Goal: Task Accomplishment & Management: Manage account settings

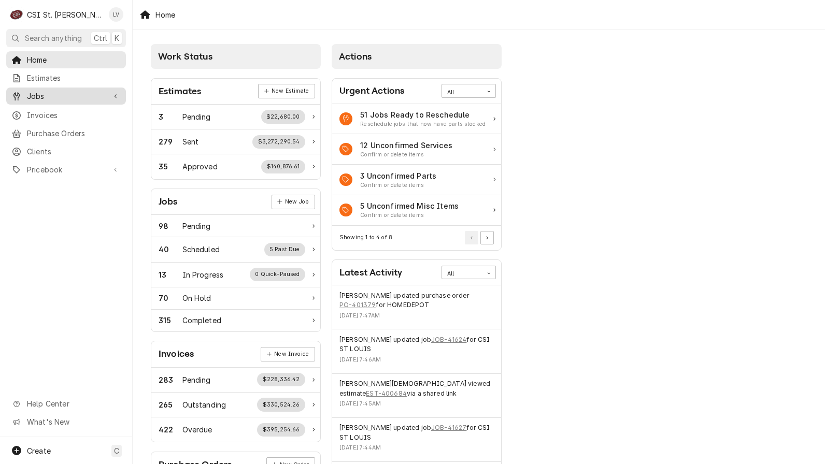
click at [40, 95] on span "Jobs" at bounding box center [66, 96] width 78 height 11
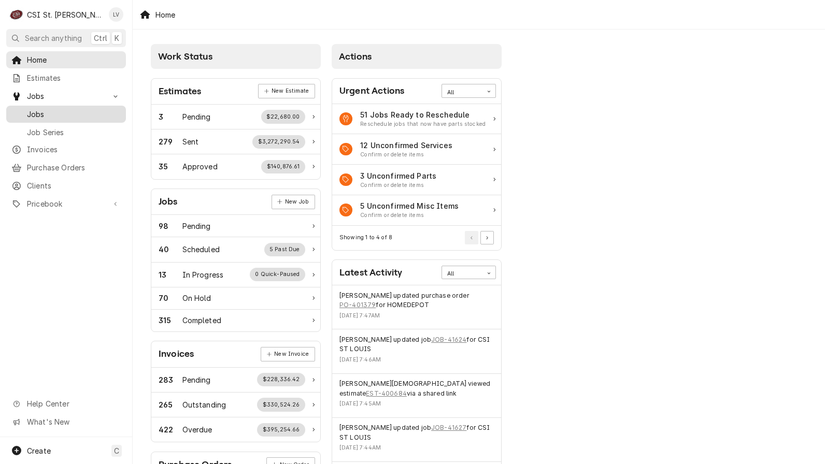
click at [44, 110] on span "Jobs" at bounding box center [74, 114] width 94 height 11
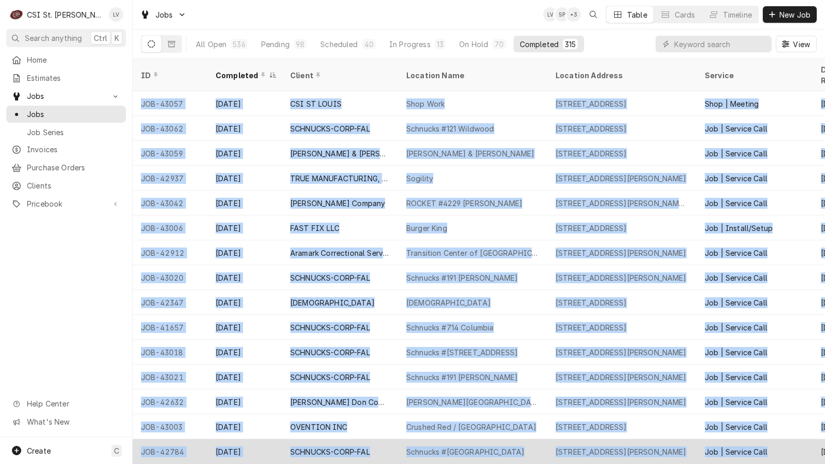
drag, startPoint x: 138, startPoint y: 90, endPoint x: 792, endPoint y: 437, distance: 740.6
click at [792, 437] on tbody "JOB-43057 Oct 3 CSI ST LOUIS Shop Work 18330 Edison Ave, Chesterfield, MO 63005…" at bounding box center [479, 277] width 692 height 373
copy tbody "JOB-43057 Oct 3 CSI ST LOUIS Shop Work 18330 Edison Ave, Chesterfield, MO 63005…"
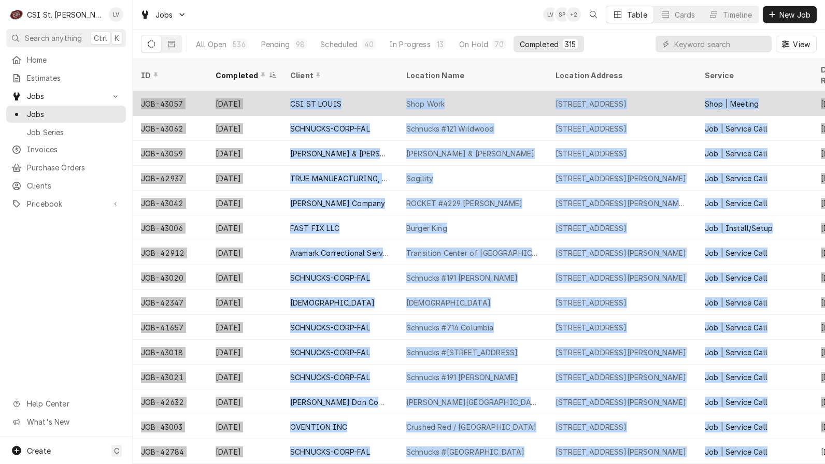
copy tbody "JOB-43057 Oct 3 CSI ST LOUIS Shop Work 18330 Edison Ave, Chesterfield, MO 63005…"
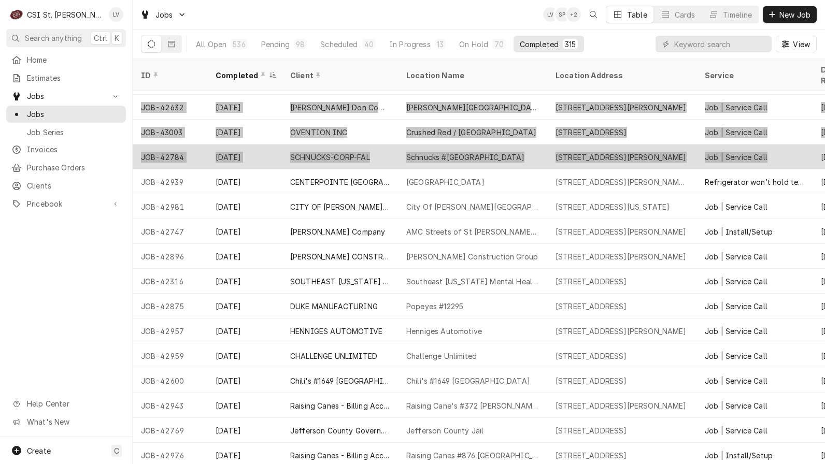
scroll to position [321, 0]
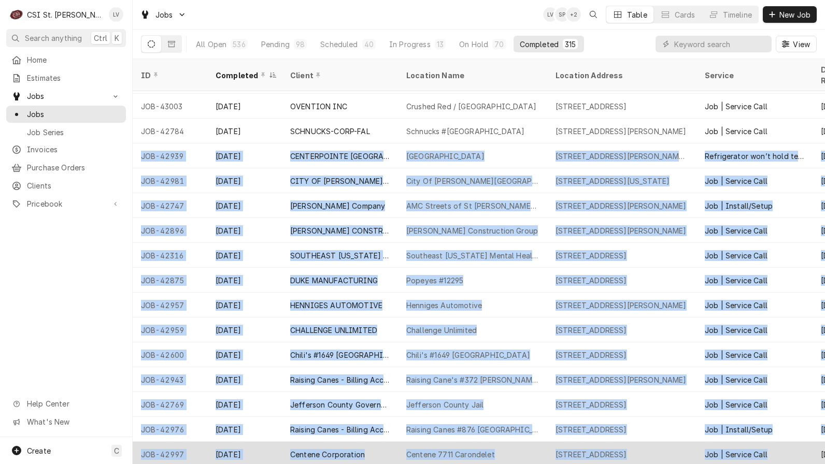
drag, startPoint x: 136, startPoint y: 141, endPoint x: 786, endPoint y: 439, distance: 715.0
copy tbody "JOB-42939 Oct 2 CENTERPOINTE HOSPITAL OF COLUMBIA Centerpointe hospital 4801 We…"
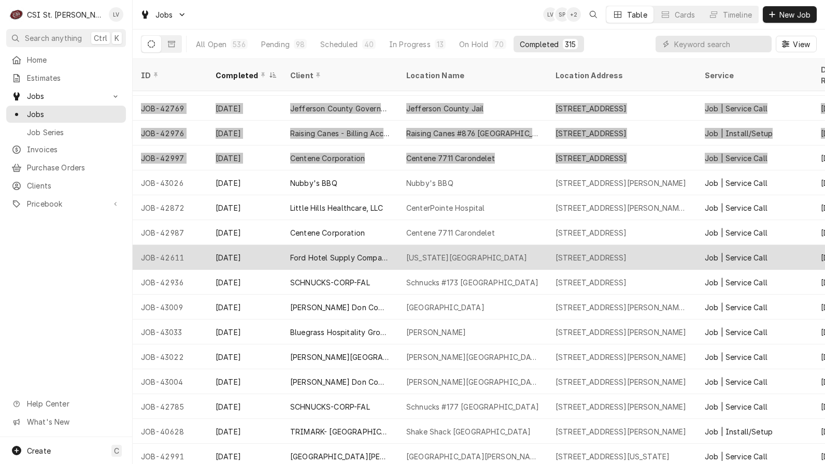
scroll to position [669, 0]
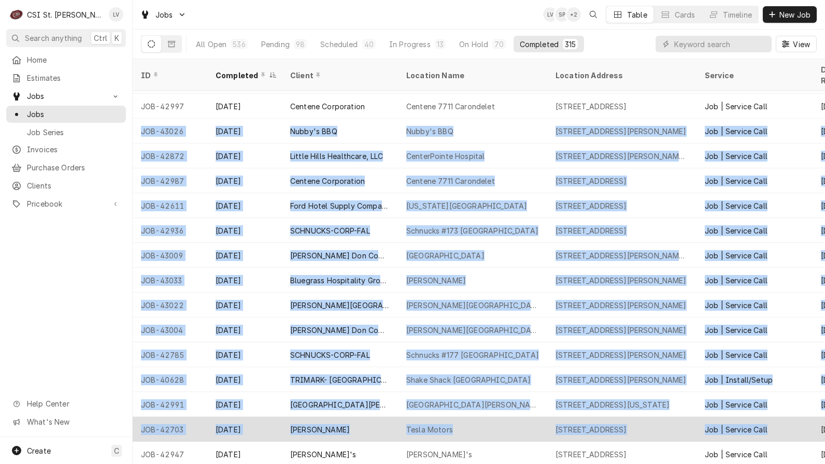
drag, startPoint x: 137, startPoint y: 118, endPoint x: 786, endPoint y: 426, distance: 718.5
copy tbody "JOB-43026 Oct 1 Nubby's BBQ Nubby's BBQ 6039 Telegraph Rd, St. Louis, MO 63129 …"
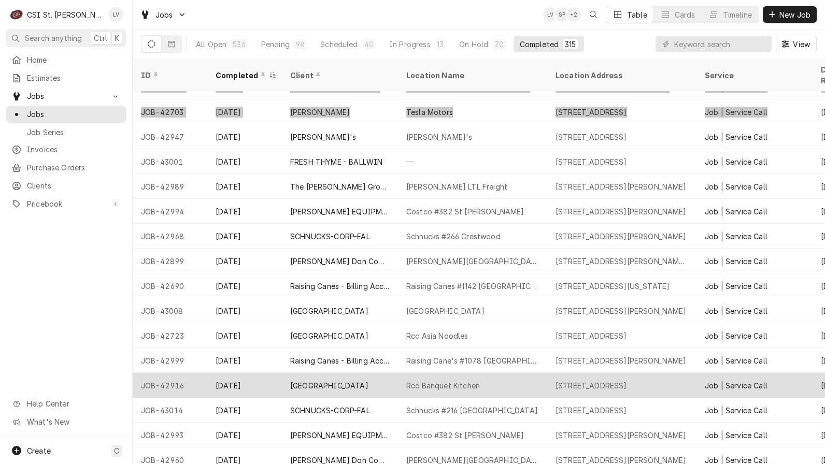
scroll to position [990, 0]
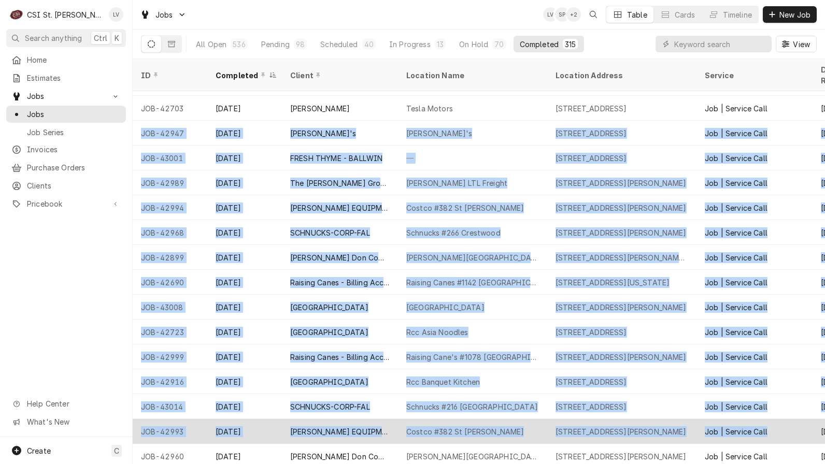
drag, startPoint x: 137, startPoint y: 121, endPoint x: 786, endPoint y: 424, distance: 716.3
copy tbody "JOB-42947 Oct 1 Frankie G's Frankie G's 4565 Chestnut Park Plz, St Louis, MO 63…"
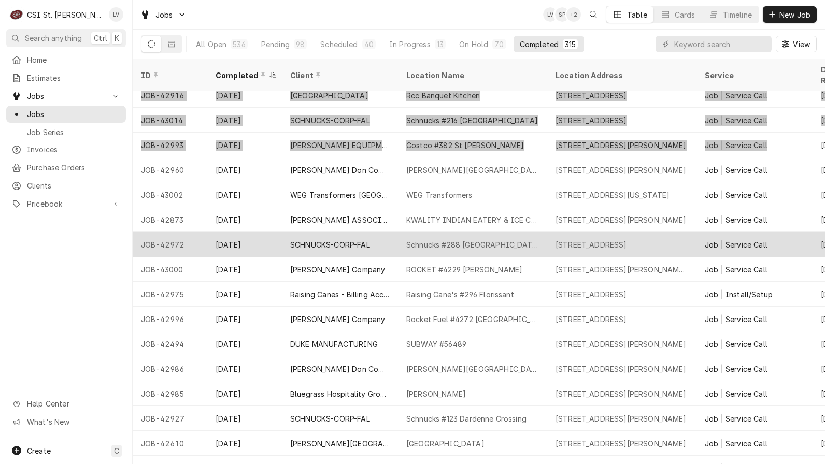
scroll to position [1317, 0]
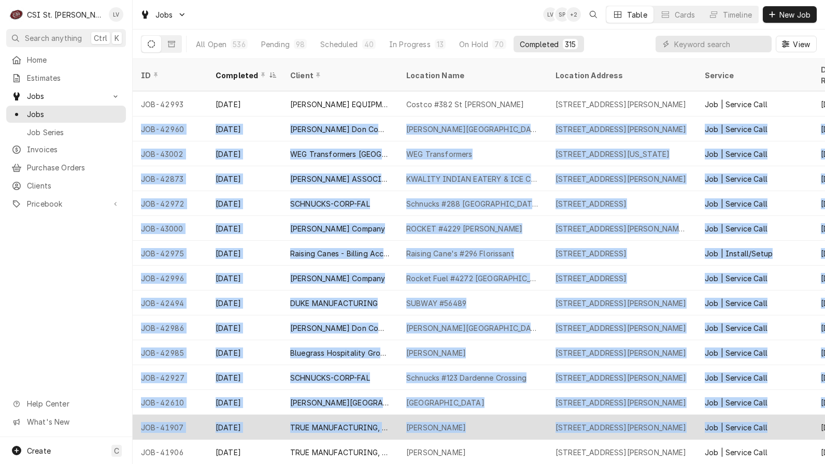
drag, startPoint x: 135, startPoint y: 116, endPoint x: 781, endPoint y: 423, distance: 715.2
copy tbody "JOB-42960 Oct 1 Edward Don Company Bryan Middle School 605 Independence Rd, Wel…"
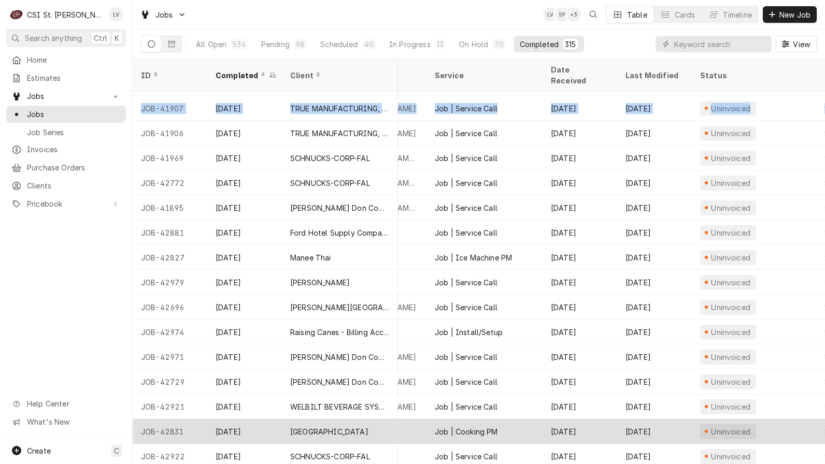
scroll to position [1636, 343]
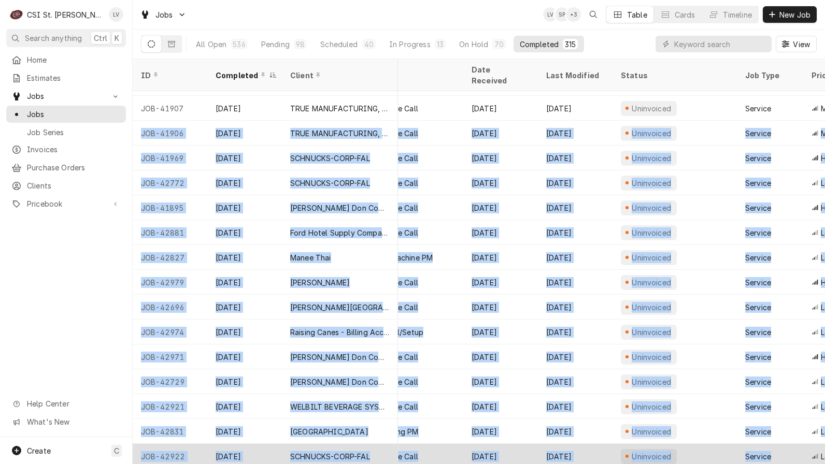
drag, startPoint x: 137, startPoint y: 121, endPoint x: 810, endPoint y: 438, distance: 744.3
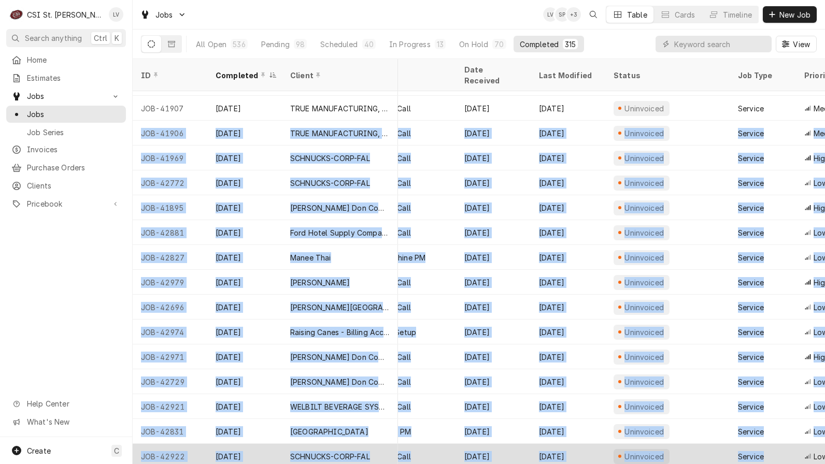
copy tbody "JOB-41906 Sep 30 TRUE MANUFACTURING, INC. Farotto's 9525 Manchester Rd, St. Lou…"
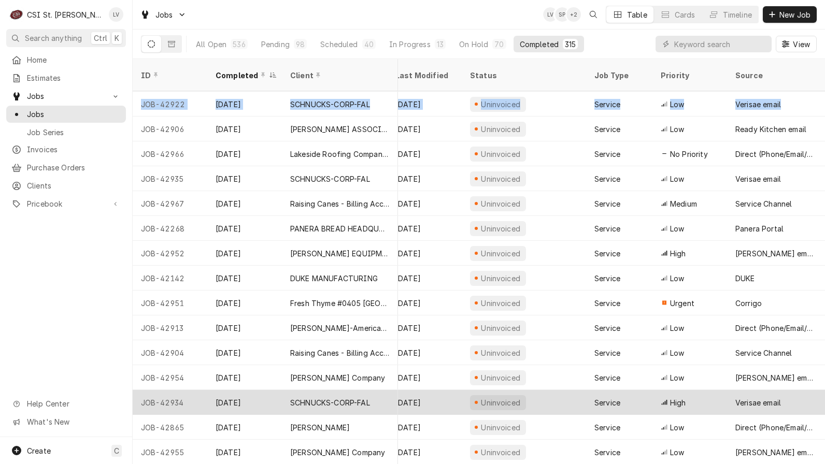
scroll to position [1989, 580]
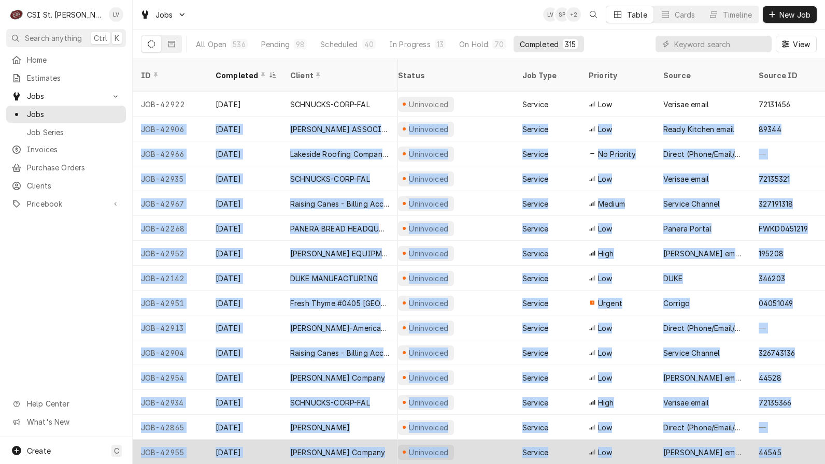
drag, startPoint x: 136, startPoint y: 114, endPoint x: 799, endPoint y: 429, distance: 734.5
copy tbody "JOB-42906 Sep 30 CLARK ASSOCIATES DBA RKW Legacy Creators Foundation 4180 Benne…"
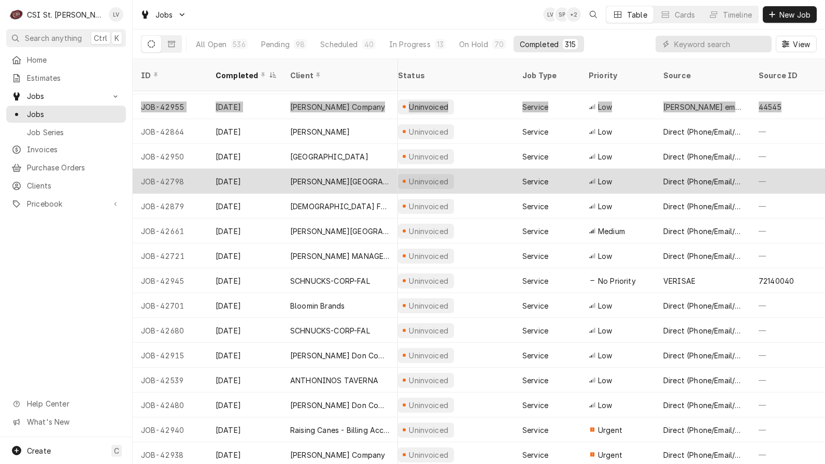
scroll to position [2335, 580]
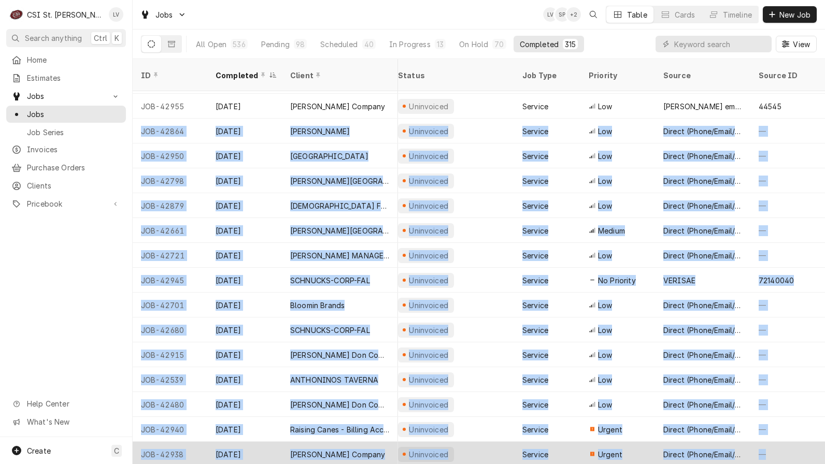
drag, startPoint x: 148, startPoint y: 118, endPoint x: 760, endPoint y: 433, distance: 689.0
copy tbody "JOB-42864 Sep 29 Leftys Bagels Lefty's Bagels Chesterfield 13359 Olive Blvd, Ch…"
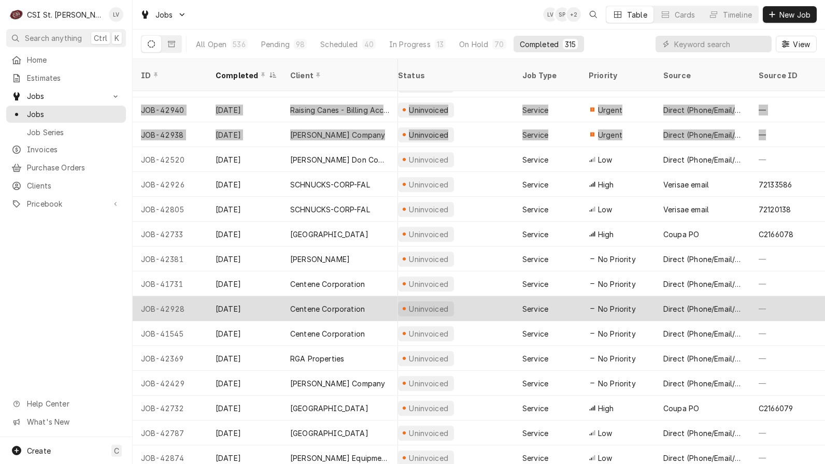
scroll to position [2656, 580]
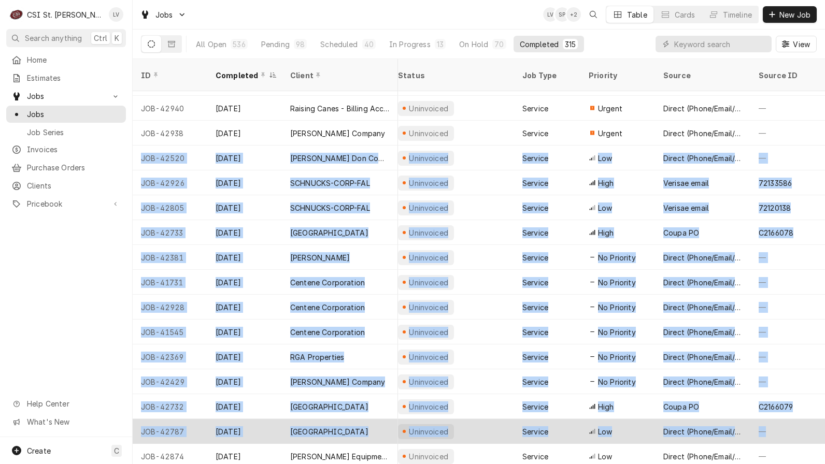
drag, startPoint x: 138, startPoint y: 143, endPoint x: 798, endPoint y: 425, distance: 718.0
copy tbody "JOB-42520 Sep 26 Edward Don Company Francis Howell North High School 2549 Hackm…"
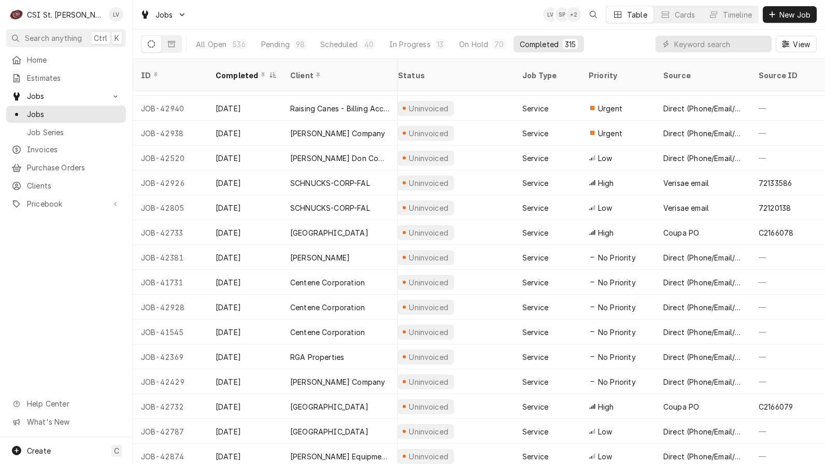
click at [46, 314] on div "Home Estimates Jobs Jobs Job Series Invoices Purchase Orders Clients Pricebook …" at bounding box center [66, 244] width 132 height 386
click at [699, 44] on input "Dynamic Content Wrapper" at bounding box center [720, 44] width 92 height 17
type input "42611"
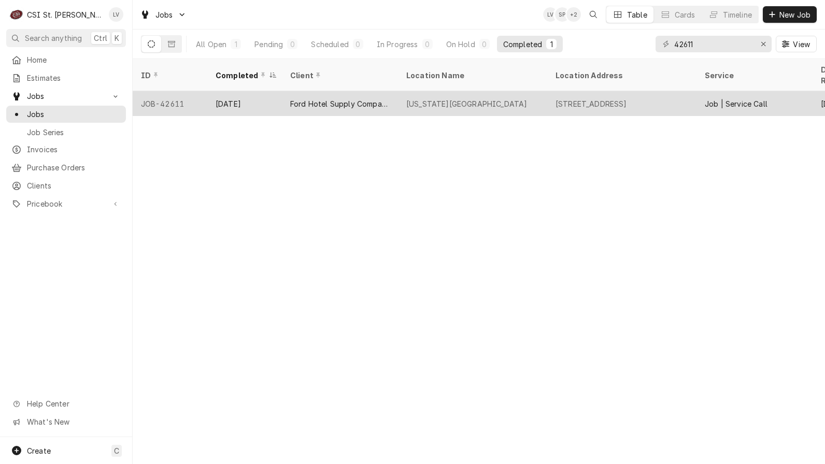
click at [497, 98] on div "[US_STATE][GEOGRAPHIC_DATA]" at bounding box center [466, 103] width 121 height 11
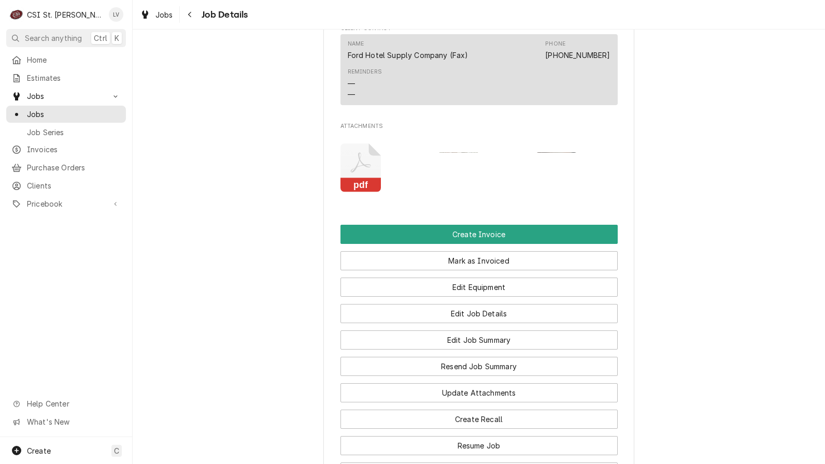
scroll to position [932, 0]
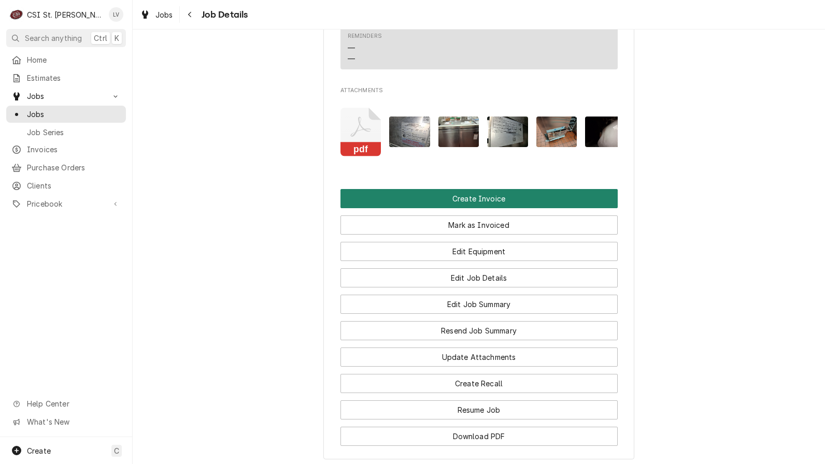
click at [496, 196] on button "Create Invoice" at bounding box center [478, 198] width 277 height 19
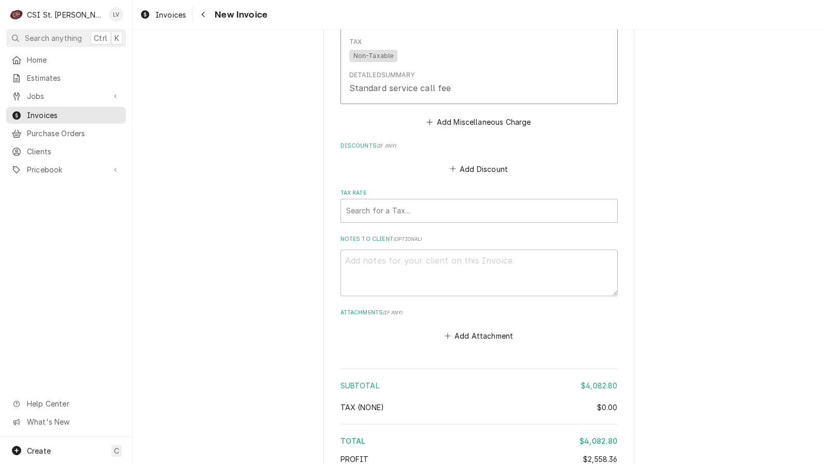
scroll to position [4623, 0]
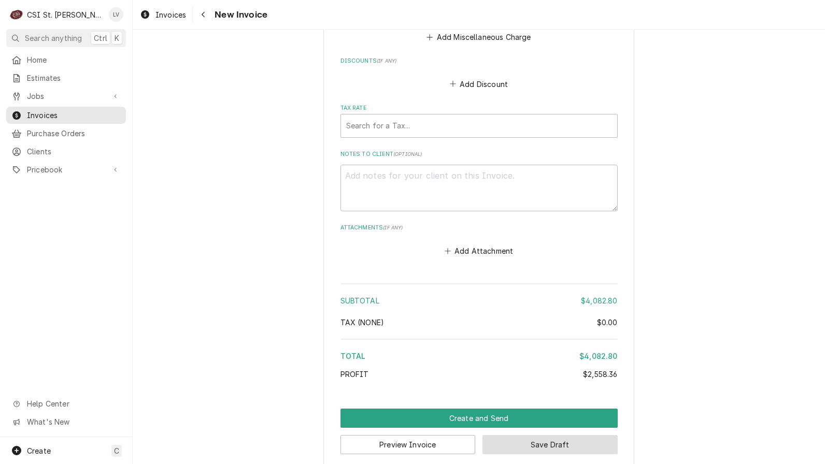
click at [552, 435] on button "Save Draft" at bounding box center [549, 444] width 135 height 19
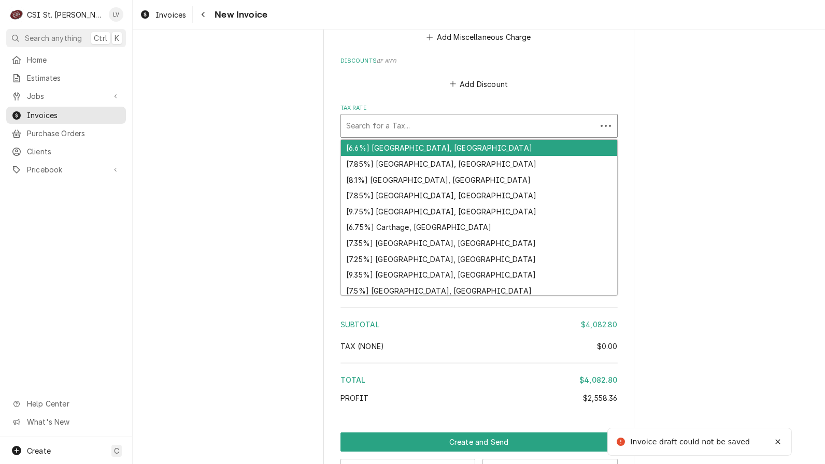
click at [510, 117] on div "Tax Rate" at bounding box center [468, 126] width 245 height 19
type textarea "x"
type input "e"
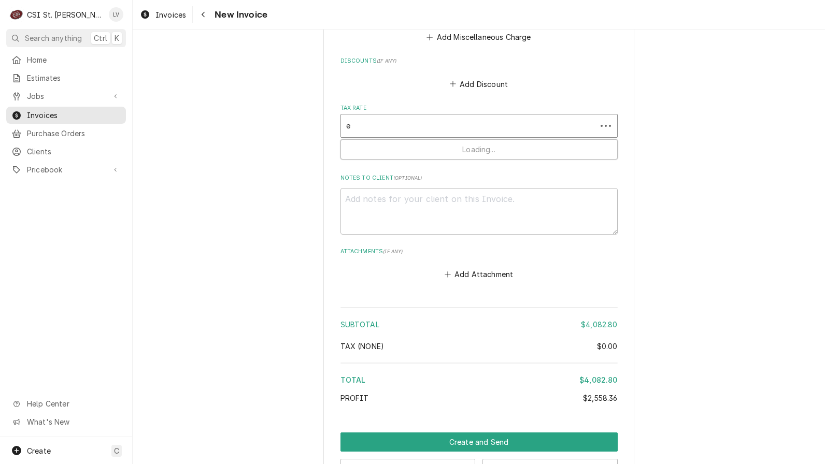
type textarea "x"
type input "ex"
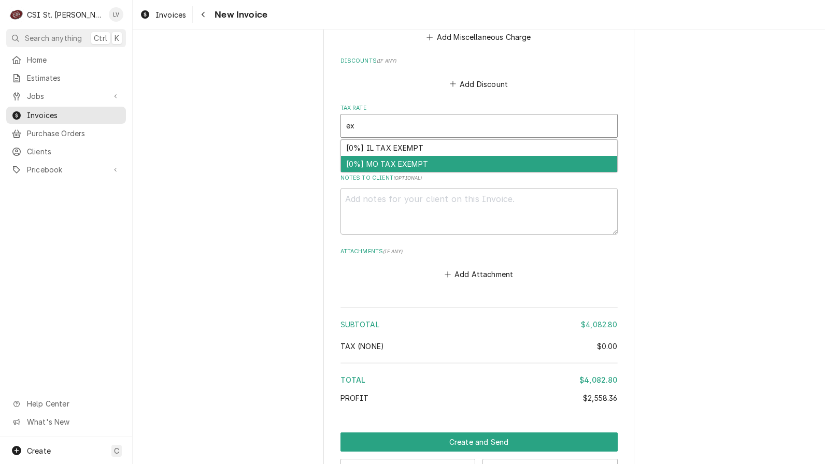
click at [410, 156] on div "[0%] MO TAX EXEMPT" at bounding box center [479, 164] width 276 height 16
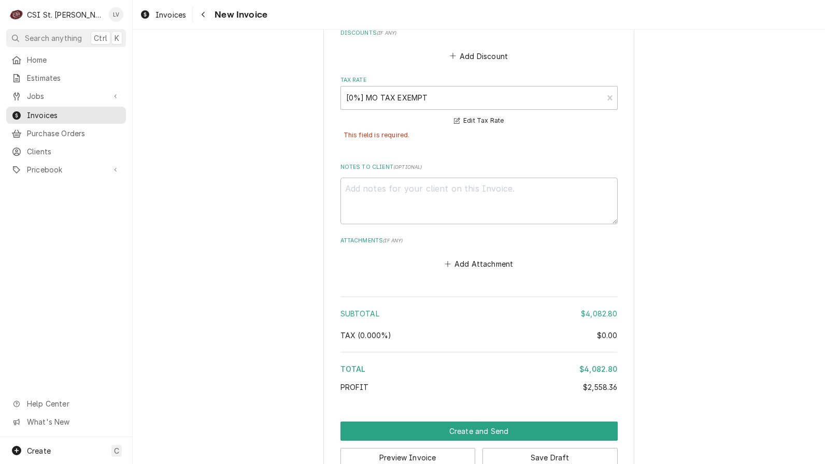
scroll to position [4664, 0]
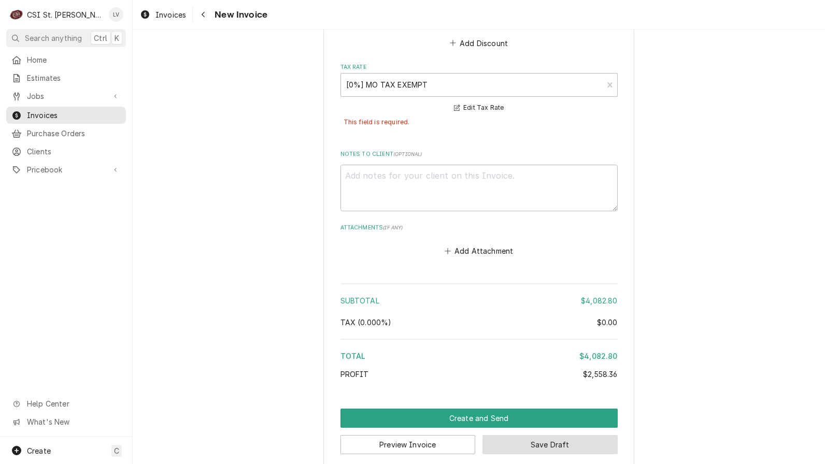
click at [531, 435] on button "Save Draft" at bounding box center [549, 444] width 135 height 19
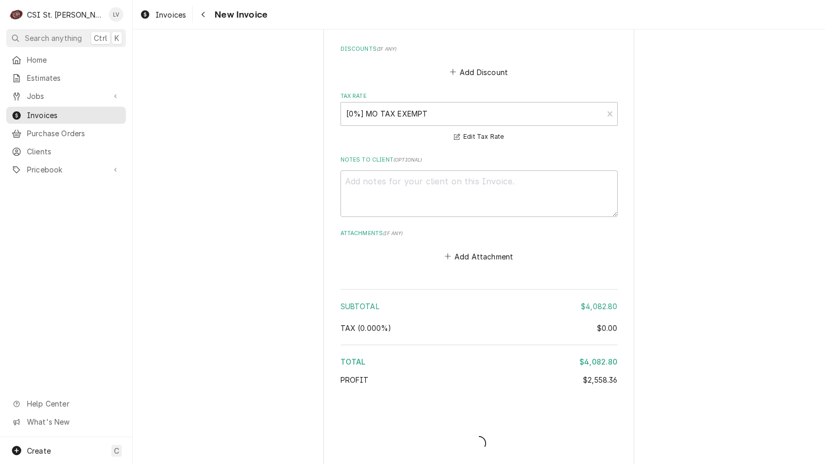
type textarea "x"
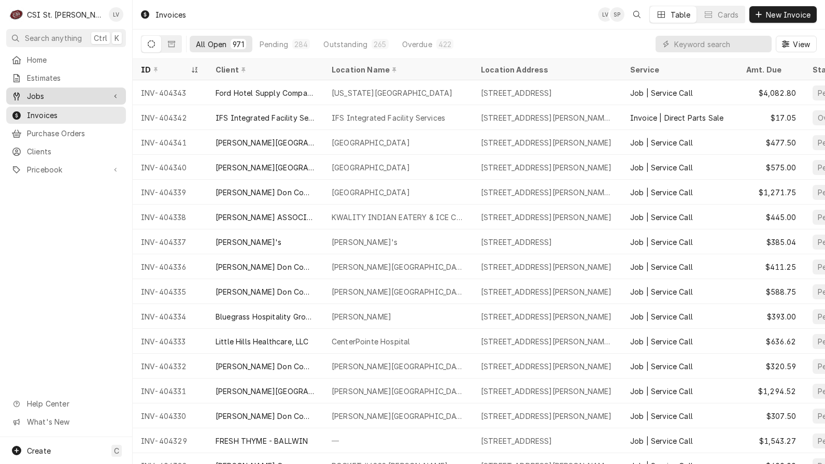
click at [75, 92] on span "Jobs" at bounding box center [66, 96] width 78 height 11
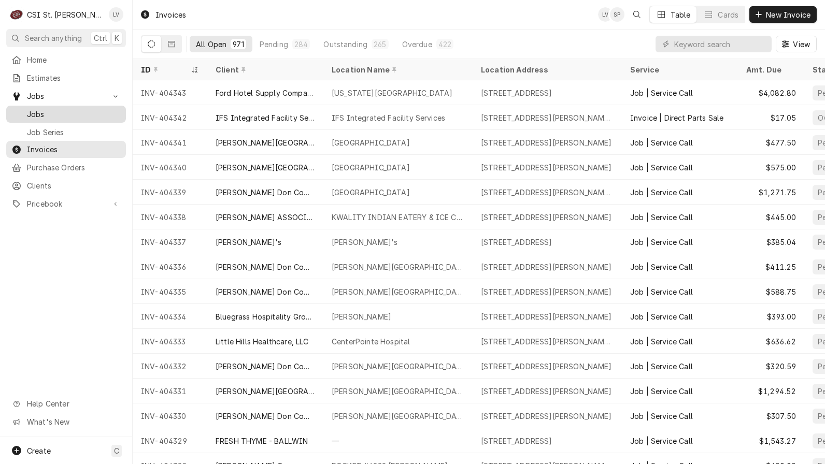
click at [72, 109] on span "Jobs" at bounding box center [74, 114] width 94 height 11
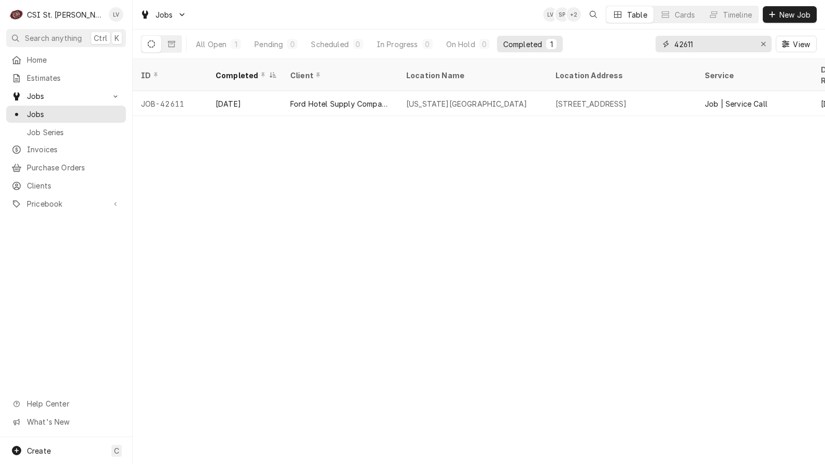
drag, startPoint x: 708, startPoint y: 45, endPoint x: 654, endPoint y: 50, distance: 54.2
click at [654, 50] on div "All Open 1 Pending 0 Scheduled 0 In Progress 0 On Hold 0 Completed 1 42611 View" at bounding box center [478, 44] width 675 height 29
type input "4"
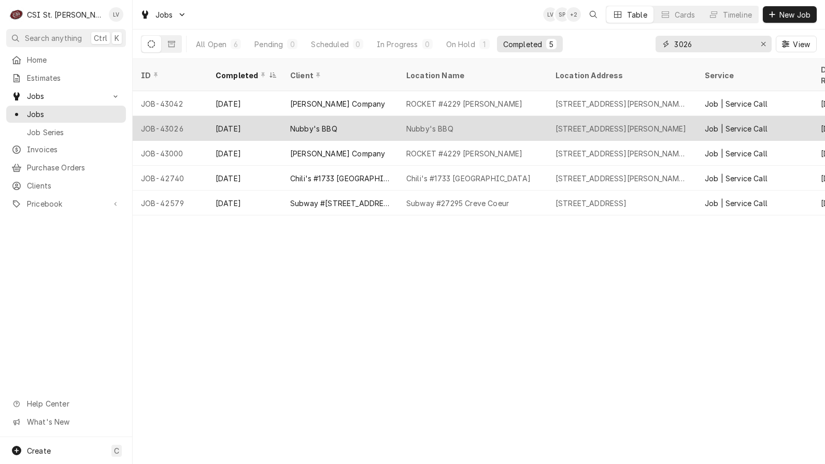
type input "3026"
click at [397, 123] on div "Nubby's BBQ" at bounding box center [340, 128] width 116 height 25
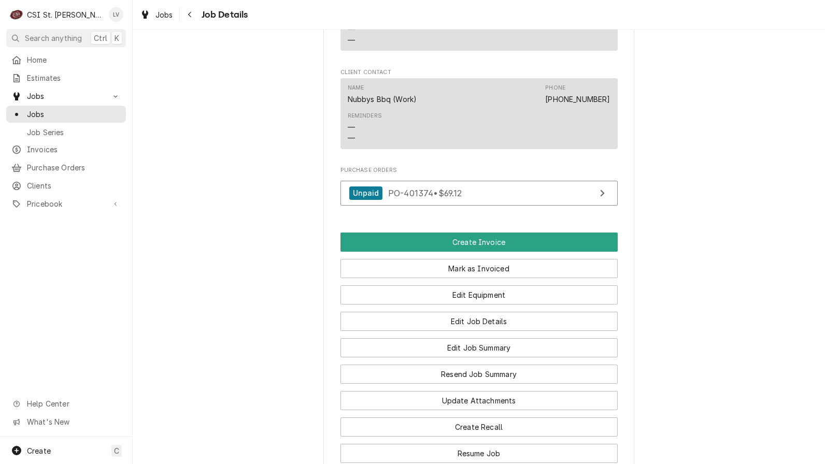
scroll to position [1188, 0]
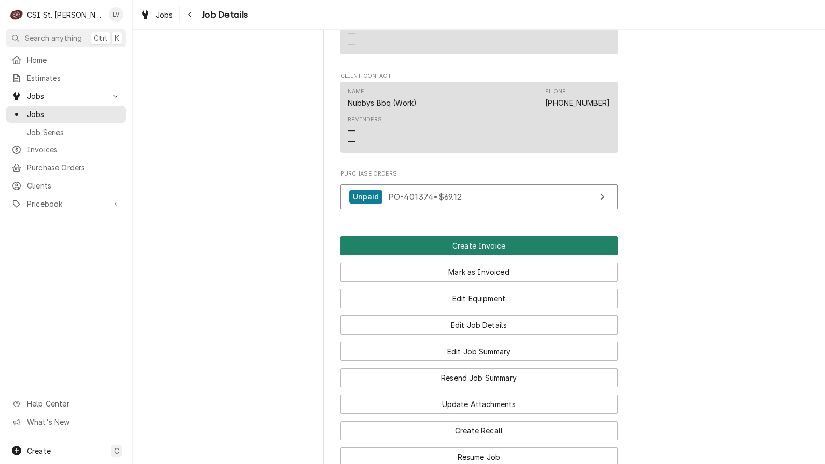
click at [481, 255] on button "Create Invoice" at bounding box center [478, 245] width 277 height 19
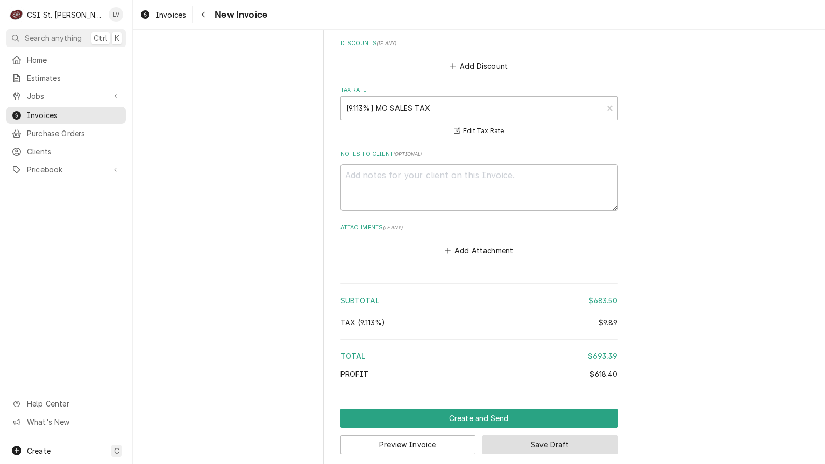
click at [539, 435] on button "Save Draft" at bounding box center [549, 444] width 135 height 19
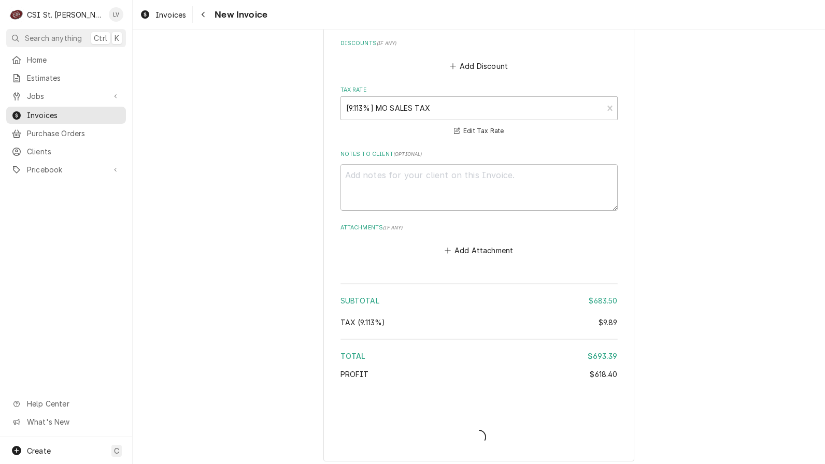
scroll to position [2850, 0]
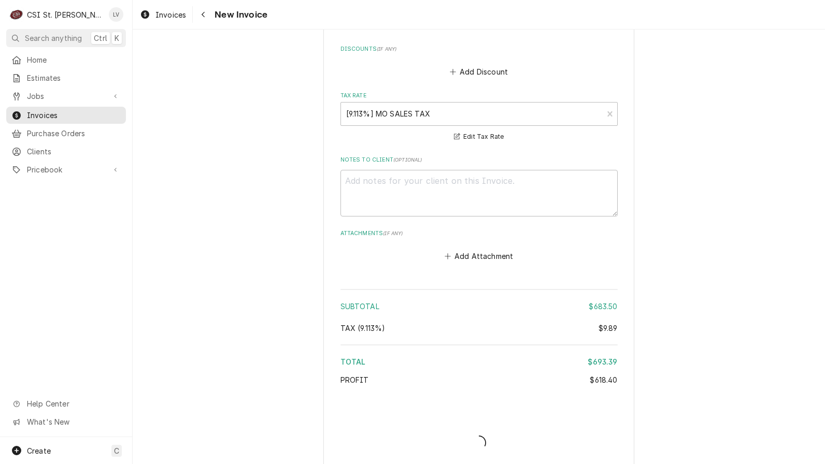
type textarea "x"
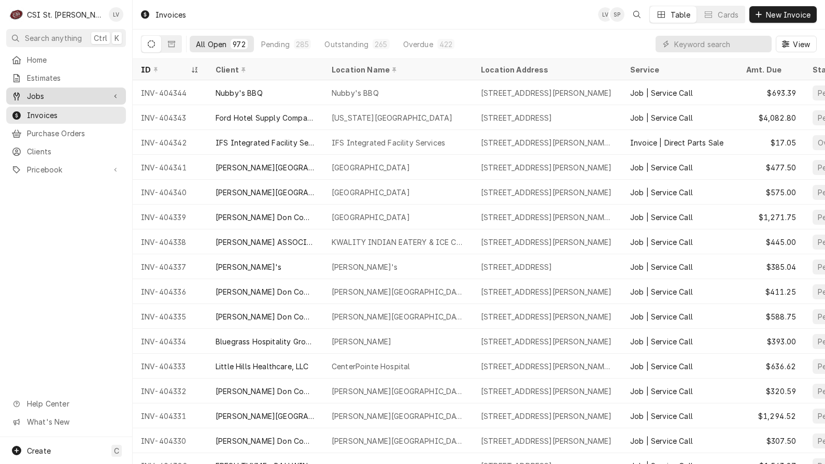
click at [67, 96] on span "Jobs" at bounding box center [66, 96] width 78 height 11
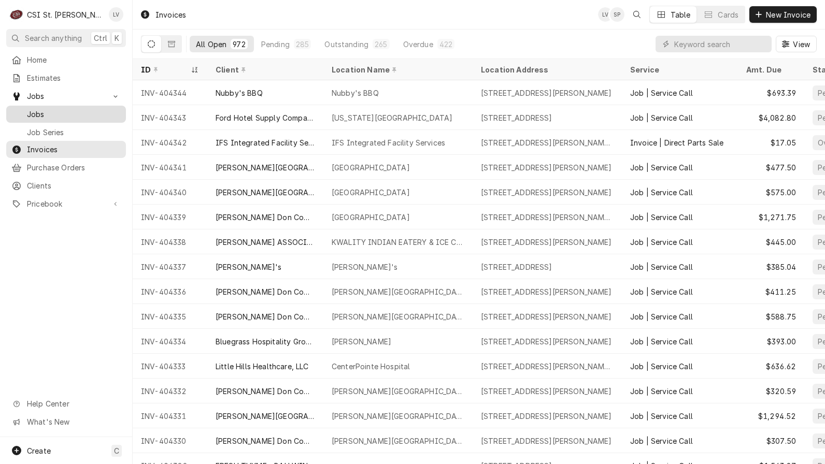
click at [67, 109] on span "Jobs" at bounding box center [74, 114] width 94 height 11
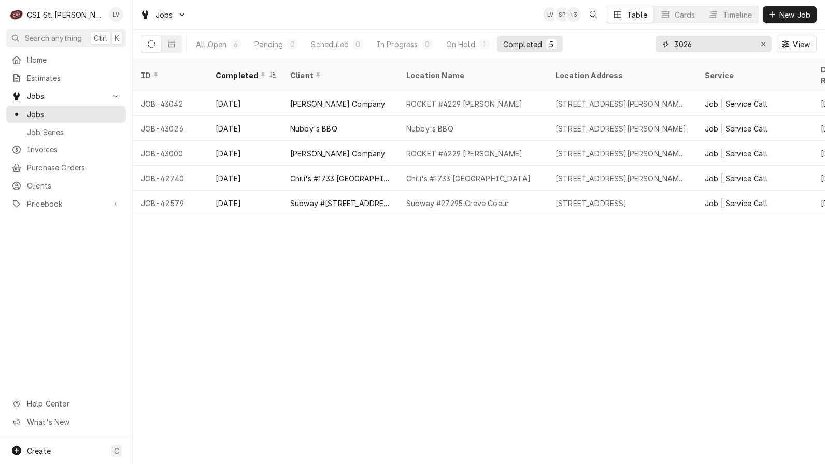
drag, startPoint x: 716, startPoint y: 44, endPoint x: 660, endPoint y: 54, distance: 57.4
click at [659, 54] on div "3026 View" at bounding box center [735, 44] width 161 height 29
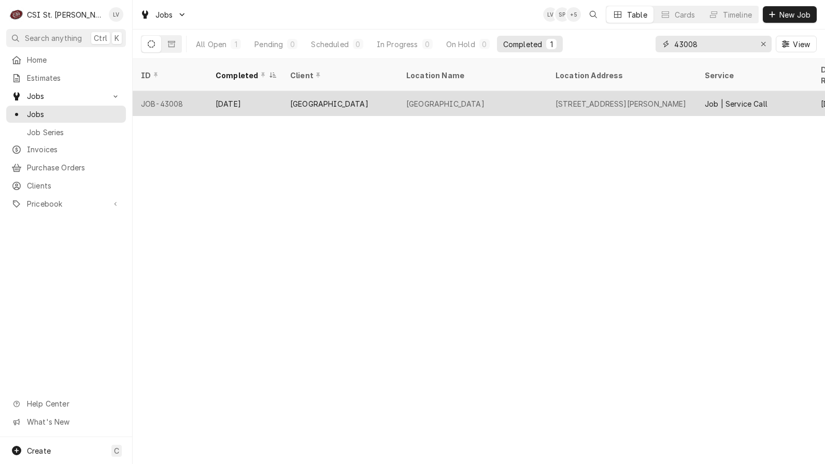
type input "43008"
click at [463, 93] on div "Picadilly Palace" at bounding box center [472, 103] width 149 height 25
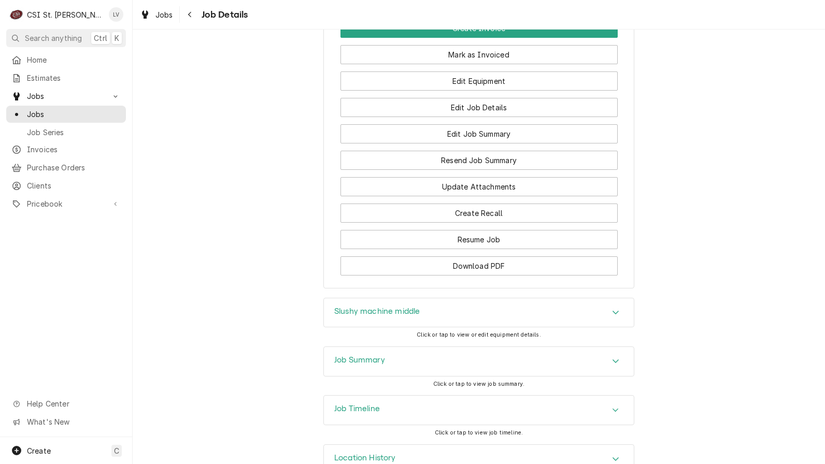
scroll to position [881, 0]
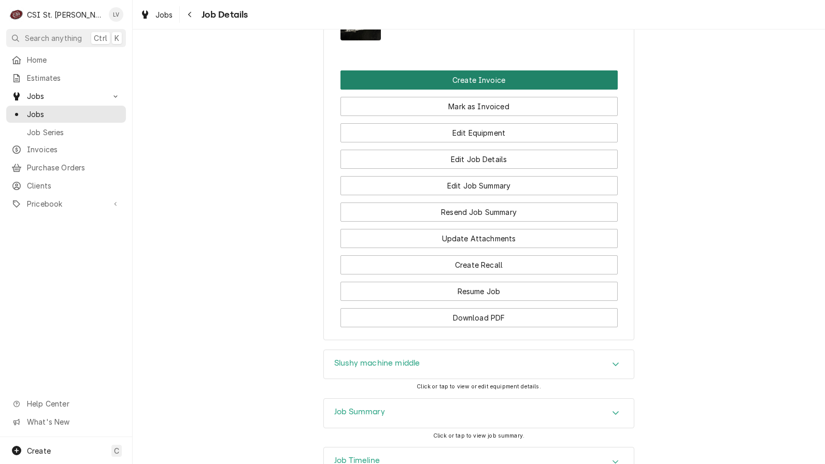
click at [457, 90] on button "Create Invoice" at bounding box center [478, 79] width 277 height 19
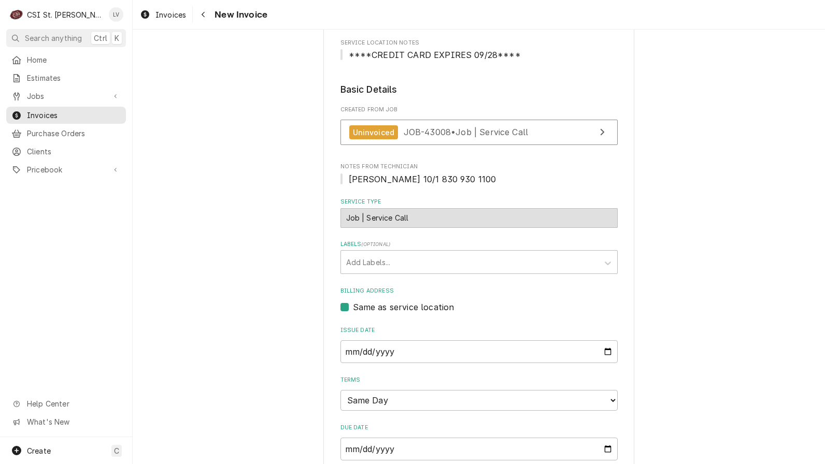
scroll to position [259, 0]
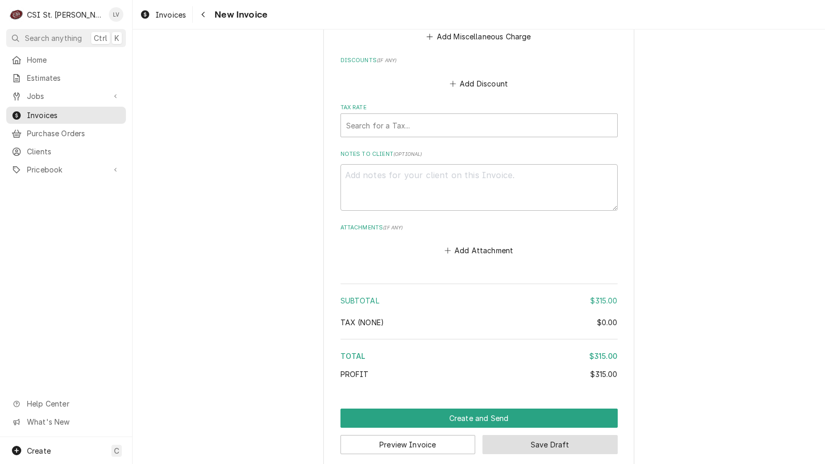
click at [601, 435] on button "Save Draft" at bounding box center [549, 444] width 135 height 19
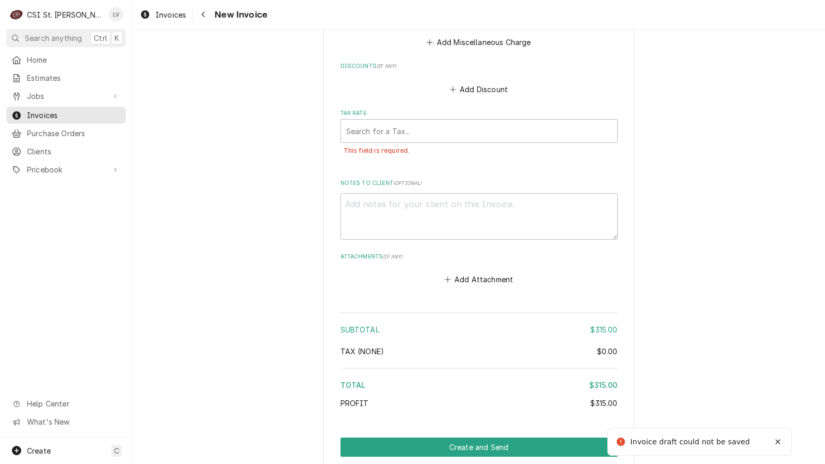
scroll to position [2351, 0]
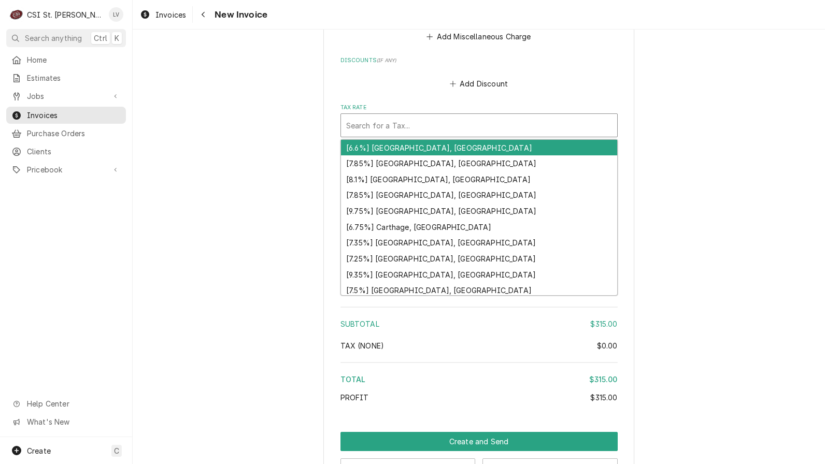
click at [397, 116] on div "Tax Rate" at bounding box center [479, 125] width 266 height 19
type textarea "x"
type input "m"
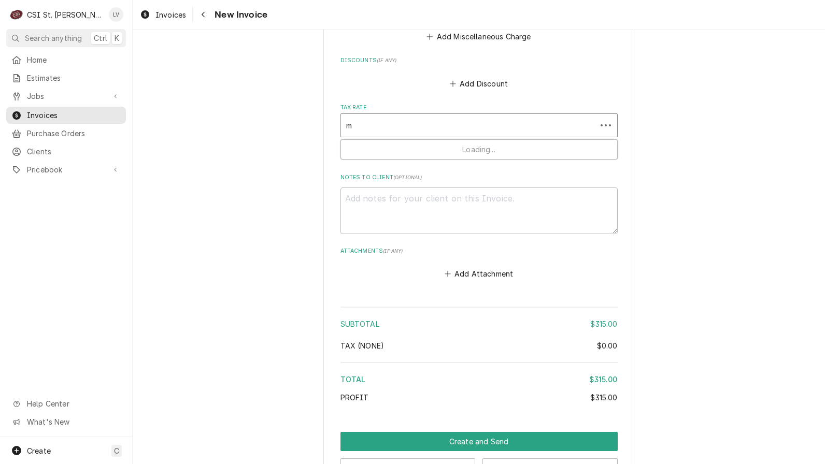
type textarea "x"
type input "mo"
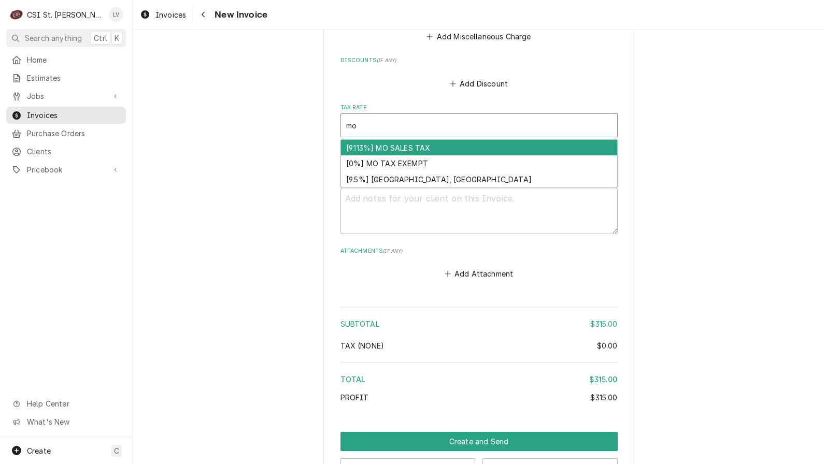
click at [440, 140] on div "[9.113%] MO SALES TAX" at bounding box center [479, 148] width 276 height 16
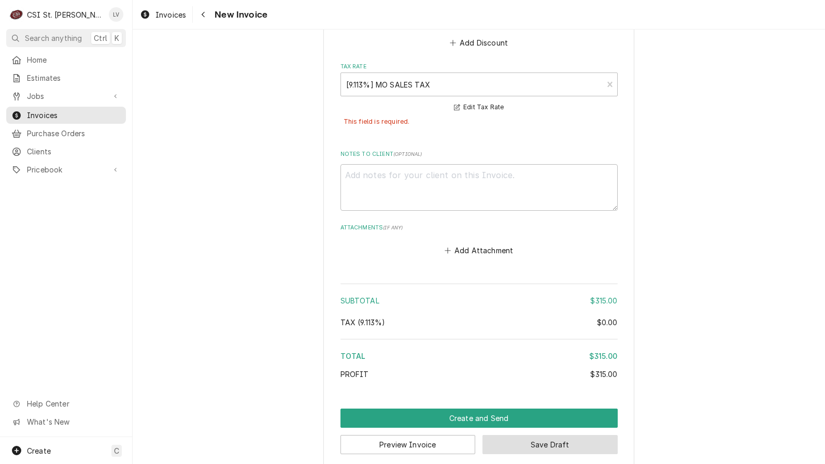
click at [556, 435] on button "Save Draft" at bounding box center [549, 444] width 135 height 19
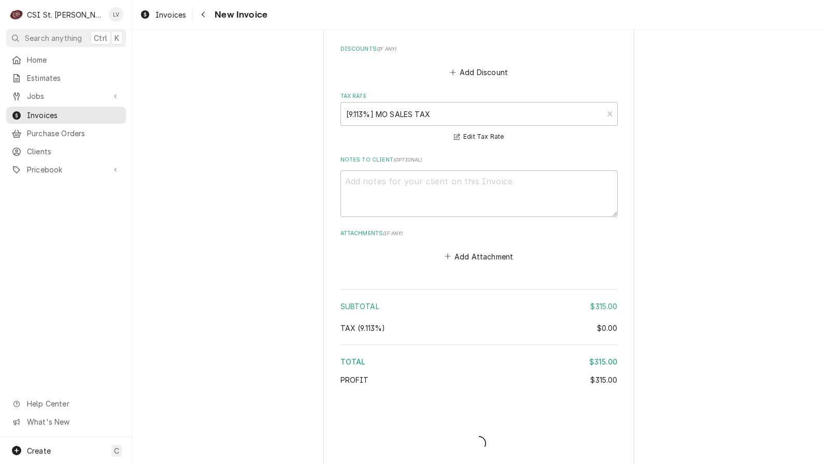
type textarea "x"
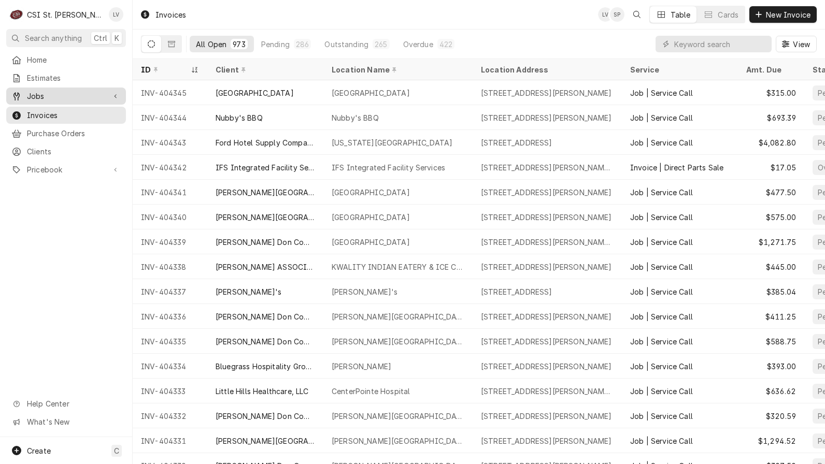
click at [58, 97] on span "Jobs" at bounding box center [66, 96] width 78 height 11
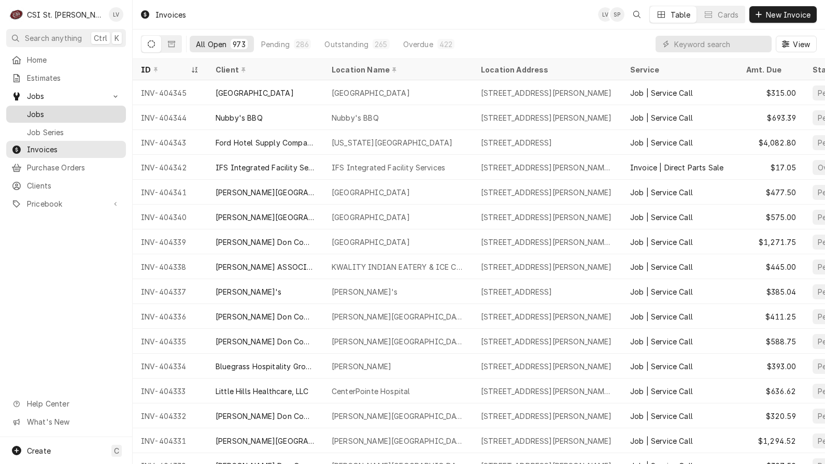
click at [57, 111] on span "Jobs" at bounding box center [74, 114] width 94 height 11
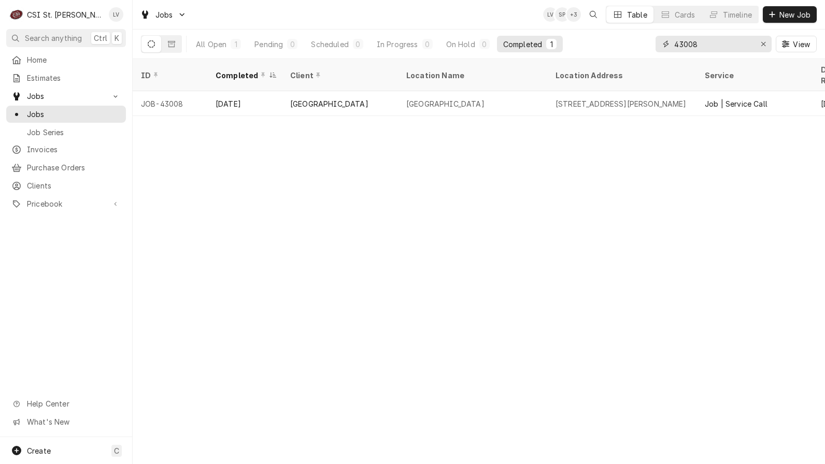
drag, startPoint x: 722, startPoint y: 46, endPoint x: 658, endPoint y: 53, distance: 64.7
click at [658, 53] on div "43008 View" at bounding box center [735, 44] width 161 height 29
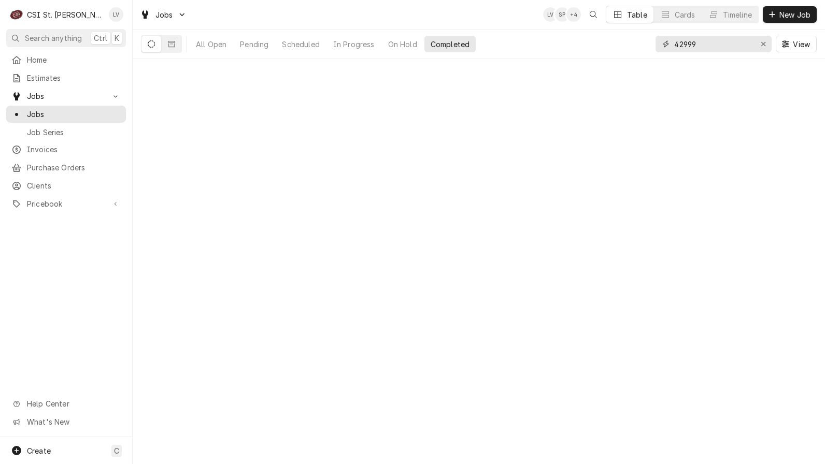
type input "42999"
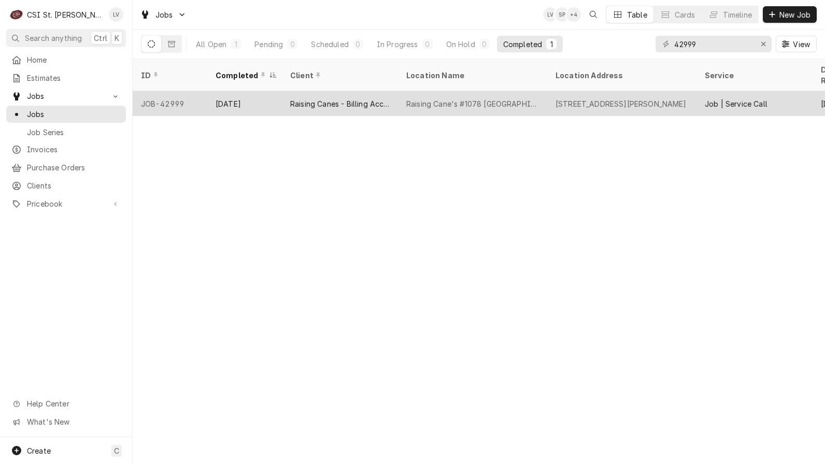
click at [521, 96] on div "Raising Cane's #1078 [GEOGRAPHIC_DATA]" at bounding box center [472, 103] width 149 height 25
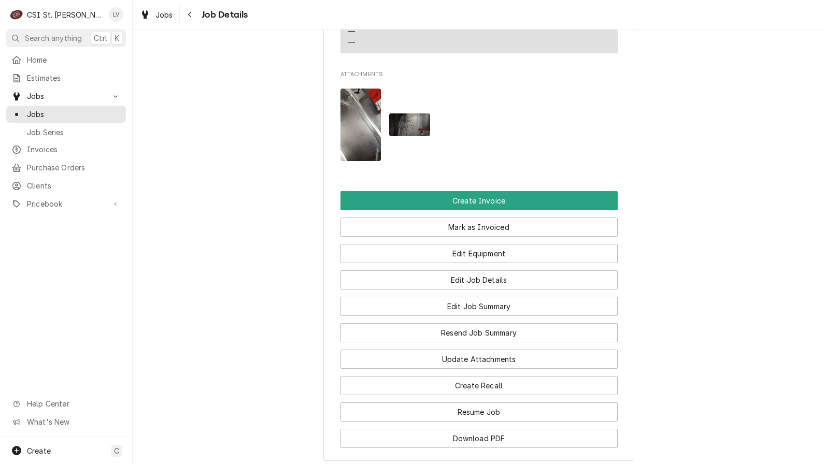
scroll to position [984, 0]
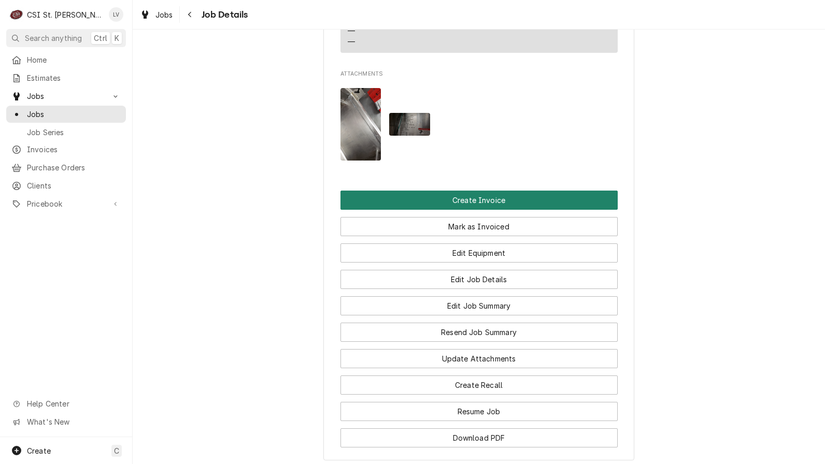
click at [528, 210] on button "Create Invoice" at bounding box center [478, 200] width 277 height 19
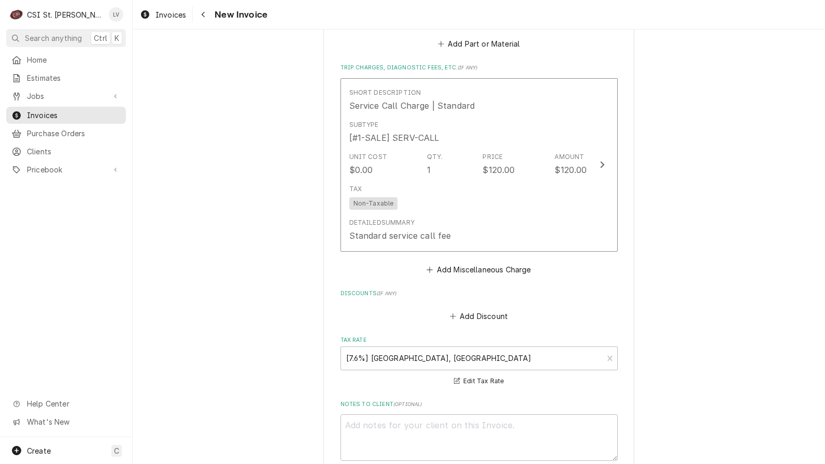
scroll to position [2632, 0]
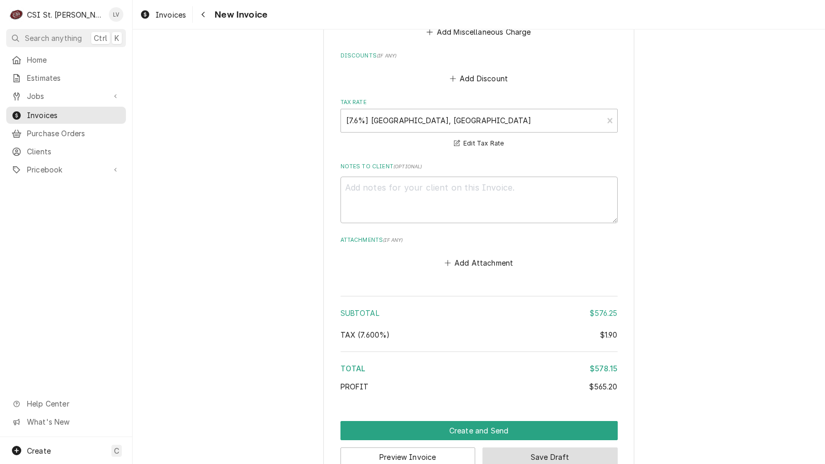
click at [551, 448] on button "Save Draft" at bounding box center [549, 457] width 135 height 19
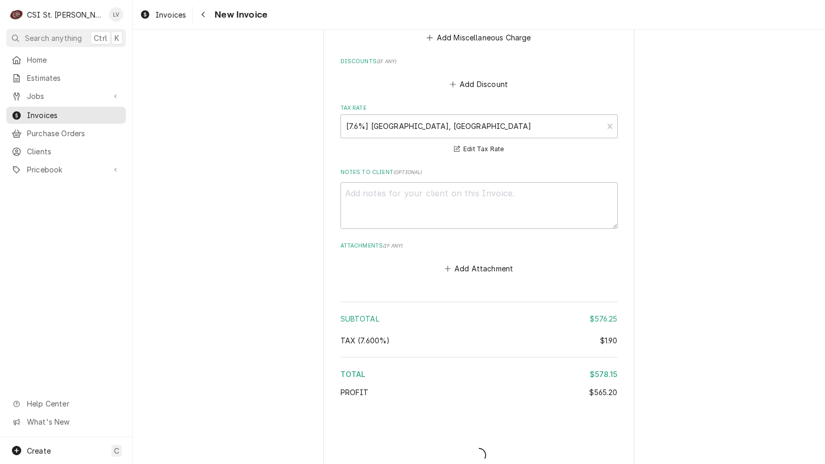
type textarea "x"
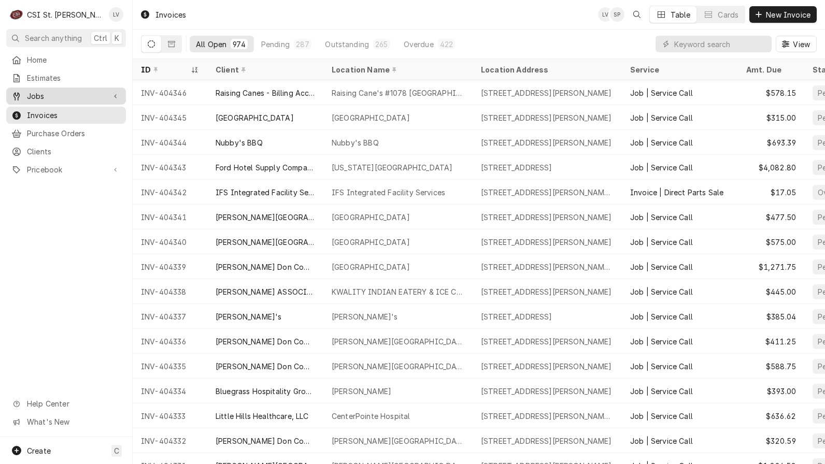
click at [44, 91] on span "Jobs" at bounding box center [66, 96] width 78 height 11
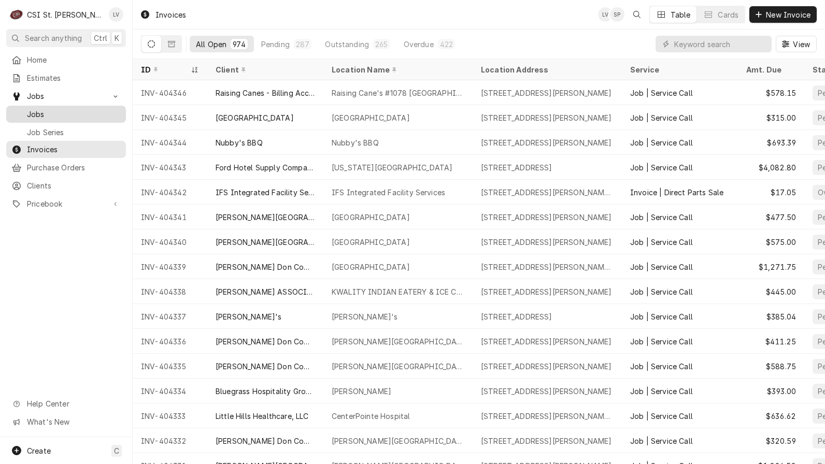
click at [45, 106] on link "Jobs" at bounding box center [66, 114] width 120 height 17
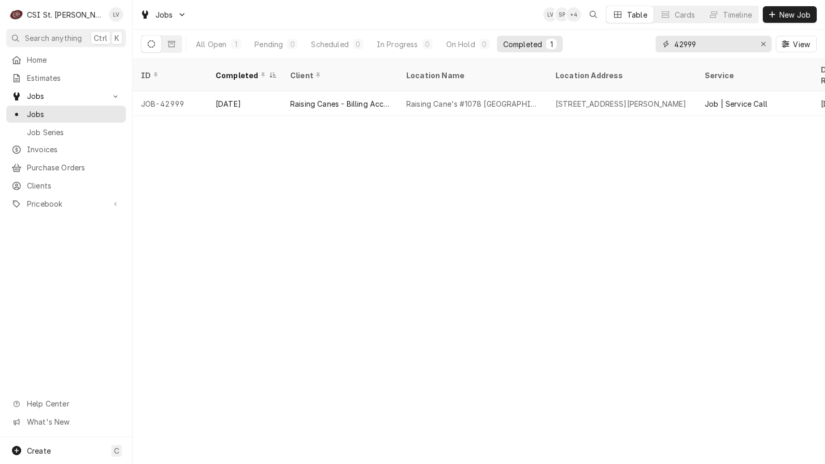
drag, startPoint x: 715, startPoint y: 42, endPoint x: 663, endPoint y: 56, distance: 53.5
click at [663, 56] on div "42999 View" at bounding box center [735, 44] width 161 height 29
type input "42690"
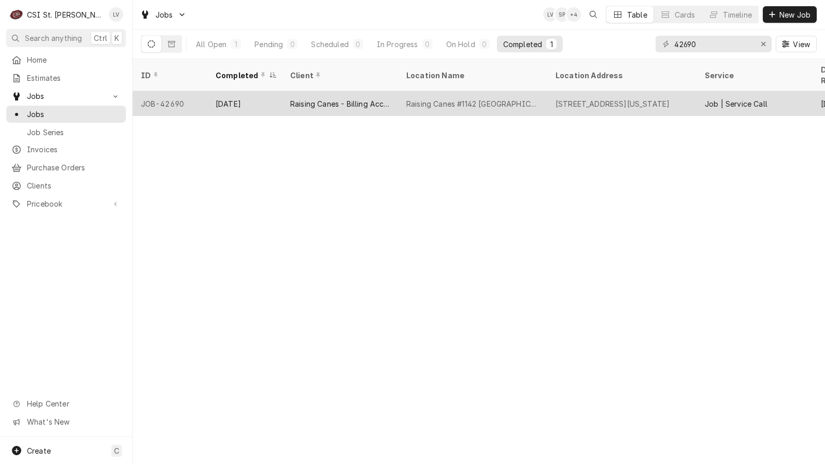
click at [351, 98] on div "Raising Canes - Billing Account" at bounding box center [339, 103] width 99 height 11
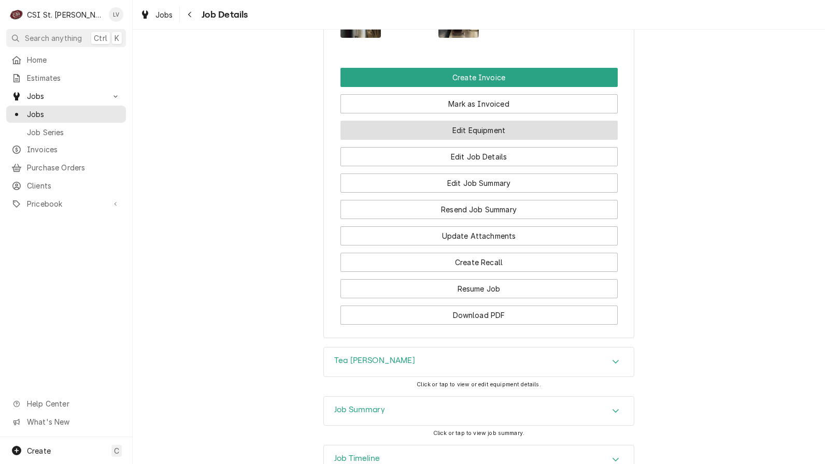
scroll to position [1347, 0]
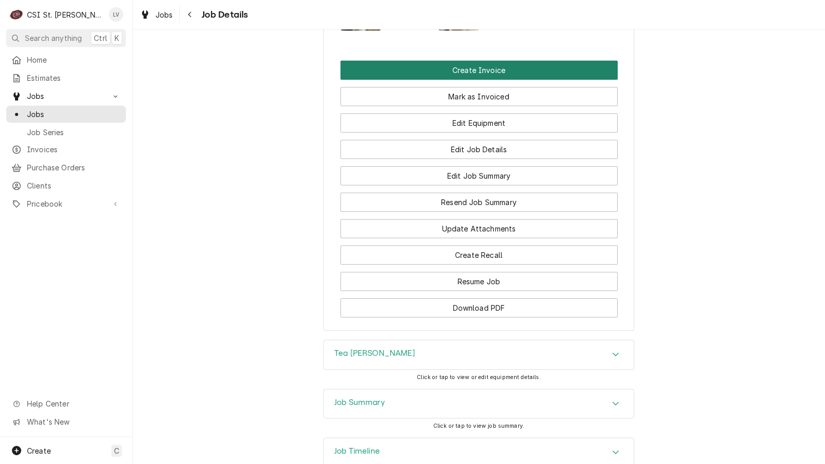
click at [420, 71] on button "Create Invoice" at bounding box center [478, 70] width 277 height 19
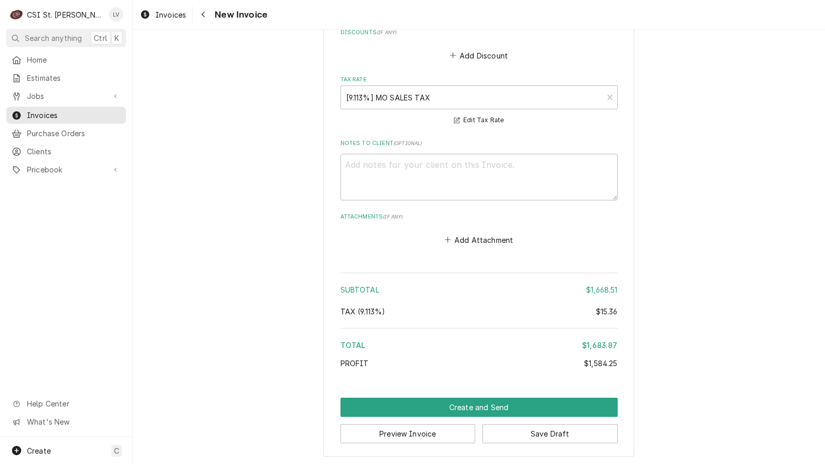
scroll to position [2870, 0]
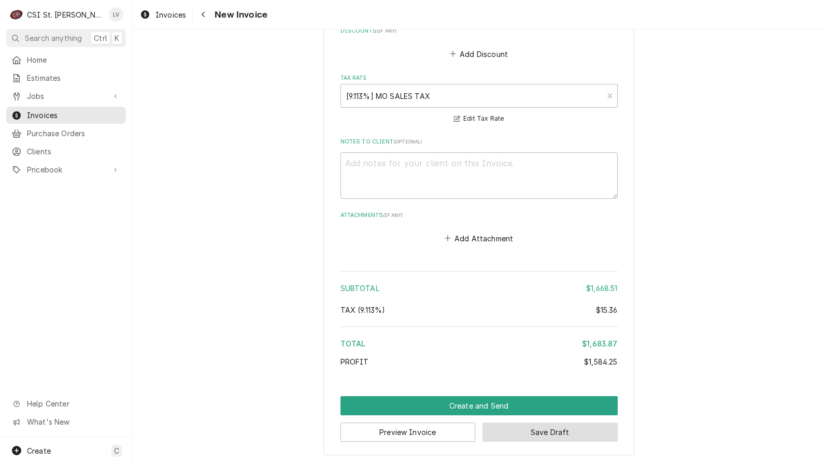
click at [556, 434] on button "Save Draft" at bounding box center [549, 432] width 135 height 19
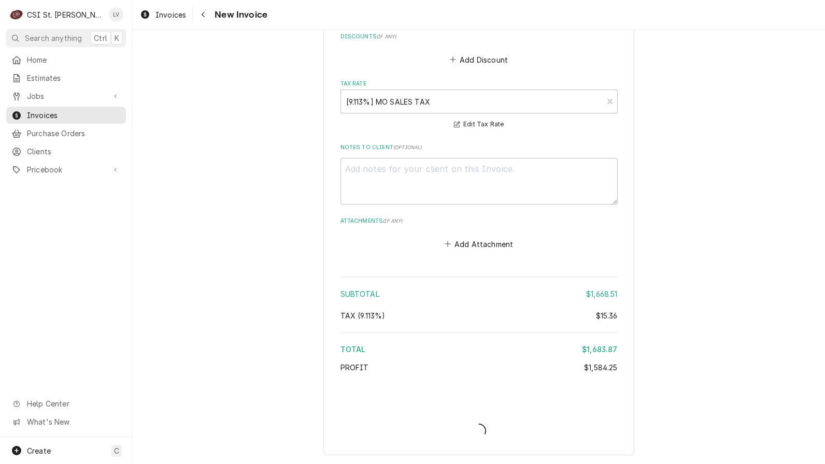
type textarea "x"
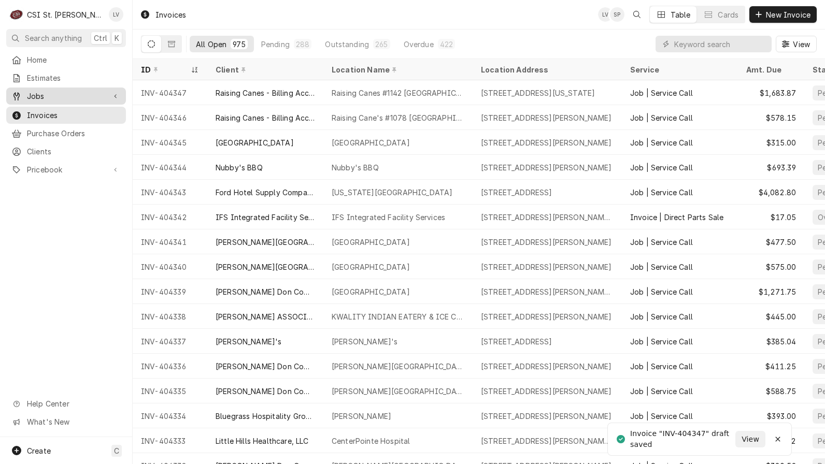
click at [60, 97] on span "Jobs" at bounding box center [66, 96] width 78 height 11
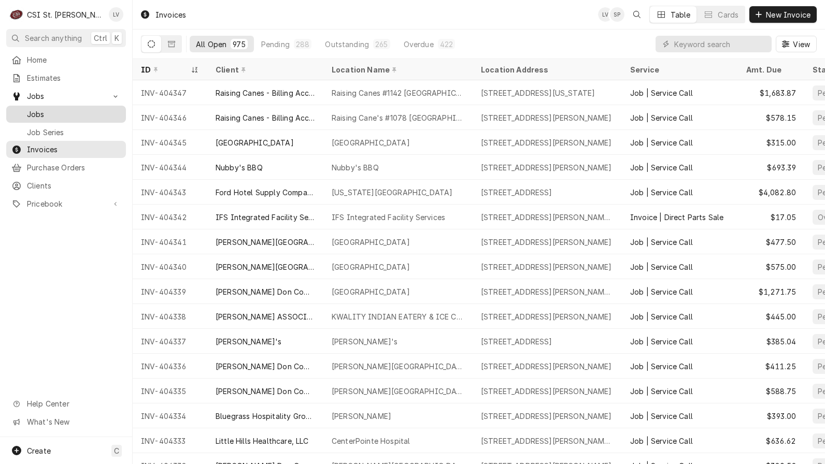
click at [44, 109] on span "Jobs" at bounding box center [74, 114] width 94 height 11
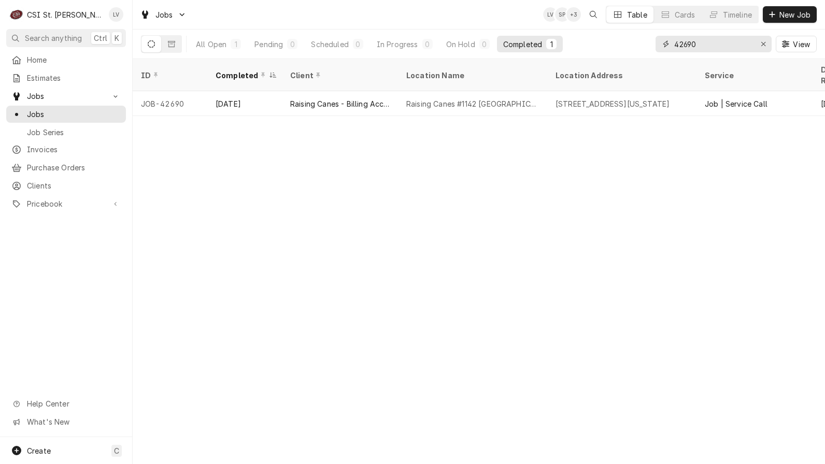
drag, startPoint x: 711, startPoint y: 43, endPoint x: 660, endPoint y: 53, distance: 51.2
click at [660, 53] on div "42690 View" at bounding box center [735, 44] width 161 height 29
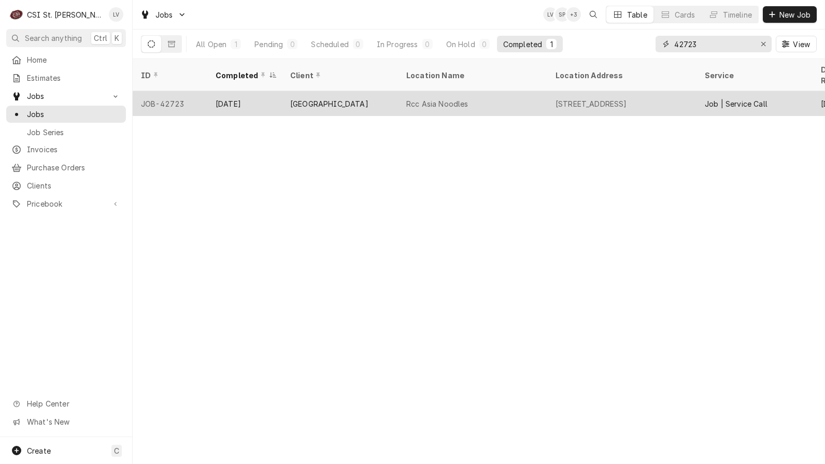
type input "42723"
click at [482, 96] on div "Rcc Asia Noodles" at bounding box center [472, 103] width 149 height 25
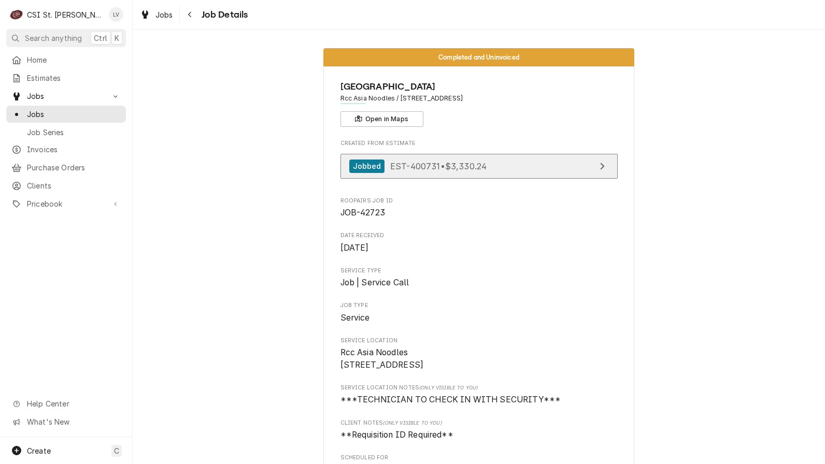
click at [489, 168] on link "Jobbed EST-400731 • $3,330.24" at bounding box center [478, 166] width 277 height 25
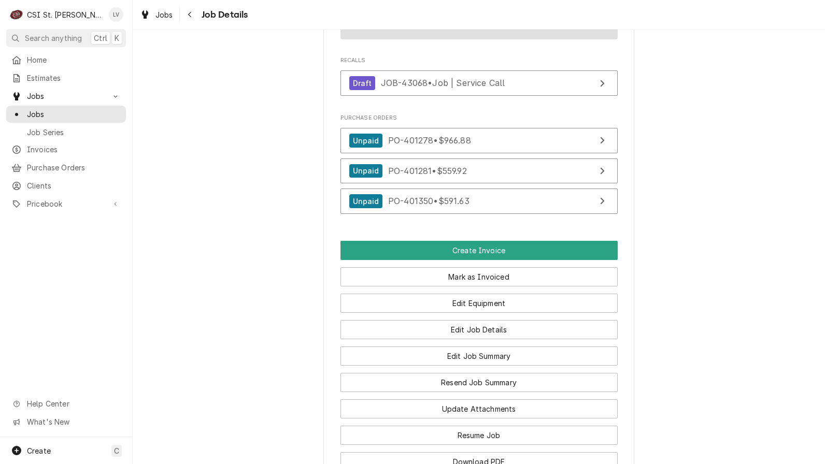
scroll to position [1347, 0]
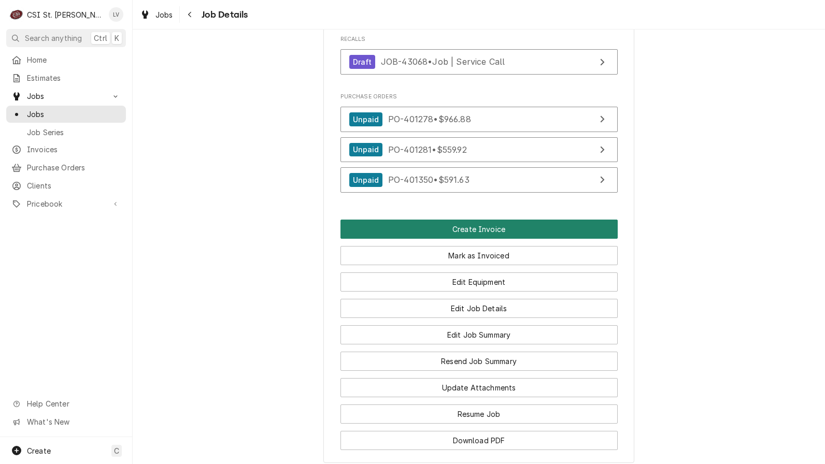
click at [481, 220] on button "Create Invoice" at bounding box center [478, 229] width 277 height 19
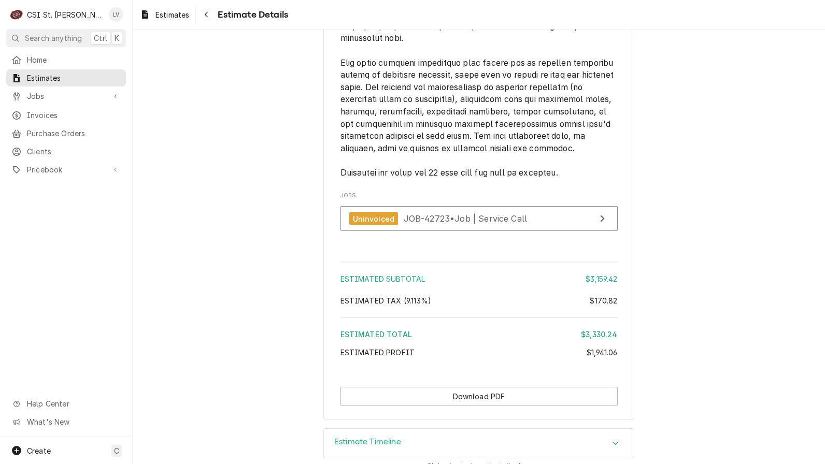
scroll to position [2623, 0]
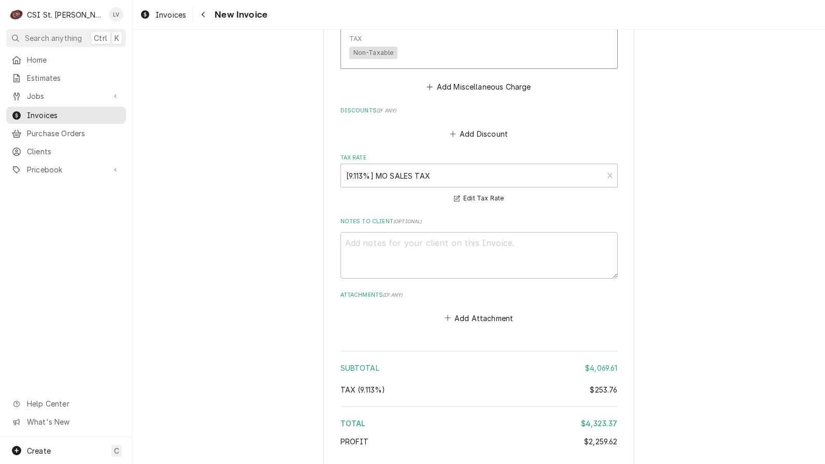
scroll to position [3949, 0]
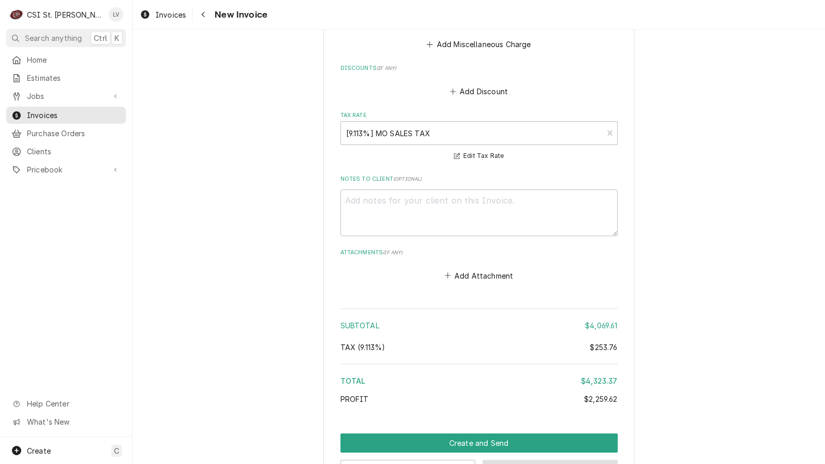
click at [571, 460] on button "Save Draft" at bounding box center [549, 469] width 135 height 19
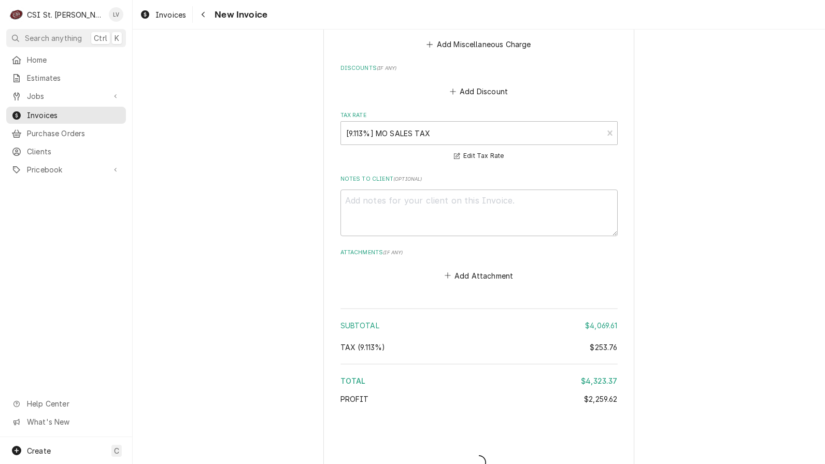
scroll to position [3943, 0]
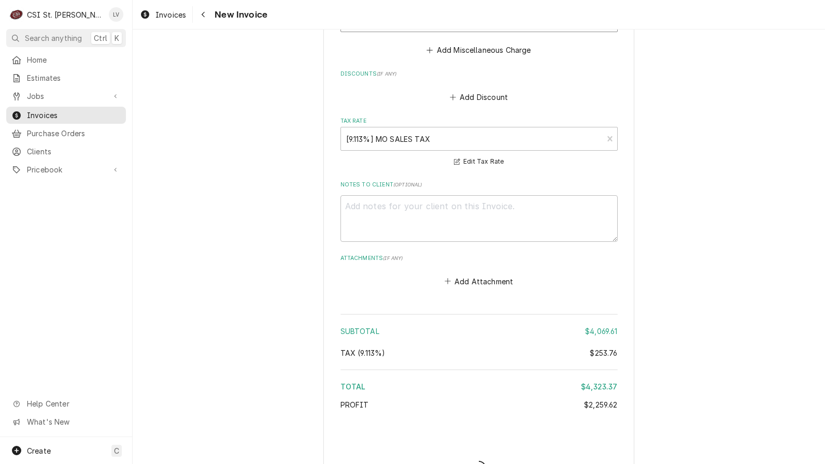
type textarea "x"
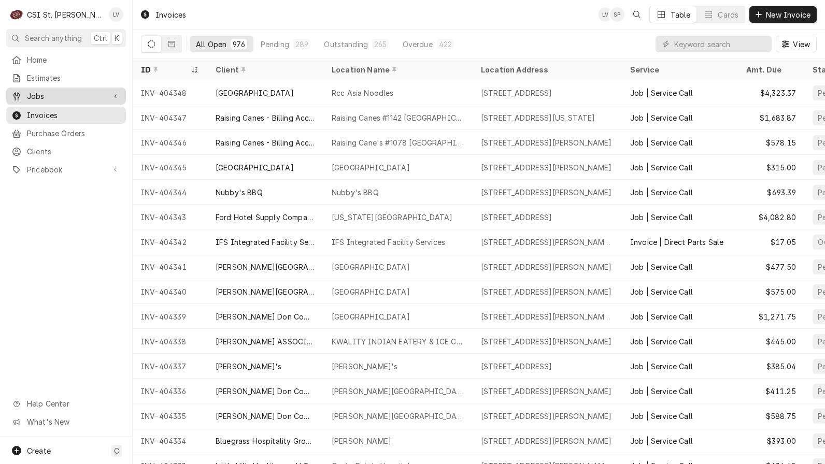
click at [24, 91] on div "Jobs" at bounding box center [58, 96] width 94 height 11
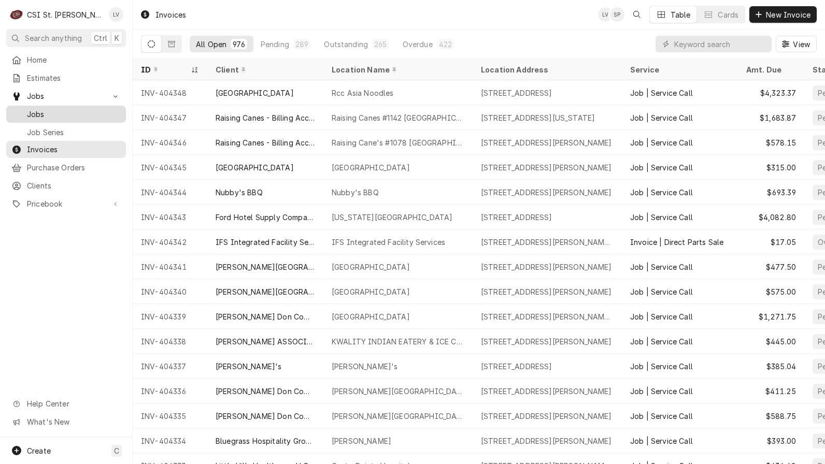
click at [33, 106] on link "Jobs" at bounding box center [66, 114] width 120 height 17
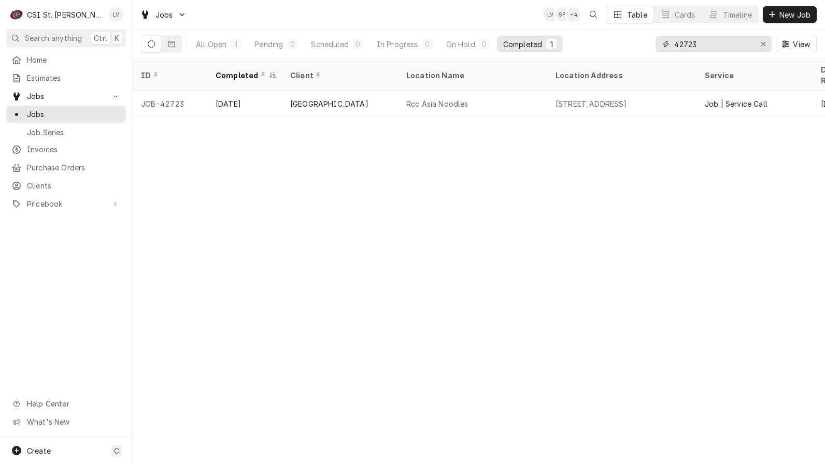
drag, startPoint x: 711, startPoint y: 42, endPoint x: 657, endPoint y: 50, distance: 53.9
click at [657, 50] on div "42723" at bounding box center [713, 44] width 116 height 17
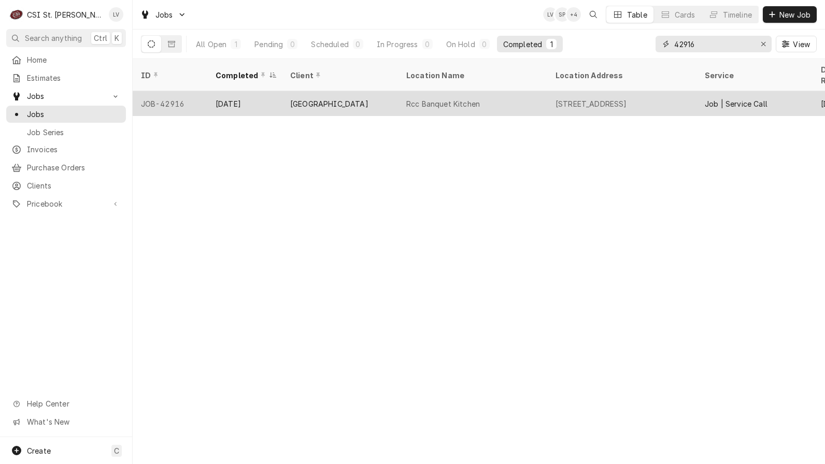
type input "42916"
click at [259, 98] on div "Oct 1" at bounding box center [244, 103] width 75 height 25
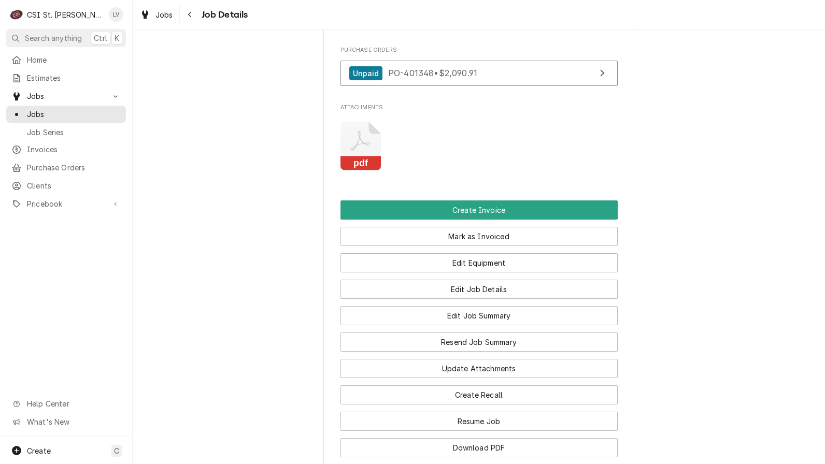
scroll to position [1036, 0]
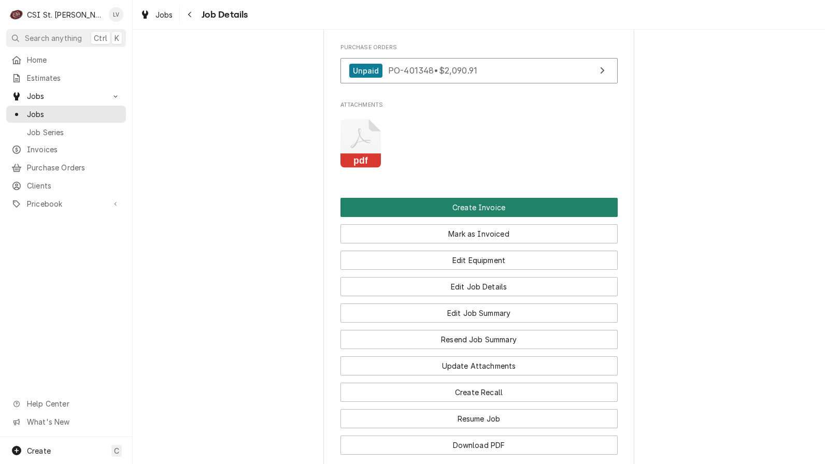
click at [466, 200] on button "Create Invoice" at bounding box center [478, 207] width 277 height 19
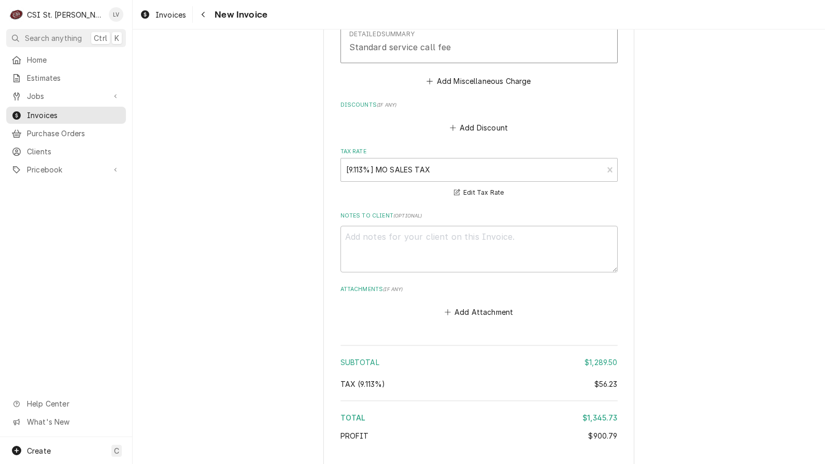
scroll to position [2856, 0]
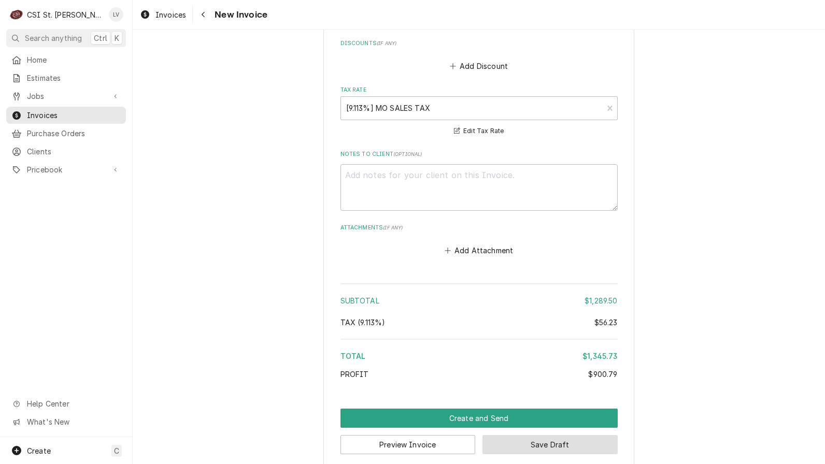
click at [547, 436] on button "Save Draft" at bounding box center [549, 444] width 135 height 19
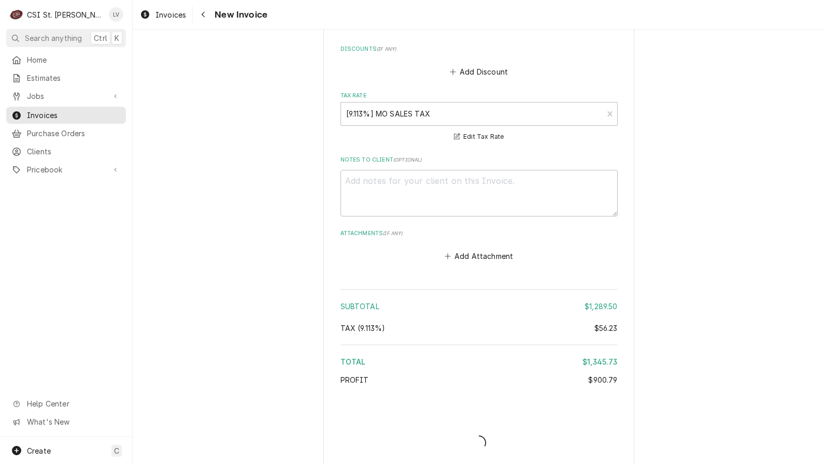
type textarea "x"
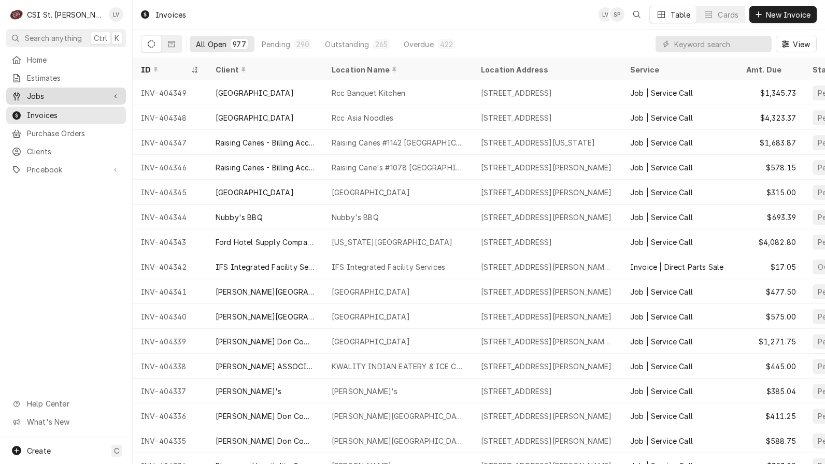
click at [51, 98] on div "Jobs" at bounding box center [66, 96] width 116 height 13
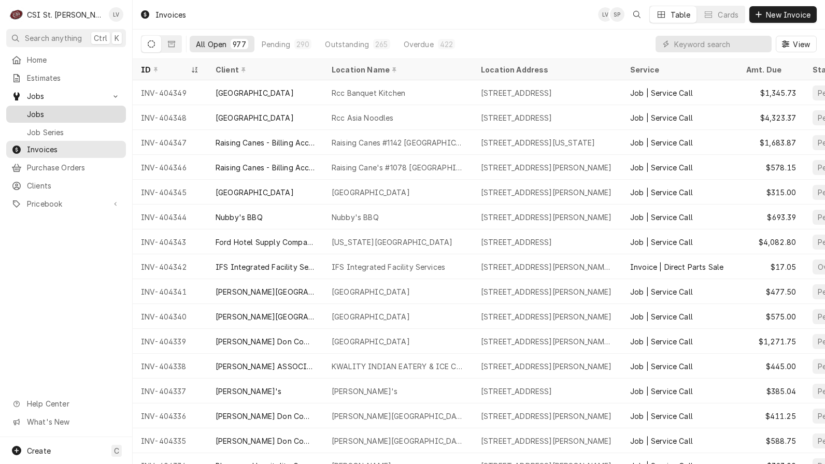
click at [52, 116] on div "Jobs" at bounding box center [66, 114] width 116 height 13
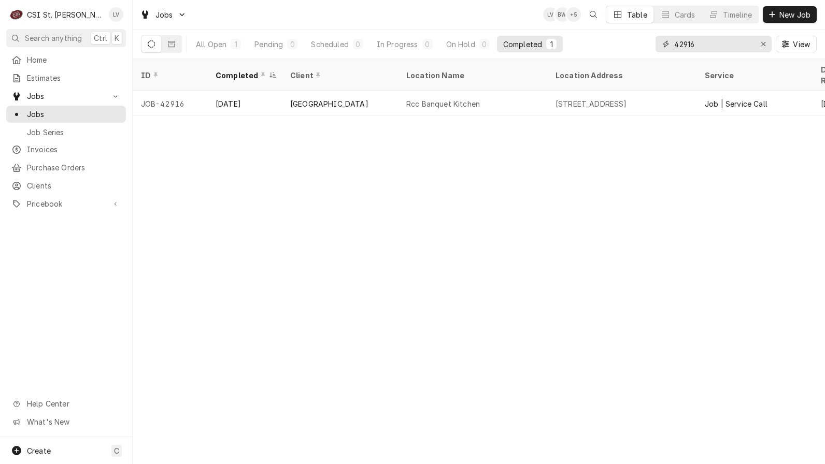
drag, startPoint x: 705, startPoint y: 43, endPoint x: 644, endPoint y: 49, distance: 60.9
click at [644, 49] on div "All Open 1 Pending 0 Scheduled 0 In Progress 0 On Hold 0 Completed 1 42916 View" at bounding box center [478, 44] width 675 height 29
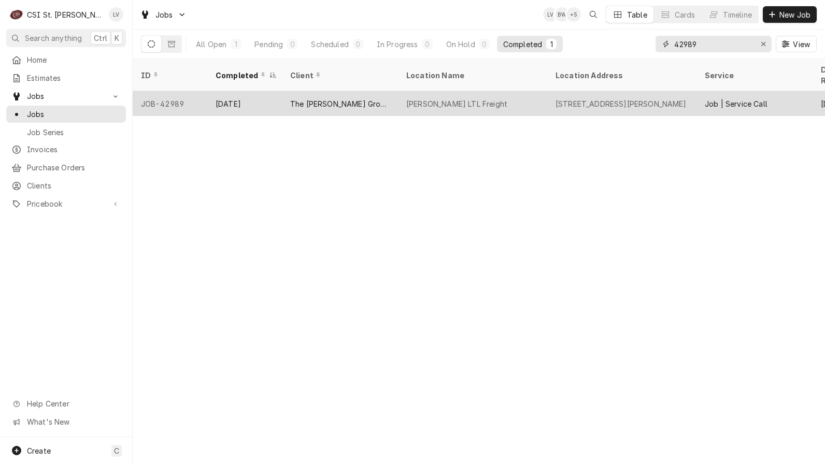
type input "42989"
click at [435, 98] on div "Saia LTL Freight" at bounding box center [456, 103] width 101 height 11
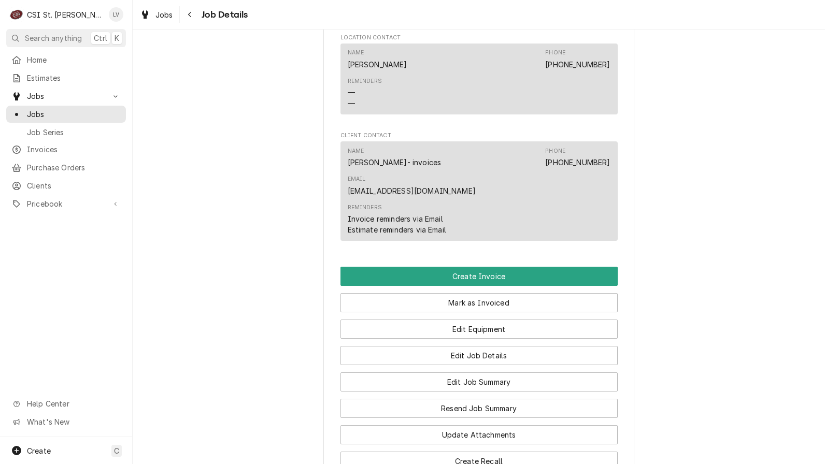
scroll to position [881, 0]
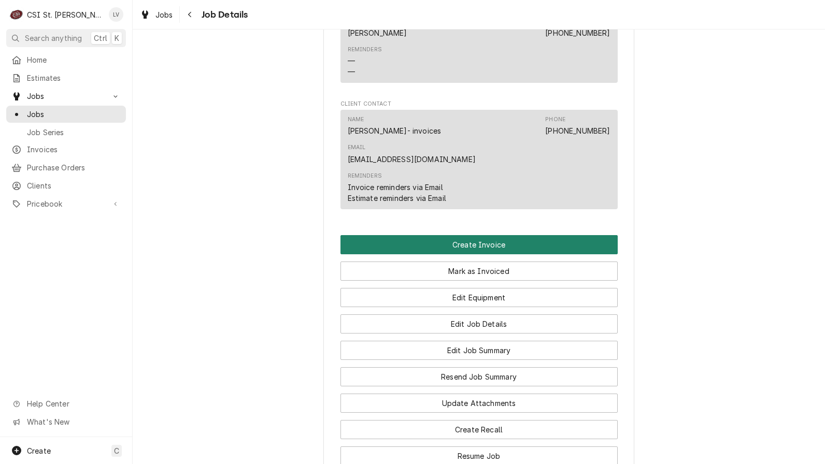
click at [437, 235] on button "Create Invoice" at bounding box center [478, 244] width 277 height 19
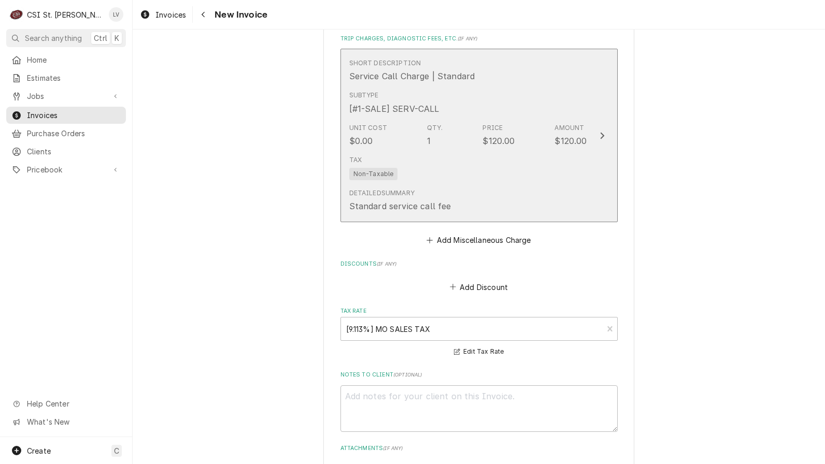
scroll to position [2593, 0]
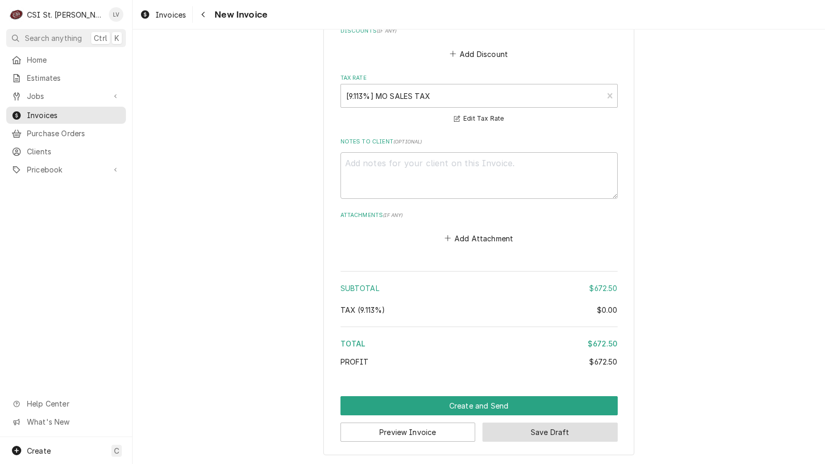
click at [558, 434] on button "Save Draft" at bounding box center [549, 432] width 135 height 19
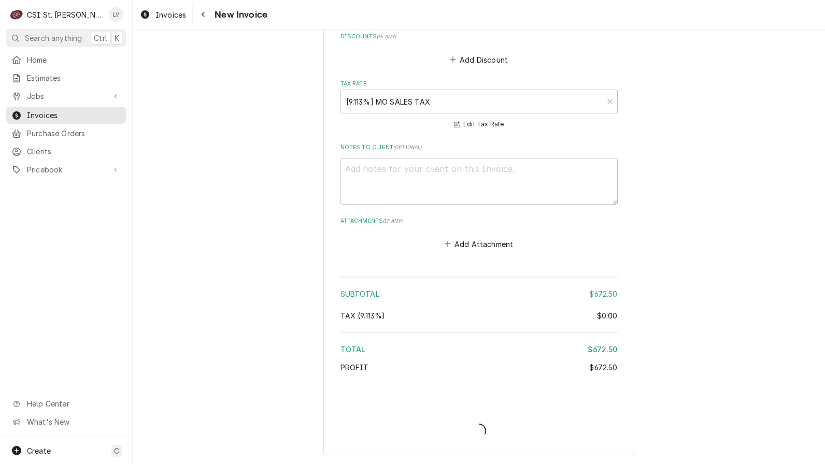
scroll to position [2587, 0]
type textarea "x"
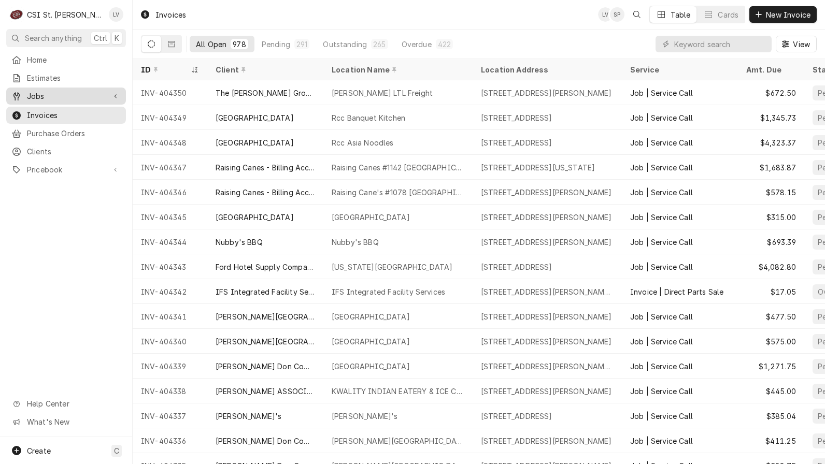
click at [36, 91] on span "Jobs" at bounding box center [66, 96] width 78 height 11
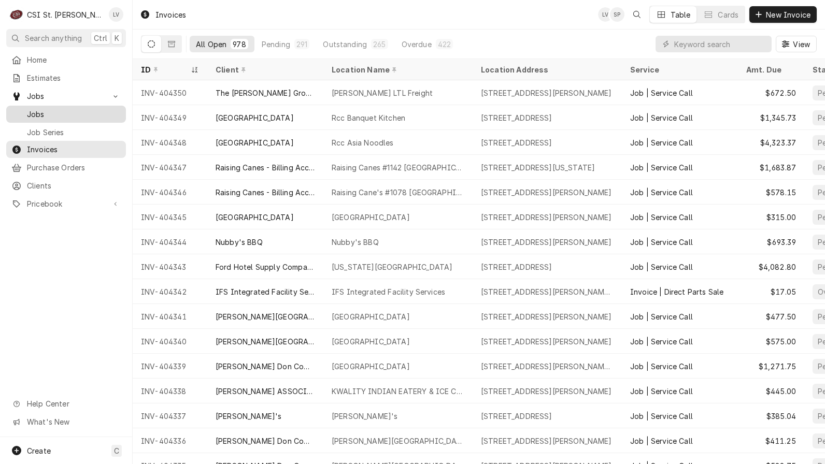
click at [39, 109] on span "Jobs" at bounding box center [74, 114] width 94 height 11
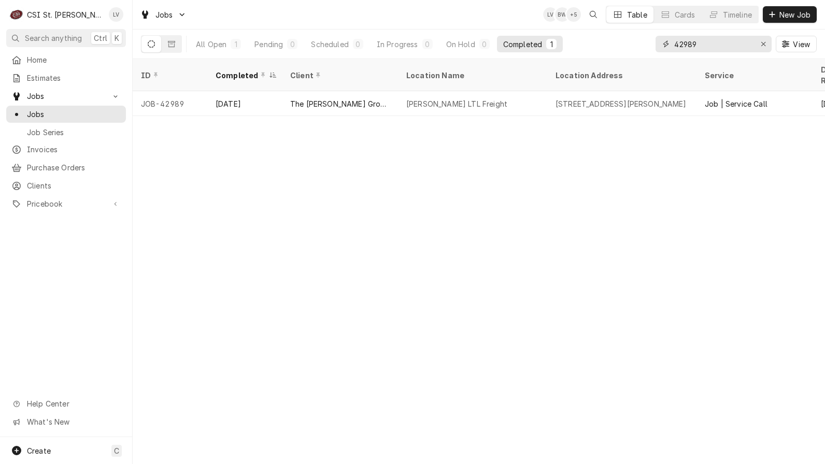
drag, startPoint x: 718, startPoint y: 41, endPoint x: 675, endPoint y: 43, distance: 43.6
click at [675, 43] on input "42989" at bounding box center [713, 44] width 78 height 17
type input "42936"
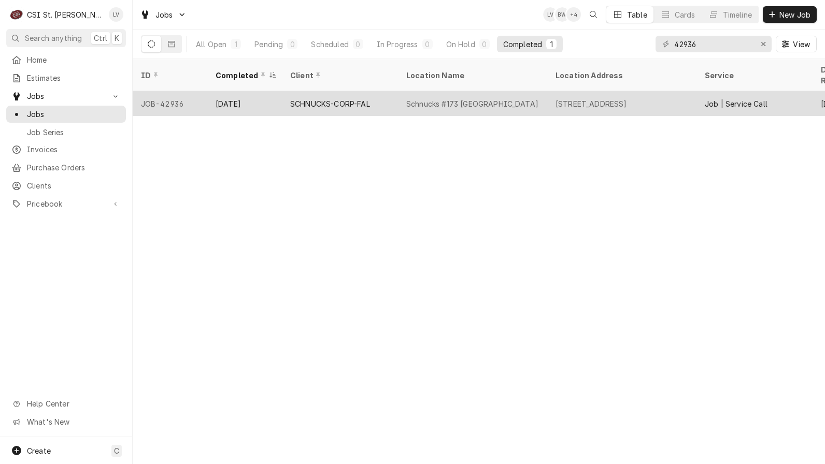
click at [380, 96] on div "SCHNUCKS-CORP-FAL" at bounding box center [340, 103] width 116 height 25
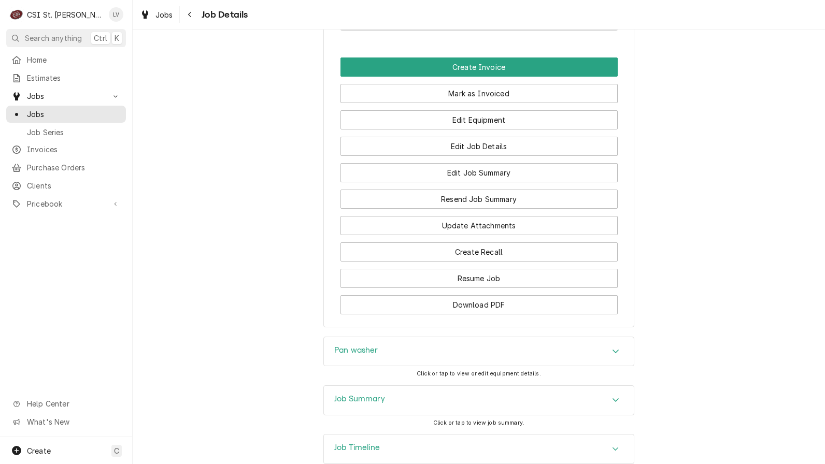
scroll to position [1088, 0]
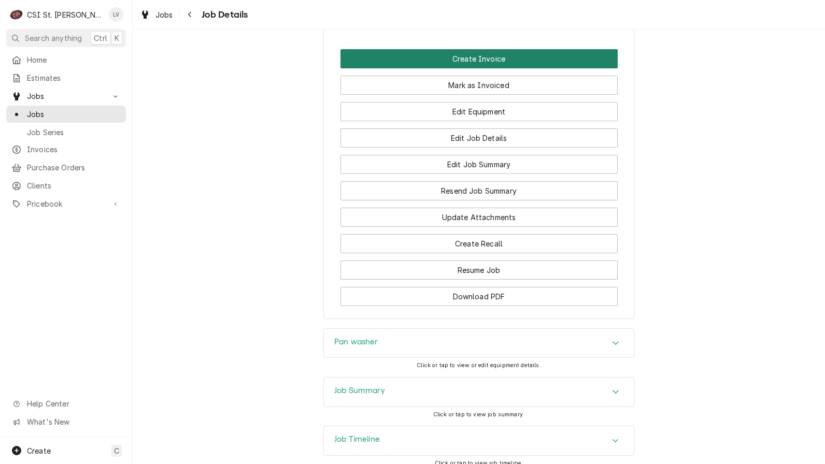
click at [428, 60] on button "Create Invoice" at bounding box center [478, 58] width 277 height 19
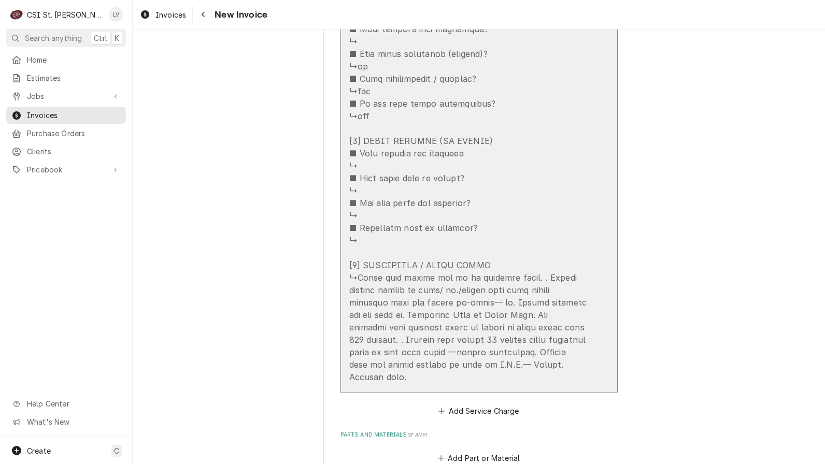
scroll to position [2124, 0]
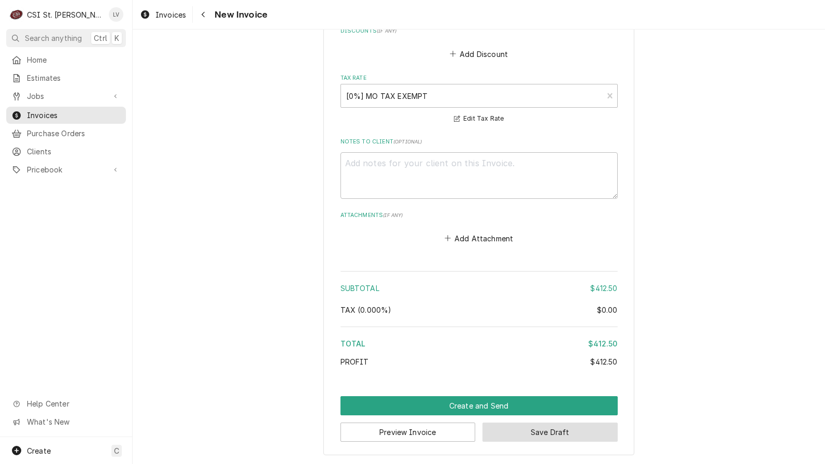
click at [557, 433] on button "Save Draft" at bounding box center [549, 432] width 135 height 19
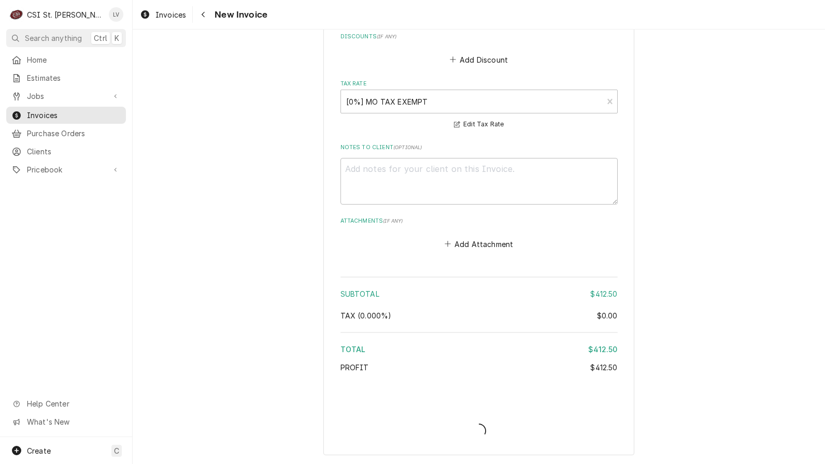
type textarea "x"
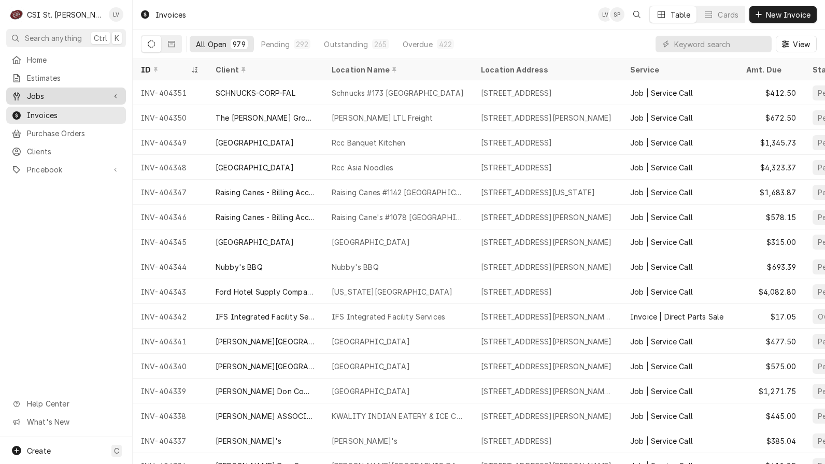
click at [51, 97] on span "Jobs" at bounding box center [66, 96] width 78 height 11
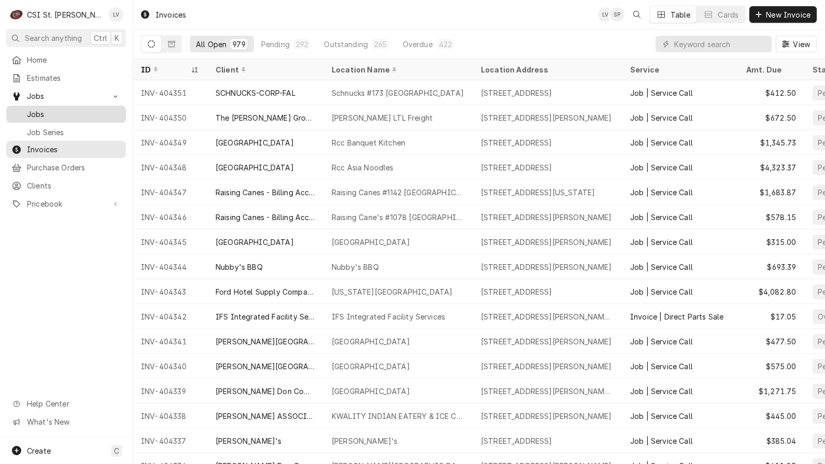
click at [52, 111] on span "Jobs" at bounding box center [74, 114] width 94 height 11
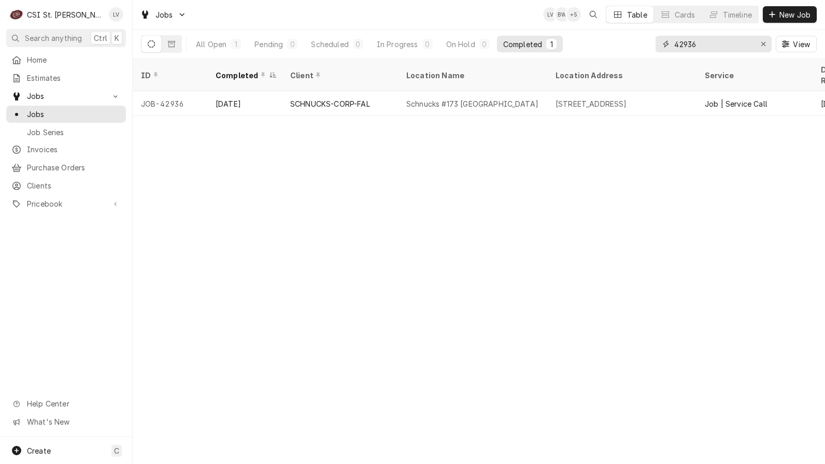
drag, startPoint x: 721, startPoint y: 44, endPoint x: 644, endPoint y: 49, distance: 76.4
click at [644, 49] on div "All Open 1 Pending 0 Scheduled 0 In Progress 0 On Hold 0 Completed 1 42936 View" at bounding box center [478, 44] width 675 height 29
type input "42785"
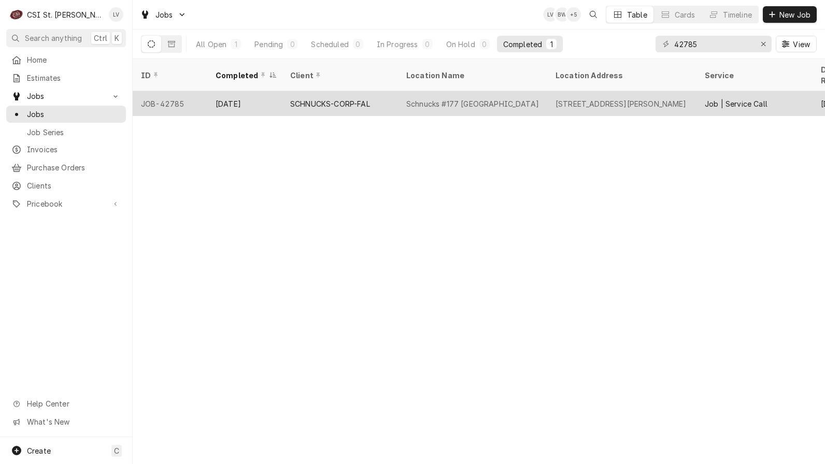
click at [350, 98] on div "SCHNUCKS-CORP-FAL" at bounding box center [330, 103] width 80 height 11
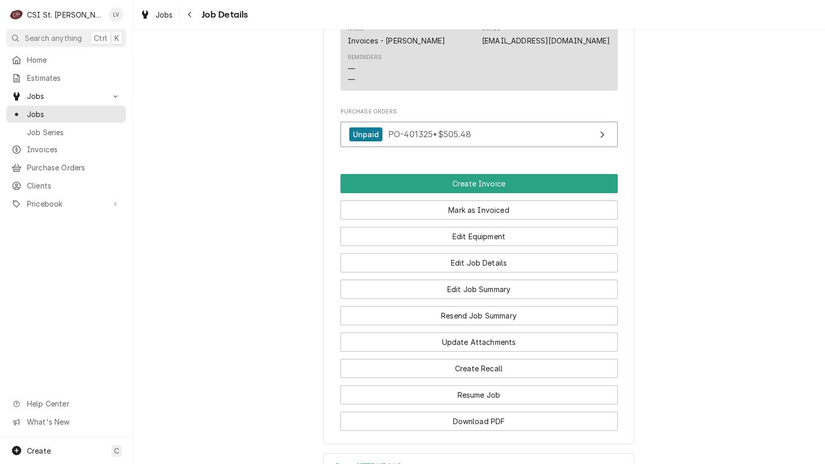
scroll to position [1036, 0]
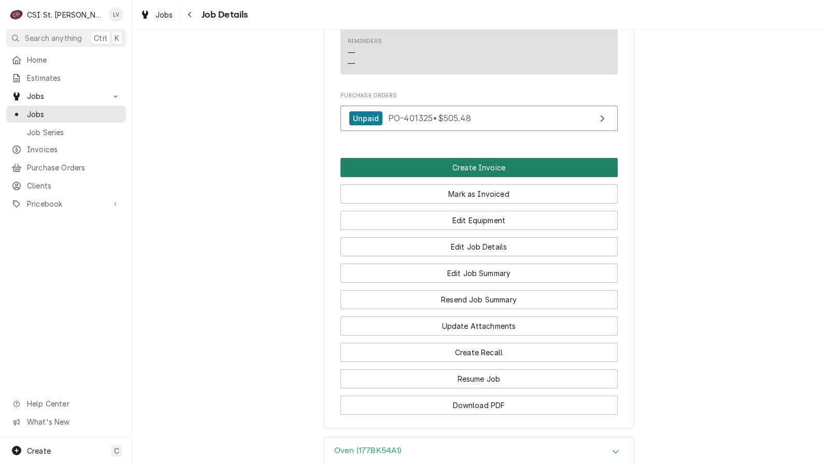
click at [436, 158] on button "Create Invoice" at bounding box center [478, 167] width 277 height 19
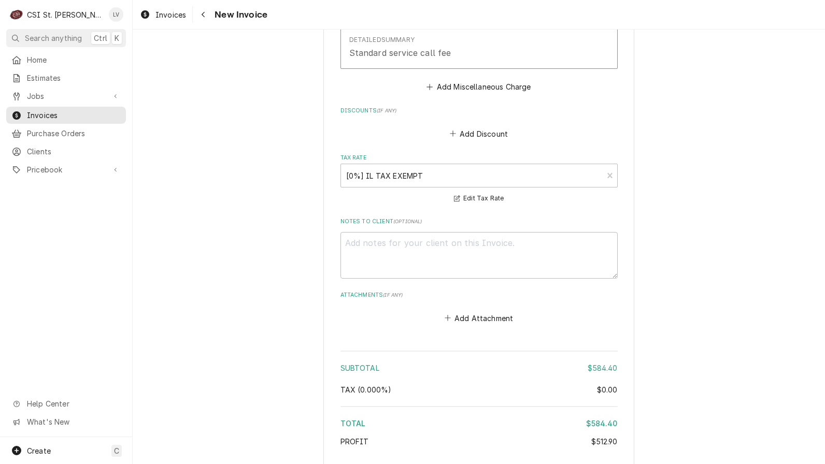
scroll to position [2978, 0]
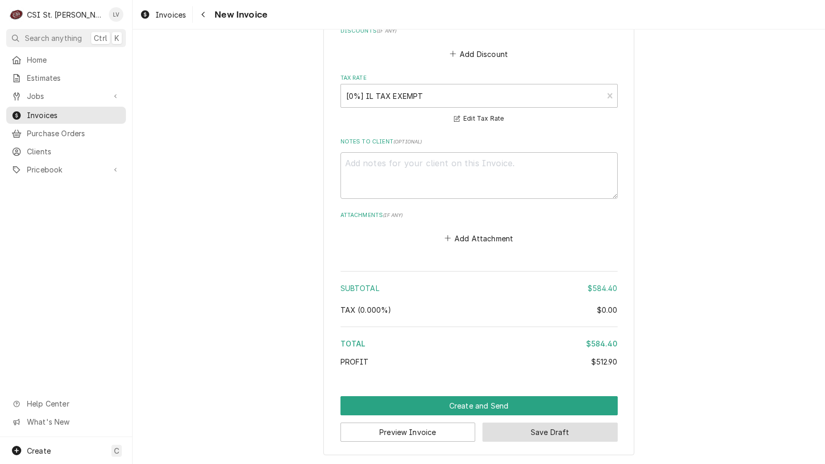
click at [553, 434] on button "Save Draft" at bounding box center [549, 432] width 135 height 19
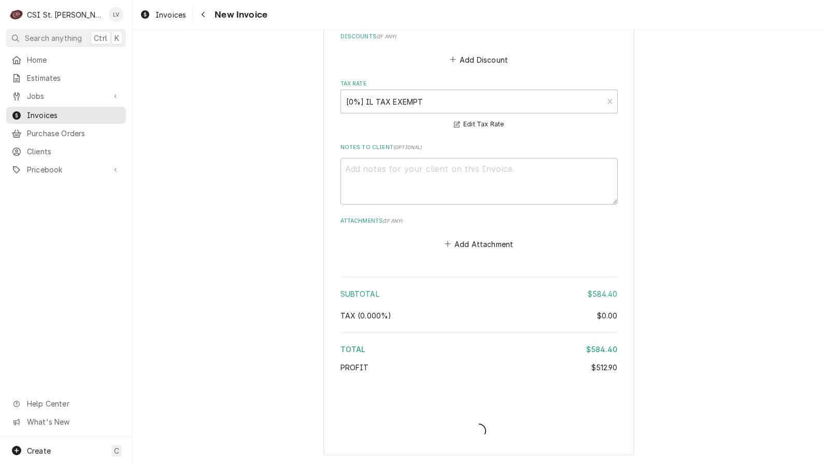
type textarea "x"
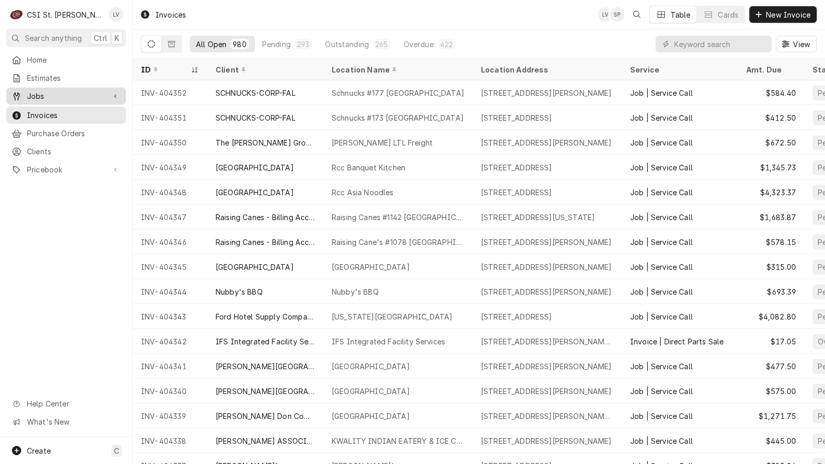
click at [28, 91] on span "Jobs" at bounding box center [66, 96] width 78 height 11
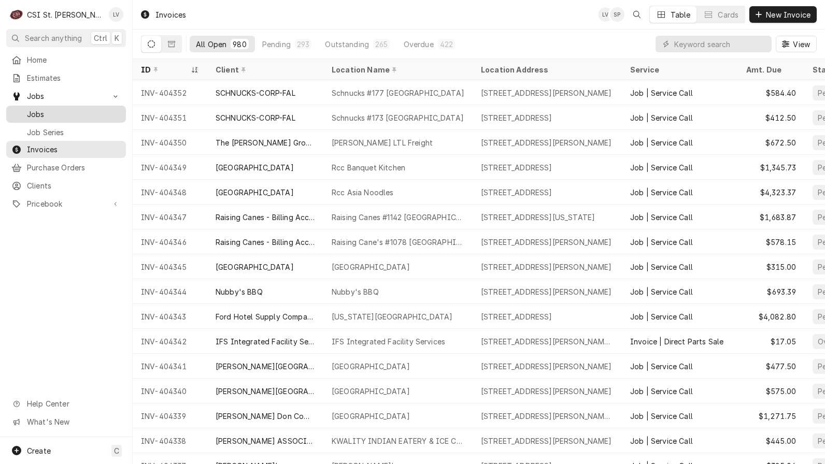
click at [41, 108] on div "Jobs" at bounding box center [66, 114] width 116 height 13
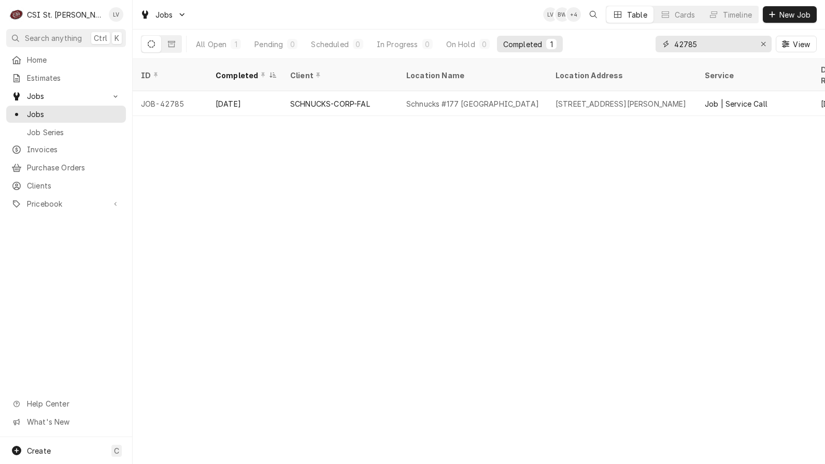
drag, startPoint x: 717, startPoint y: 45, endPoint x: 646, endPoint y: 56, distance: 72.0
click at [646, 56] on div "All Open 1 Pending 0 Scheduled 0 In Progress 0 On Hold 0 Completed 1 42785 View" at bounding box center [478, 44] width 675 height 29
type input "43014"
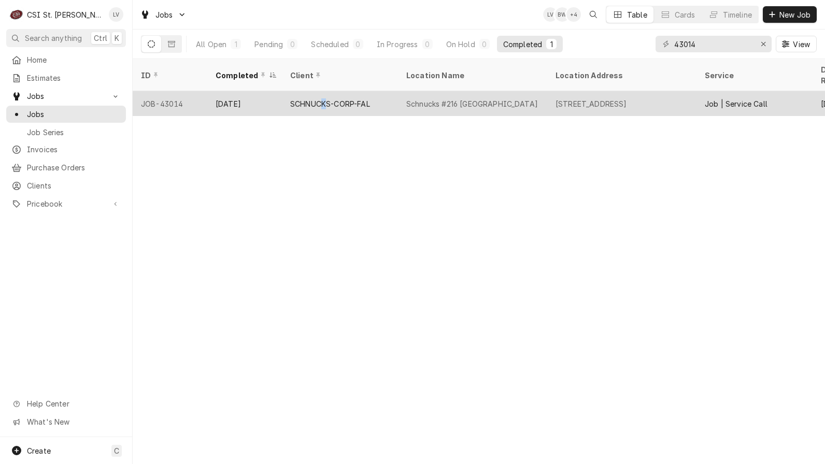
click at [324, 98] on div "SCHNUCKS-CORP-FAL" at bounding box center [330, 103] width 80 height 11
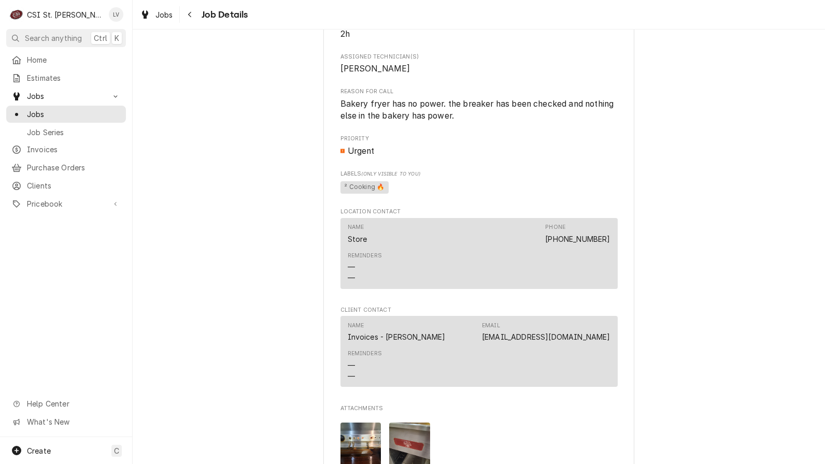
scroll to position [932, 0]
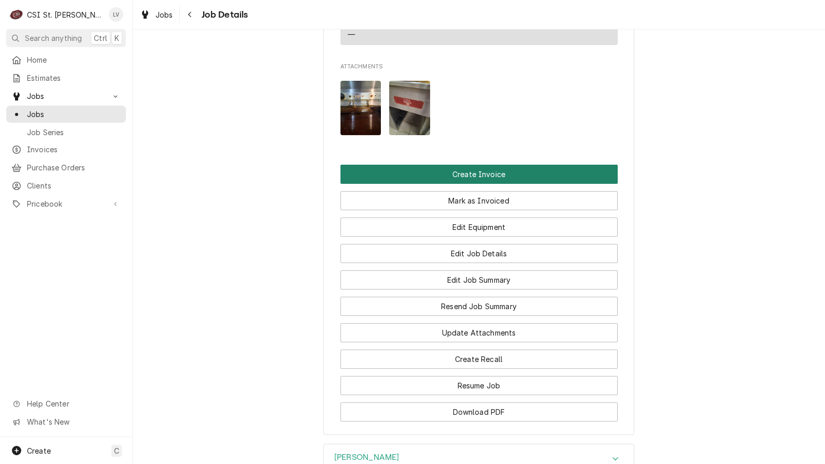
click at [424, 169] on button "Create Invoice" at bounding box center [478, 174] width 277 height 19
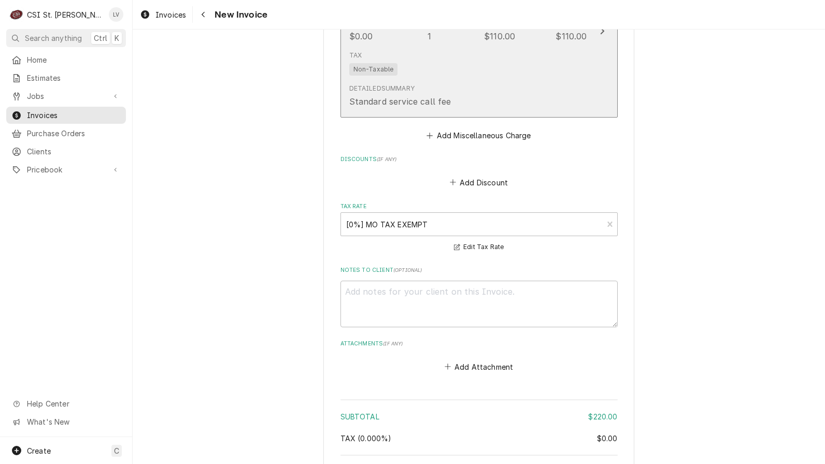
scroll to position [2568, 0]
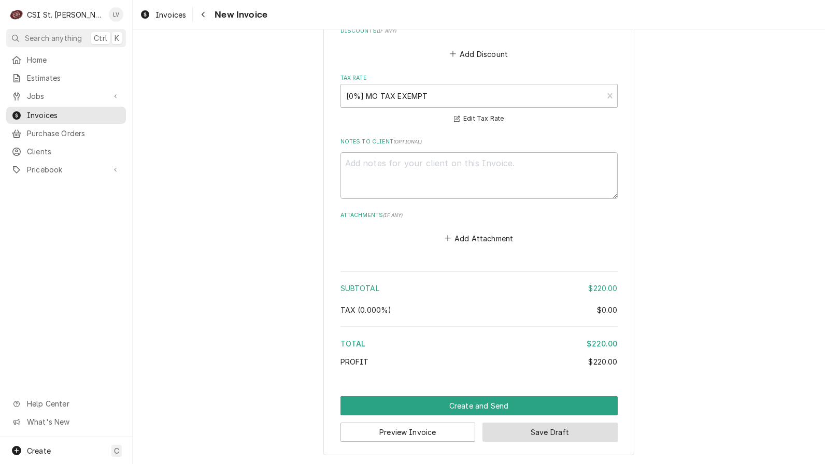
click at [544, 430] on button "Save Draft" at bounding box center [549, 432] width 135 height 19
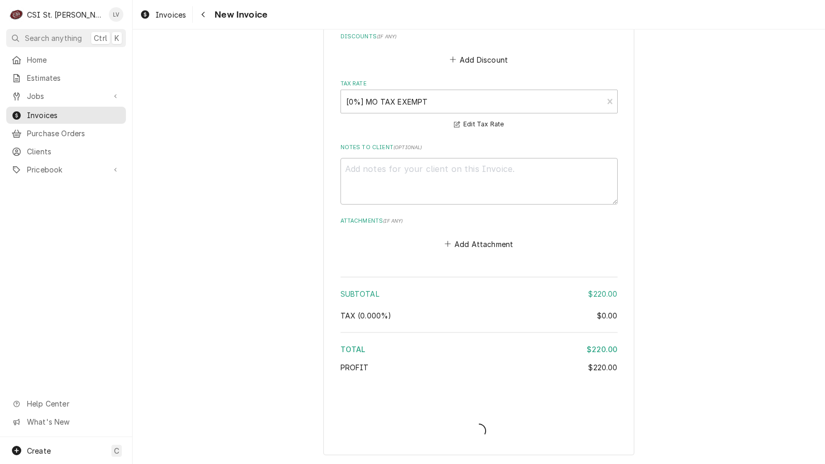
type textarea "x"
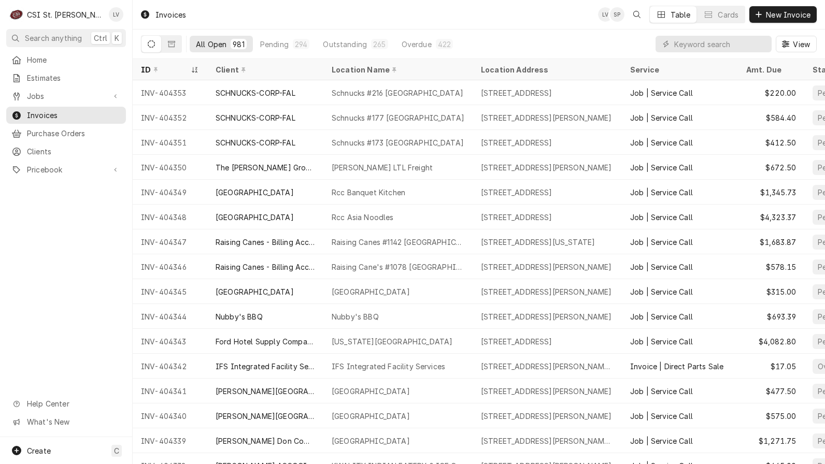
click at [85, 103] on div "Home Estimates Jobs Jobs Job Series Invoices Purchase Orders Clients Pricebook …" at bounding box center [66, 115] width 132 height 128
click at [88, 94] on span "Jobs" at bounding box center [66, 96] width 78 height 11
click at [88, 110] on span "Jobs" at bounding box center [74, 114] width 94 height 11
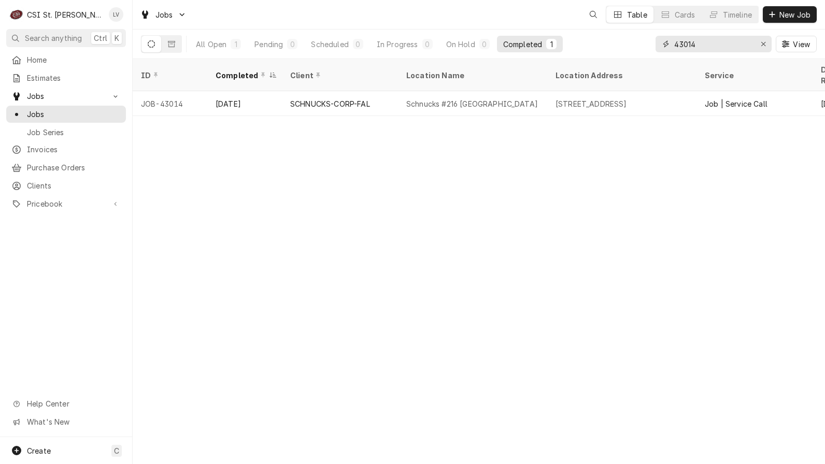
drag, startPoint x: 734, startPoint y: 42, endPoint x: 652, endPoint y: 54, distance: 82.7
click at [652, 54] on div "All Open 1 Pending 0 Scheduled 0 In Progress 0 On Hold 0 Completed 1 43014 View" at bounding box center [478, 44] width 675 height 29
type input "42968"
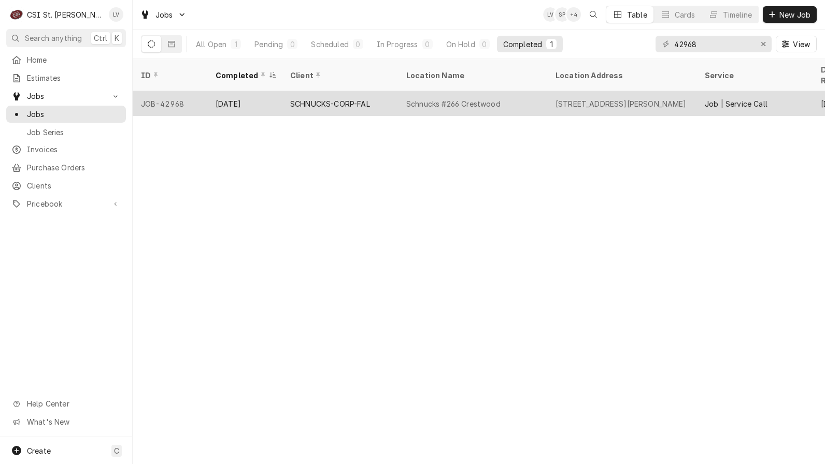
click at [419, 99] on div "Schnucks #266 Crestwood" at bounding box center [472, 103] width 149 height 25
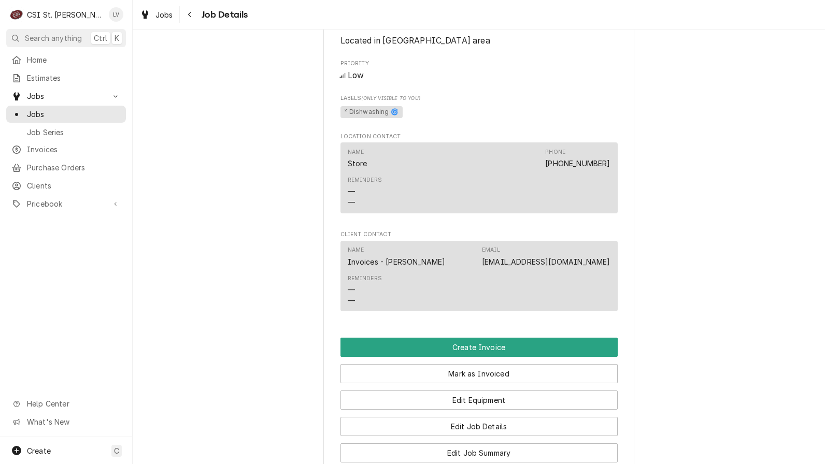
scroll to position [881, 0]
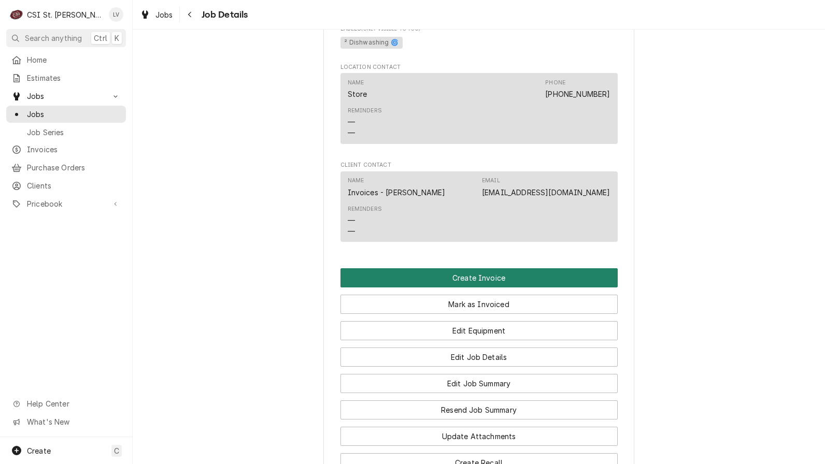
click at [431, 277] on button "Create Invoice" at bounding box center [478, 277] width 277 height 19
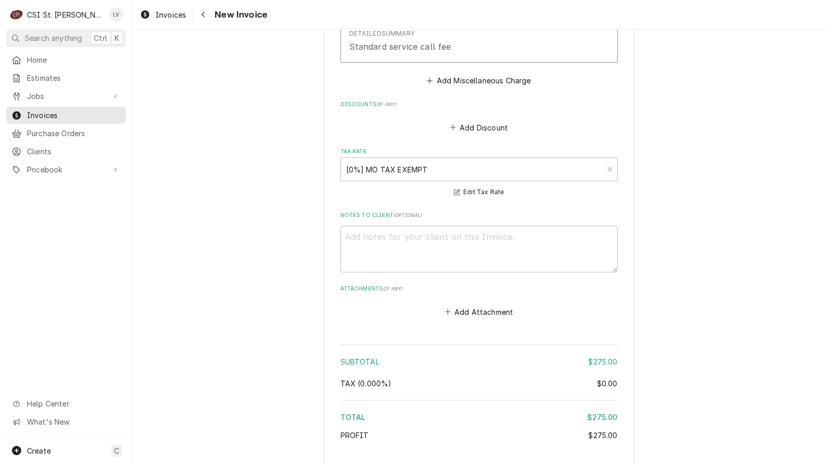
scroll to position [2506, 0]
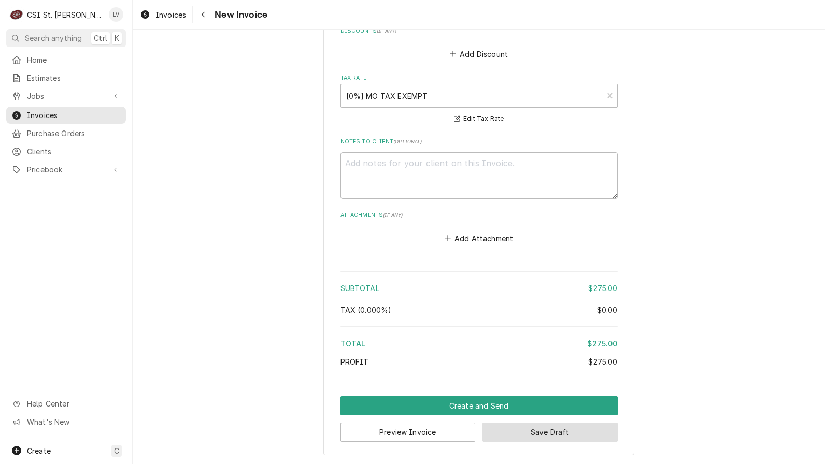
click at [545, 434] on button "Save Draft" at bounding box center [549, 432] width 135 height 19
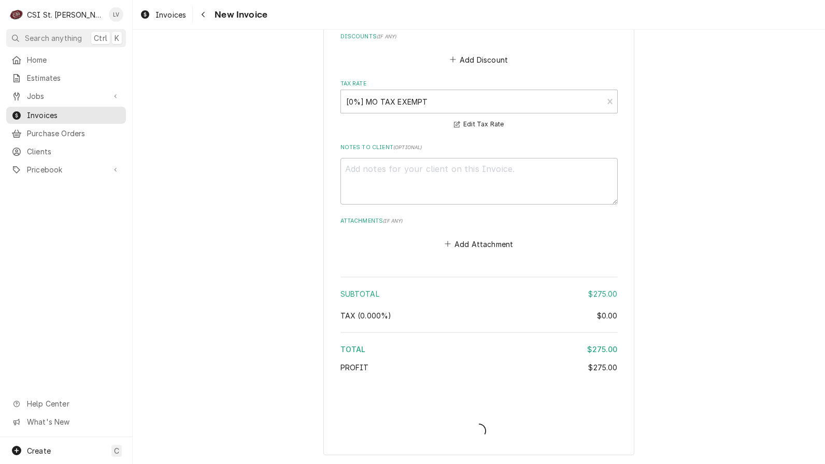
scroll to position [2500, 0]
type textarea "x"
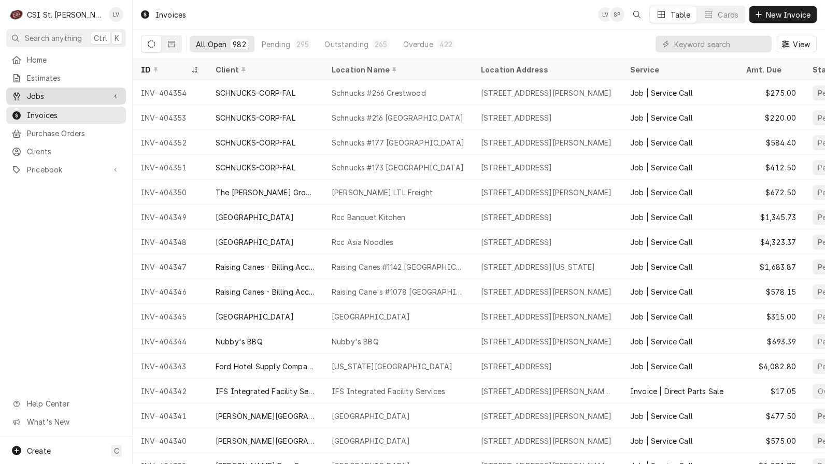
click at [44, 92] on span "Jobs" at bounding box center [66, 96] width 78 height 11
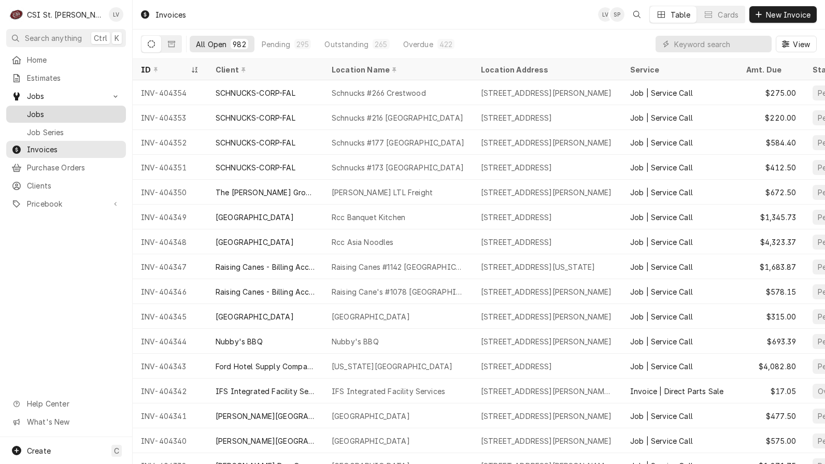
click at [52, 109] on span "Jobs" at bounding box center [74, 114] width 94 height 11
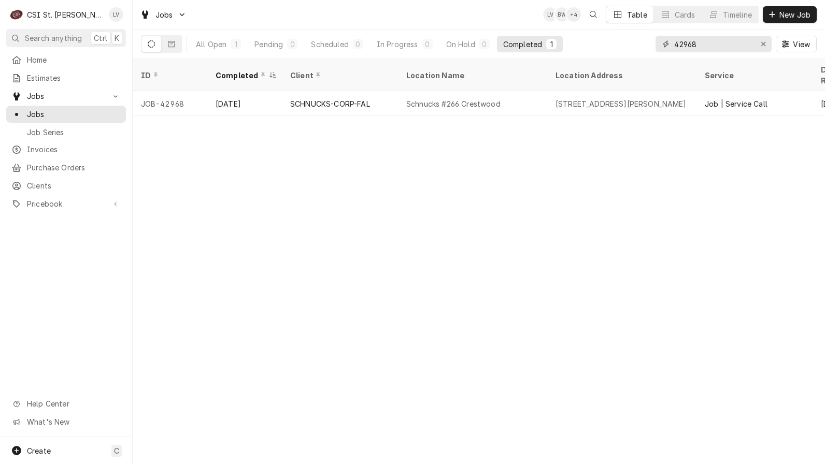
drag, startPoint x: 724, startPoint y: 41, endPoint x: 637, endPoint y: 51, distance: 87.6
click at [637, 51] on div "All Open 1 Pending 0 Scheduled 0 In Progress 0 On Hold 0 Completed 1 42968 View" at bounding box center [478, 44] width 675 height 29
type input "42972"
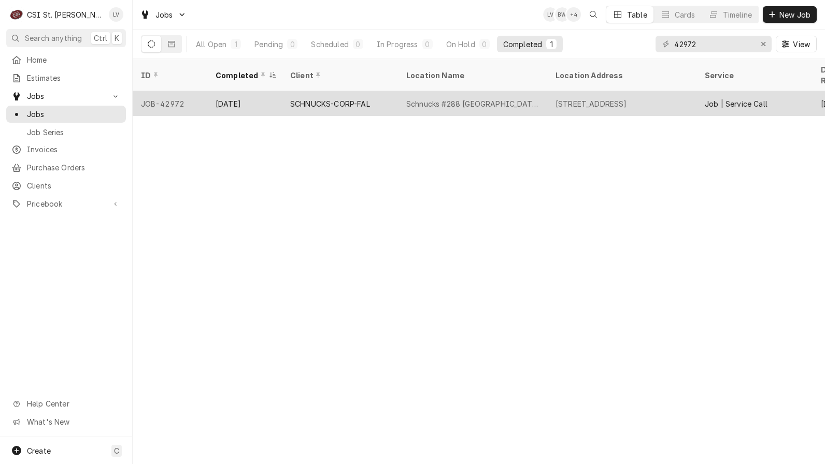
click at [340, 97] on div "SCHNUCKS-CORP-FAL" at bounding box center [340, 103] width 116 height 25
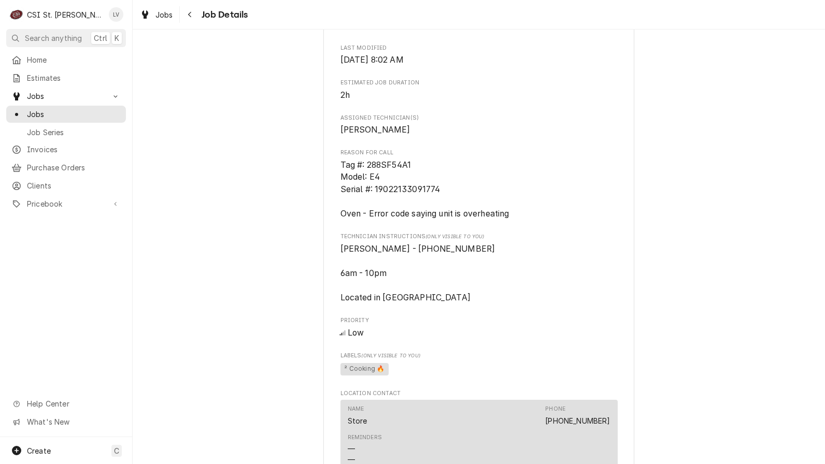
scroll to position [881, 0]
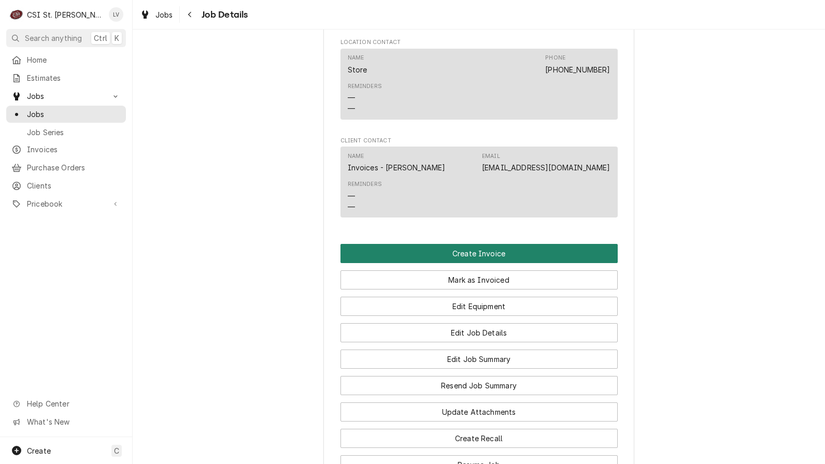
click at [419, 256] on button "Create Invoice" at bounding box center [478, 253] width 277 height 19
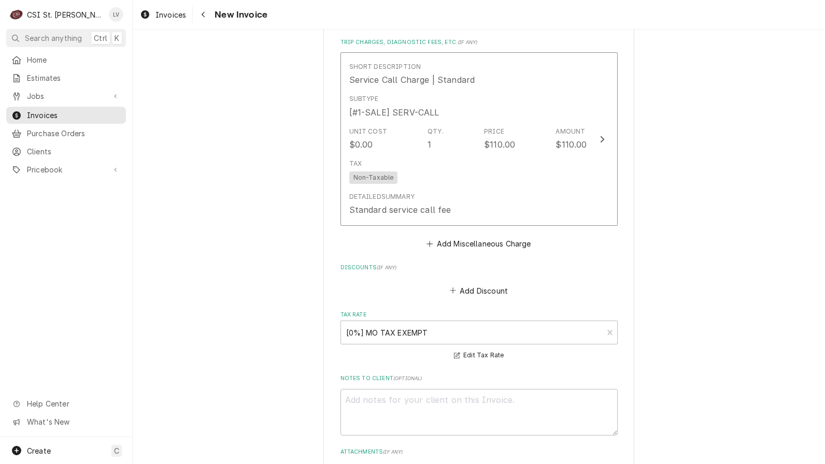
scroll to position [2469, 0]
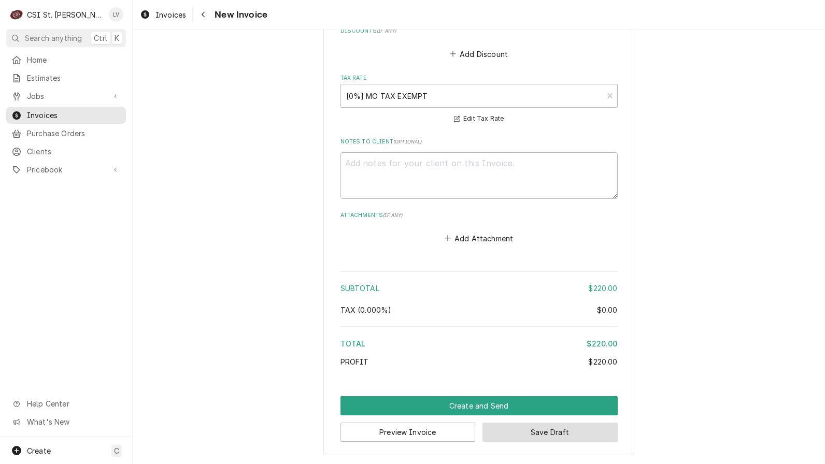
click at [548, 433] on button "Save Draft" at bounding box center [549, 432] width 135 height 19
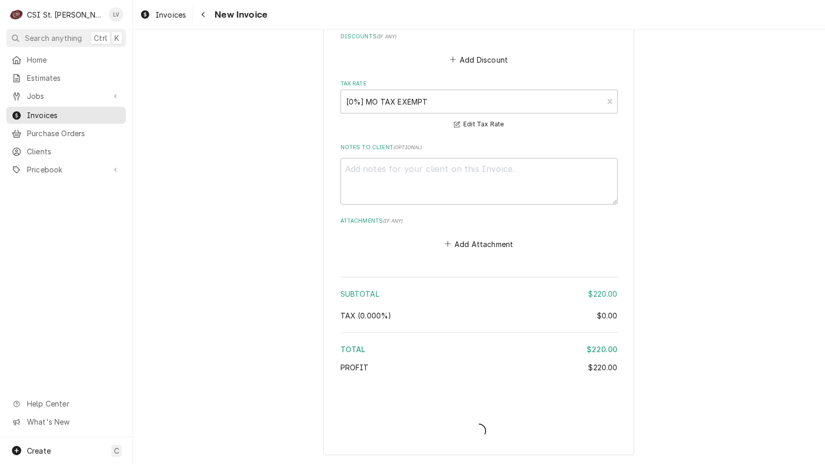
scroll to position [2463, 0]
type textarea "x"
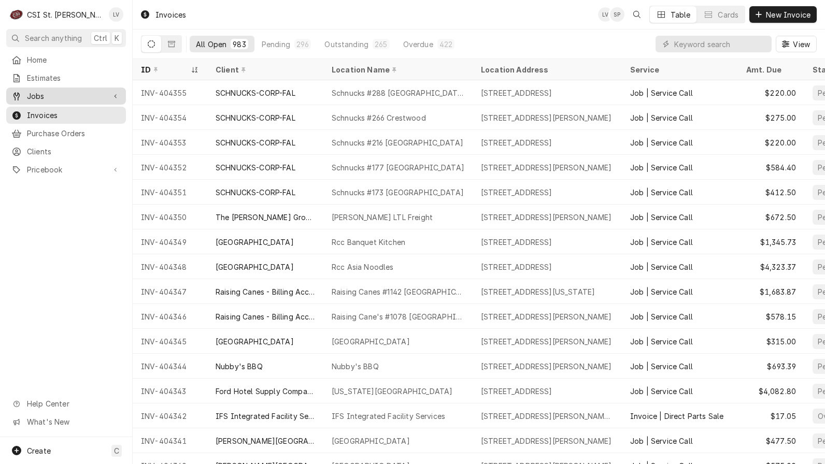
click at [38, 91] on span "Jobs" at bounding box center [66, 96] width 78 height 11
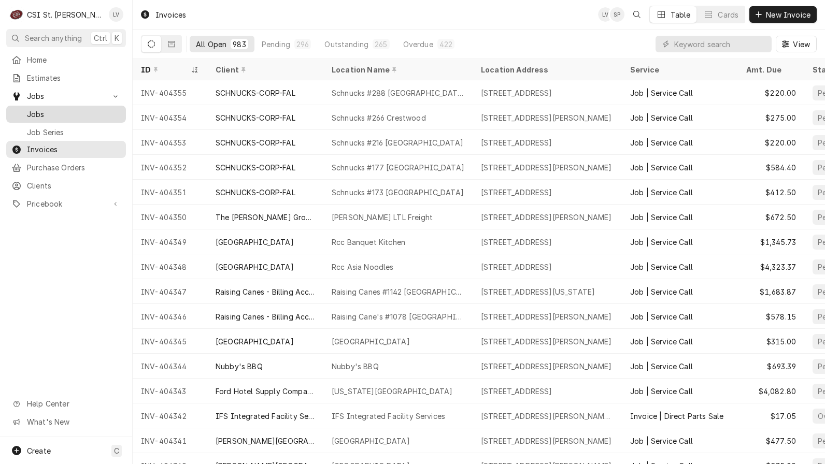
click at [33, 112] on span "Jobs" at bounding box center [74, 114] width 94 height 11
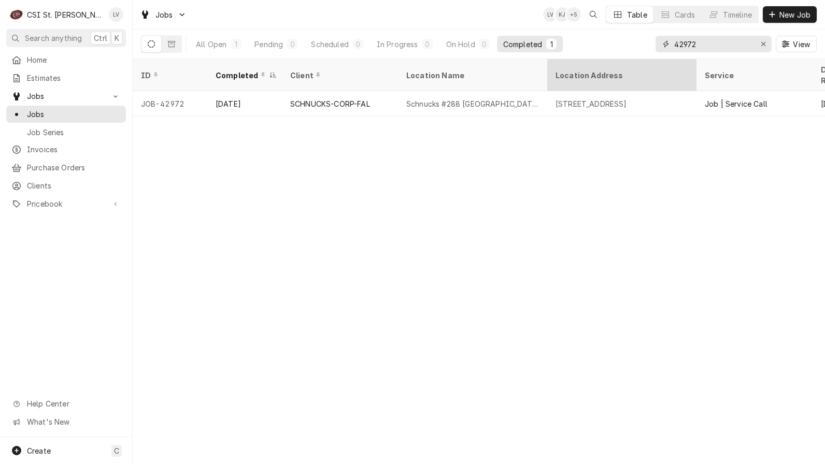
drag, startPoint x: 732, startPoint y: 45, endPoint x: 655, endPoint y: 59, distance: 78.5
click at [655, 59] on div "Jobs LV KJ + 5 Table Cards Timeline New Job All Open 1 Pending 0 Scheduled 0 In…" at bounding box center [479, 232] width 692 height 464
type input "40628"
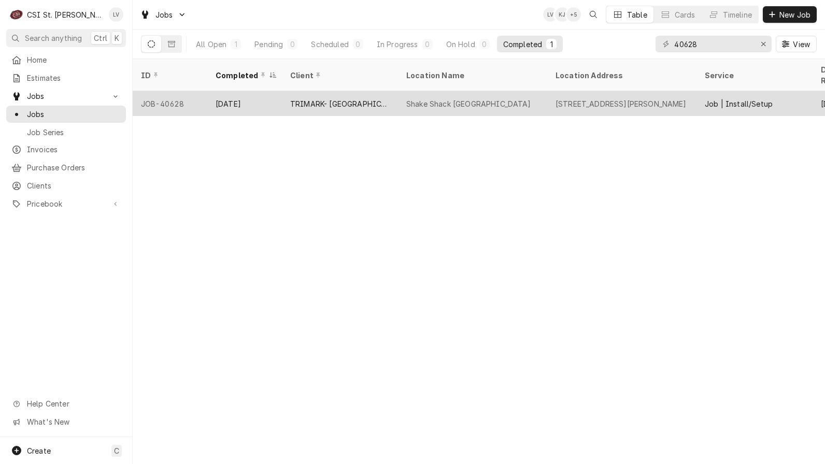
click at [257, 92] on div "Oct 1" at bounding box center [244, 103] width 75 height 25
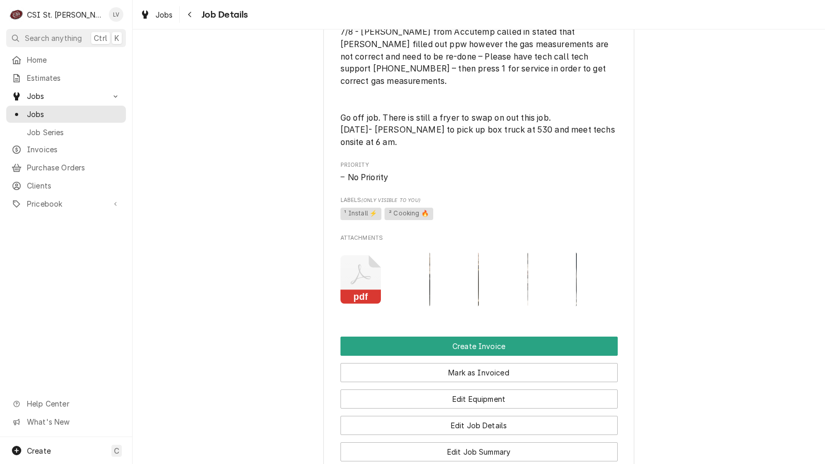
scroll to position [881, 0]
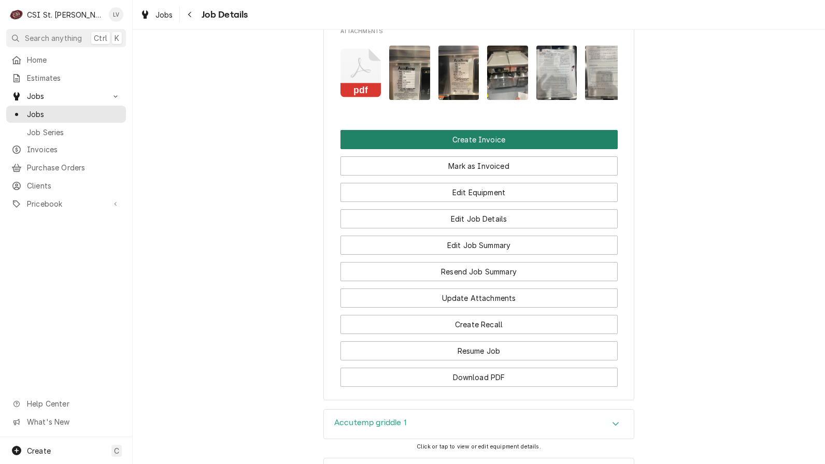
click at [406, 149] on button "Create Invoice" at bounding box center [478, 139] width 277 height 19
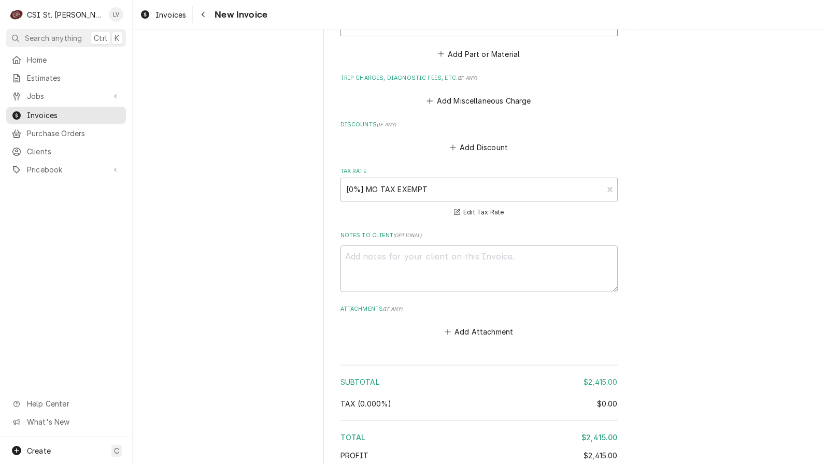
scroll to position [2408, 0]
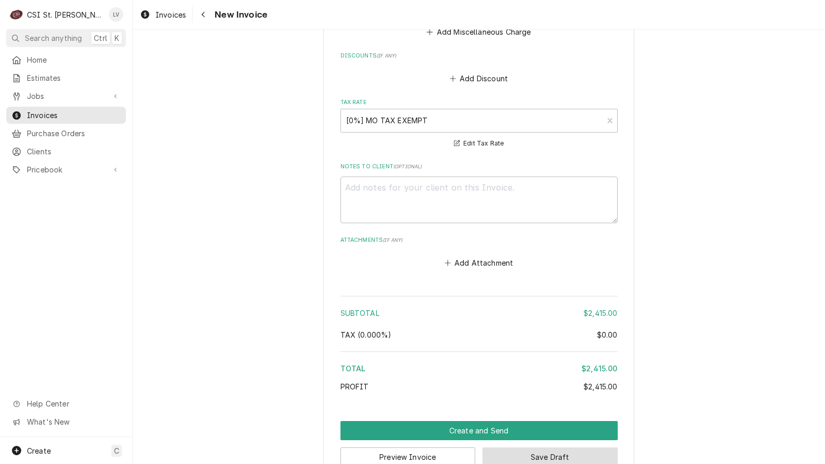
click at [546, 448] on button "Save Draft" at bounding box center [549, 457] width 135 height 19
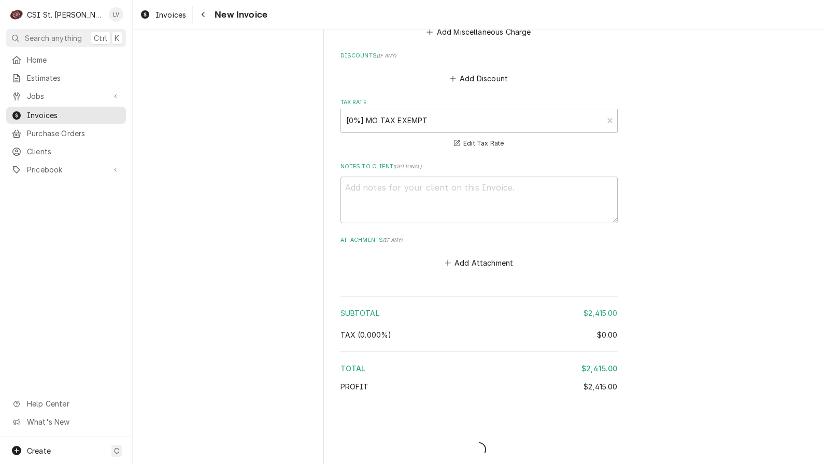
scroll to position [2402, 0]
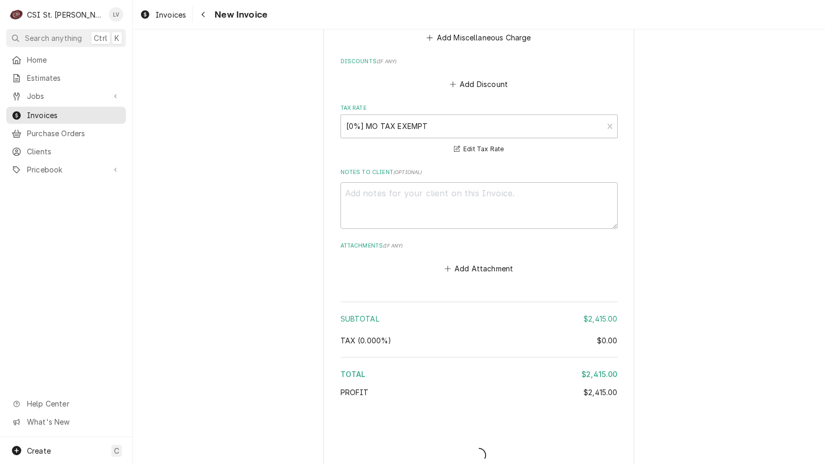
type textarea "x"
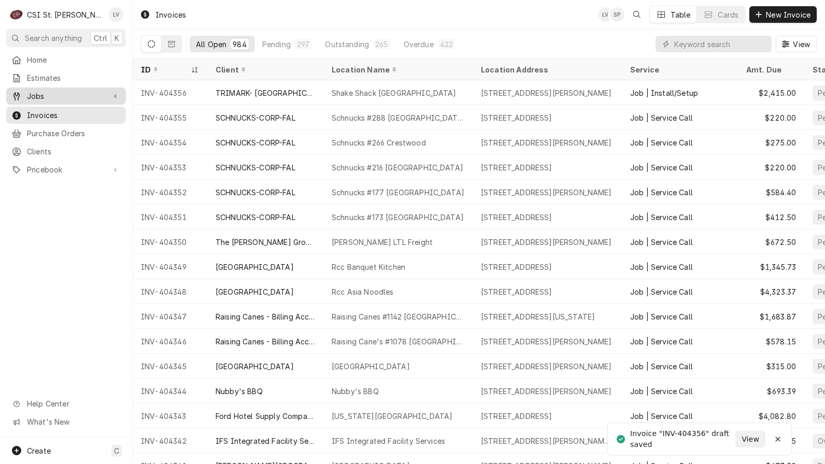
click at [42, 98] on div "Jobs" at bounding box center [66, 96] width 116 height 13
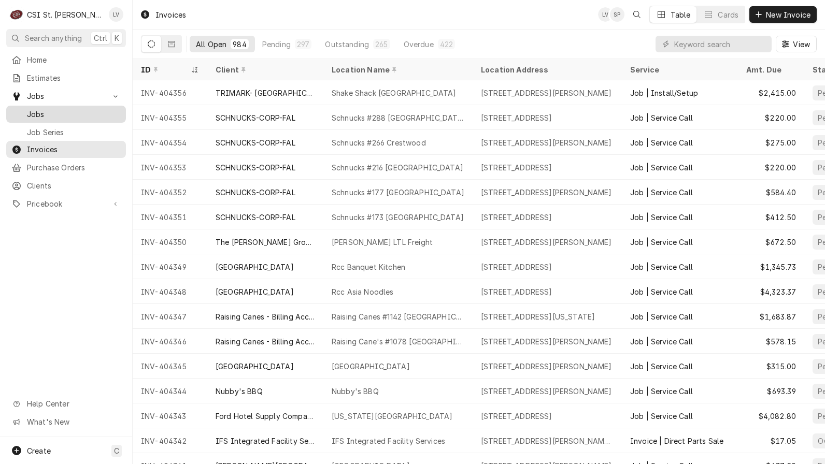
click at [43, 112] on span "Jobs" at bounding box center [74, 114] width 94 height 11
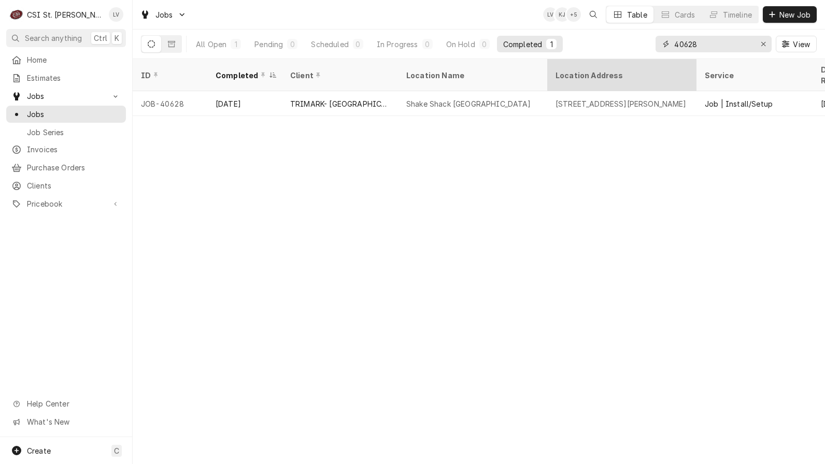
drag, startPoint x: 721, startPoint y: 46, endPoint x: 604, endPoint y: 64, distance: 117.9
click at [604, 64] on div "Jobs LV KJ + 5 Table Cards Timeline New Job All Open 1 Pending 0 Scheduled 0 In…" at bounding box center [479, 232] width 692 height 464
type input "42991"
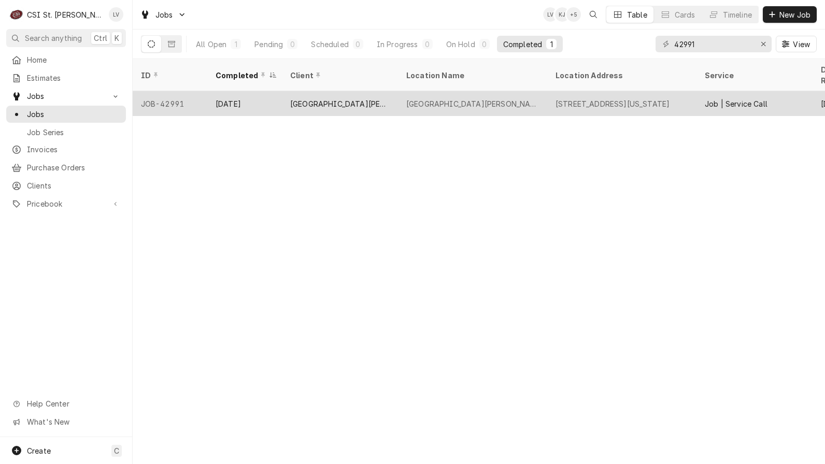
click at [418, 98] on div "St Francis Borgia High School" at bounding box center [472, 103] width 133 height 11
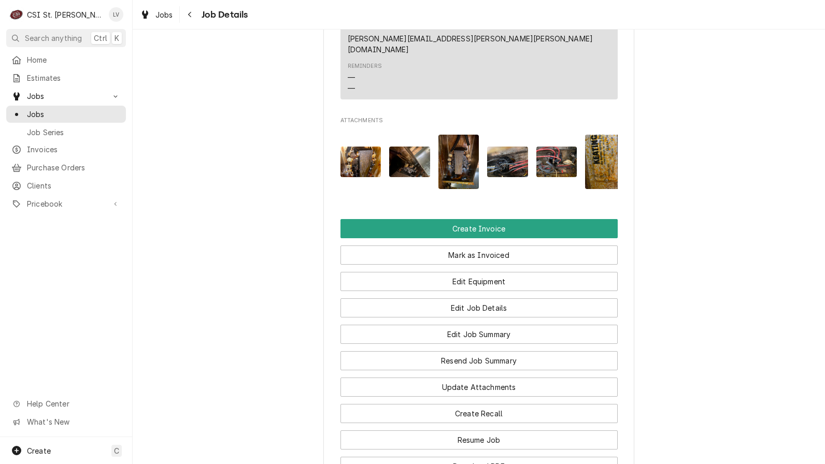
scroll to position [881, 0]
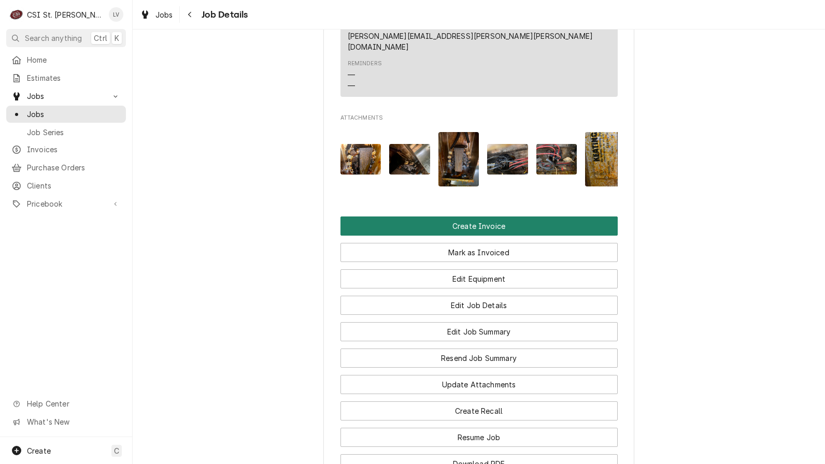
click at [396, 217] on button "Create Invoice" at bounding box center [478, 226] width 277 height 19
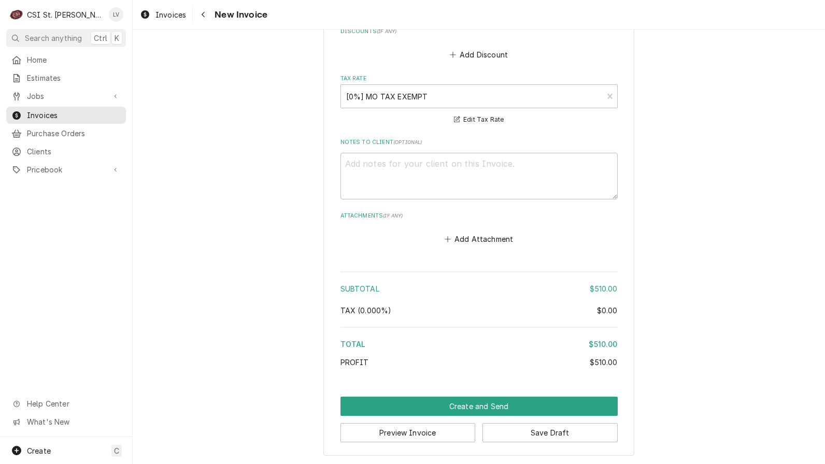
scroll to position [2283, 0]
click at [540, 434] on button "Save Draft" at bounding box center [549, 432] width 135 height 19
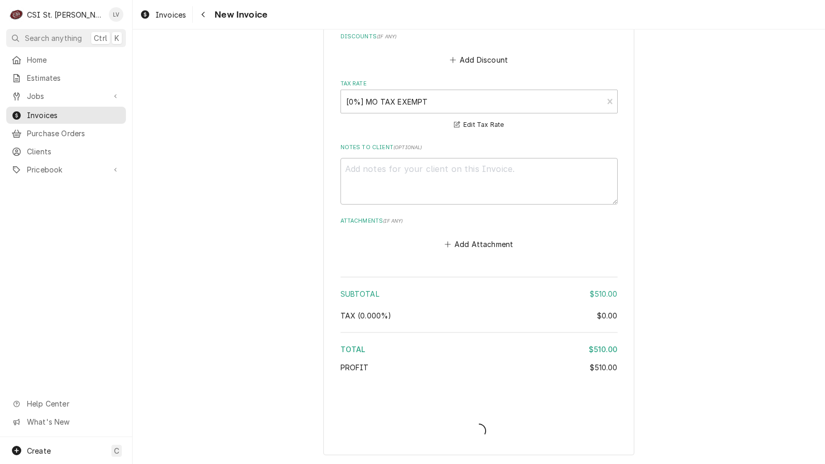
type textarea "x"
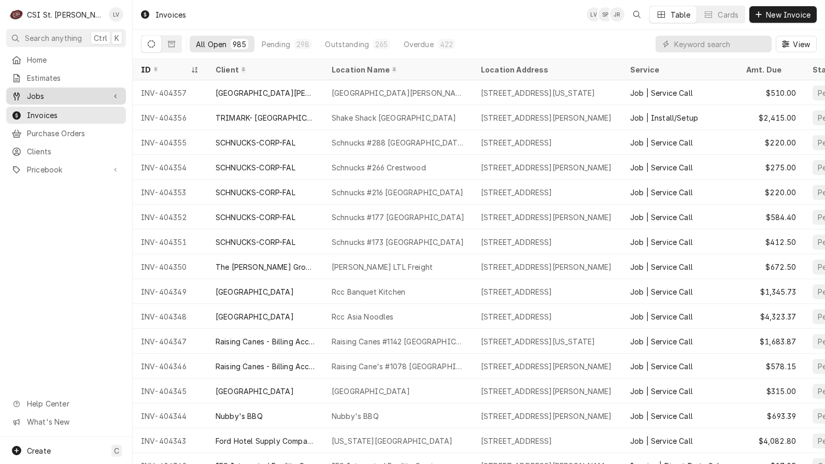
click at [79, 92] on span "Jobs" at bounding box center [66, 96] width 78 height 11
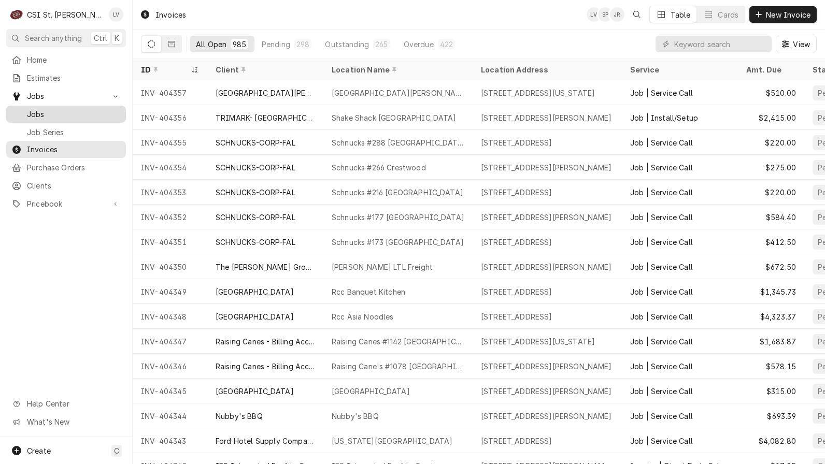
click at [86, 111] on span "Jobs" at bounding box center [74, 114] width 94 height 11
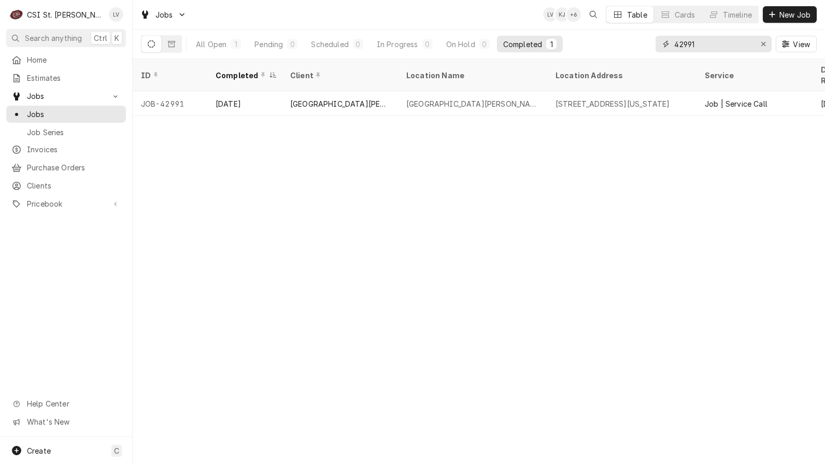
drag, startPoint x: 705, startPoint y: 45, endPoint x: 650, endPoint y: 56, distance: 57.1
click at [650, 56] on div "All Open 1 Pending 0 Scheduled 0 In Progress 0 On Hold 0 Completed 1 42991 View" at bounding box center [478, 44] width 675 height 29
type input "42790"
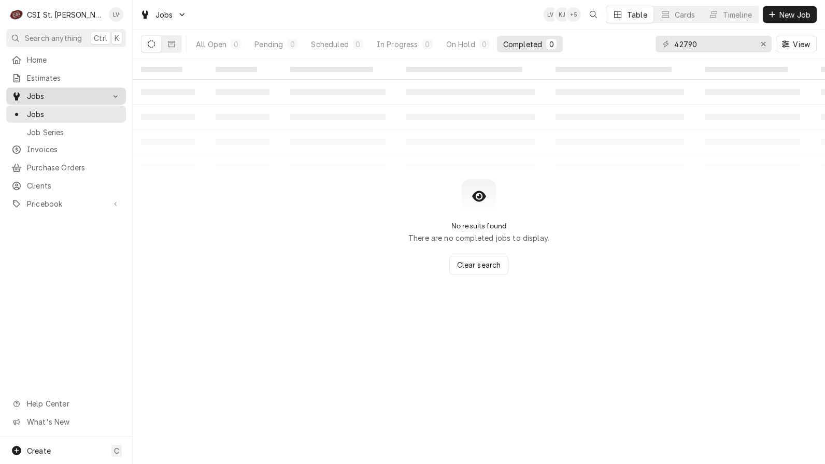
click at [69, 101] on link "Jobs" at bounding box center [66, 96] width 120 height 17
click at [68, 96] on span "Jobs" at bounding box center [66, 96] width 78 height 11
click at [73, 112] on span "Jobs" at bounding box center [74, 114] width 94 height 11
drag, startPoint x: 712, startPoint y: 42, endPoint x: 663, endPoint y: 45, distance: 49.3
click at [663, 45] on div "42790" at bounding box center [713, 44] width 116 height 17
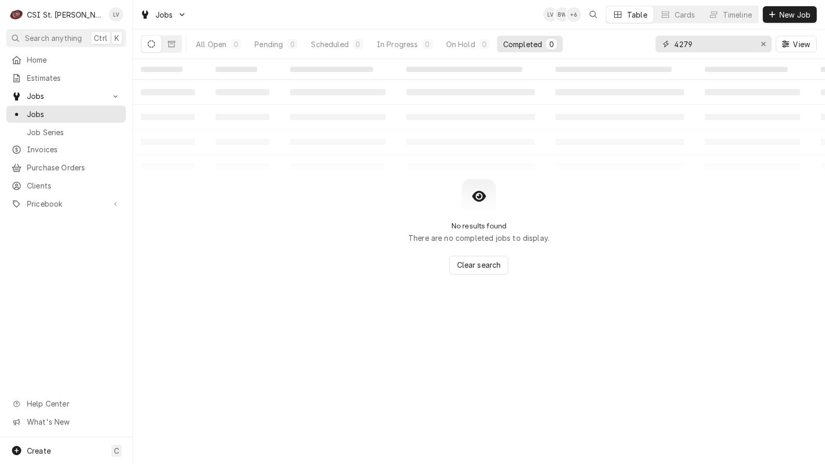
type input "42790"
click at [167, 45] on button "Dynamic Content Wrapper" at bounding box center [172, 44] width 20 height 17
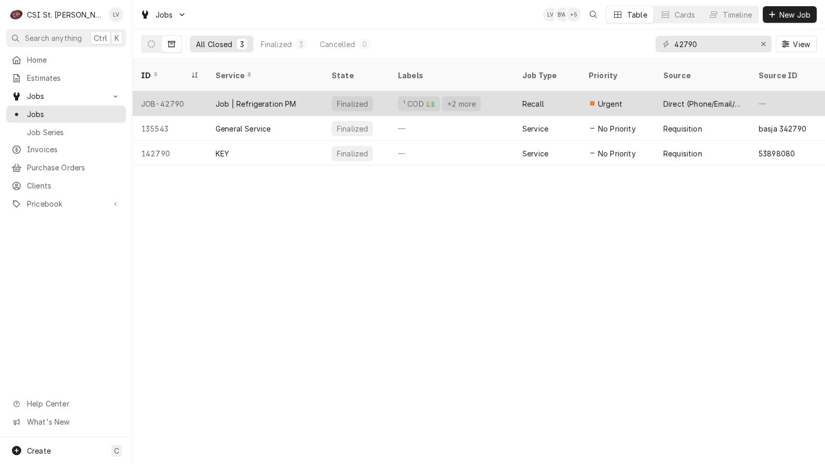
click at [201, 91] on div "JOB-42790" at bounding box center [170, 103] width 75 height 25
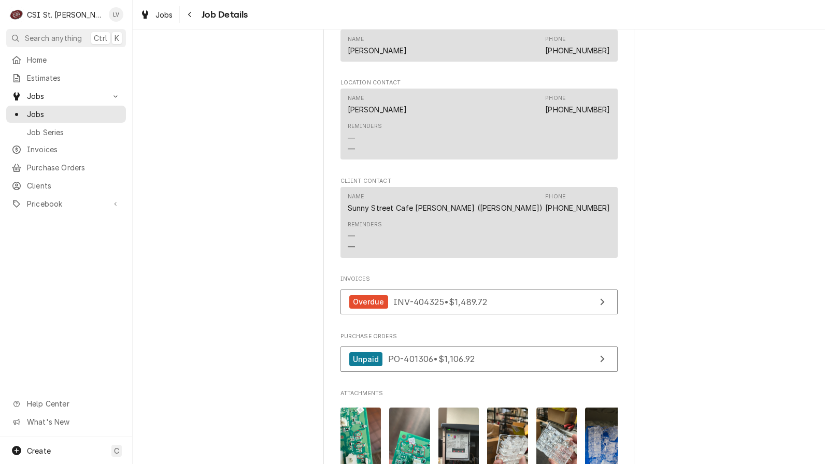
scroll to position [1051, 0]
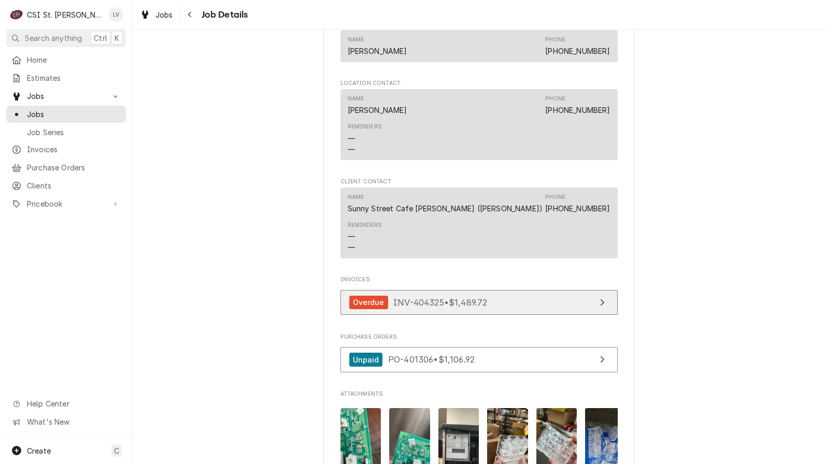
click at [409, 307] on span "INV-404325 • $1,489.72" at bounding box center [440, 302] width 94 height 10
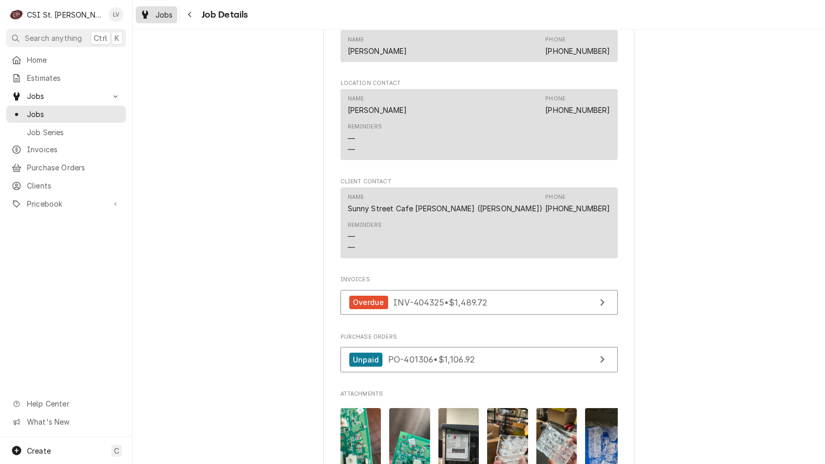
click at [162, 14] on span "Jobs" at bounding box center [164, 14] width 18 height 11
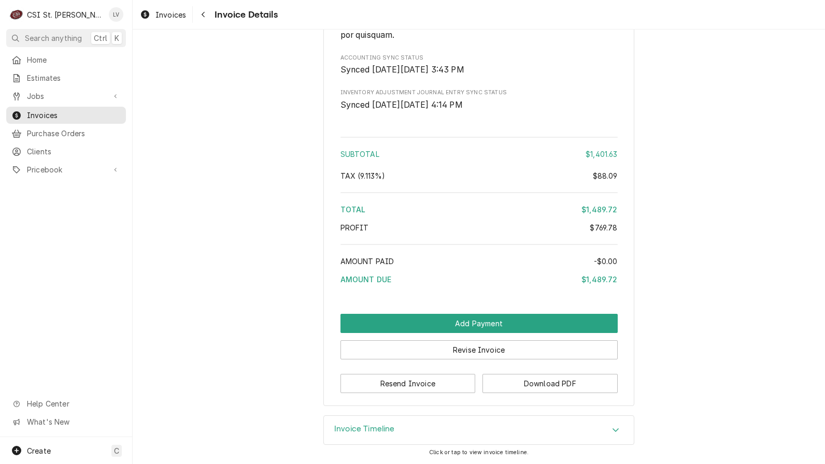
scroll to position [1975, 0]
drag, startPoint x: 415, startPoint y: 427, endPoint x: 499, endPoint y: 425, distance: 84.5
click at [415, 426] on div "Invoice Timeline" at bounding box center [479, 430] width 310 height 29
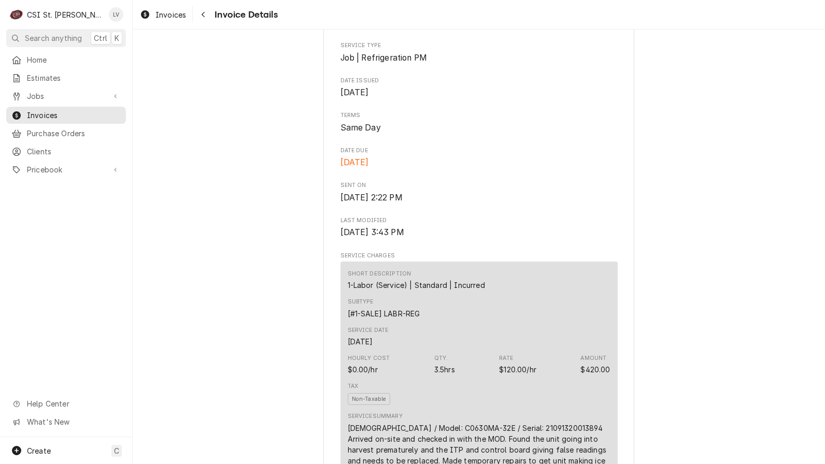
scroll to position [0, 0]
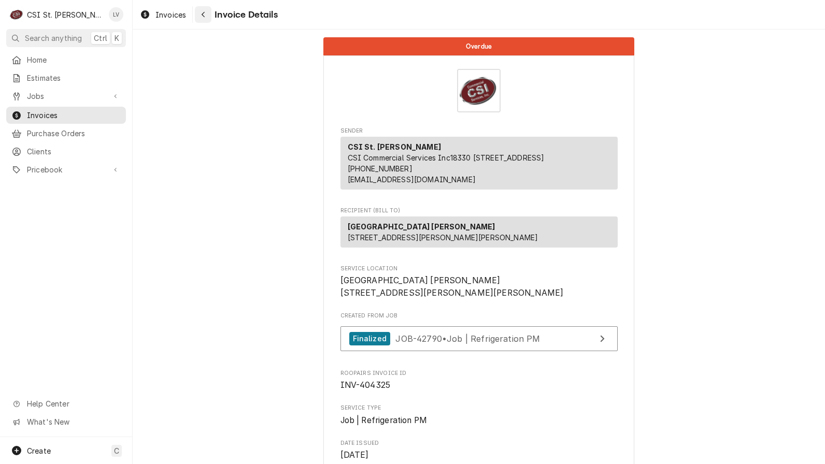
click at [200, 10] on div "Navigate back" at bounding box center [203, 14] width 10 height 10
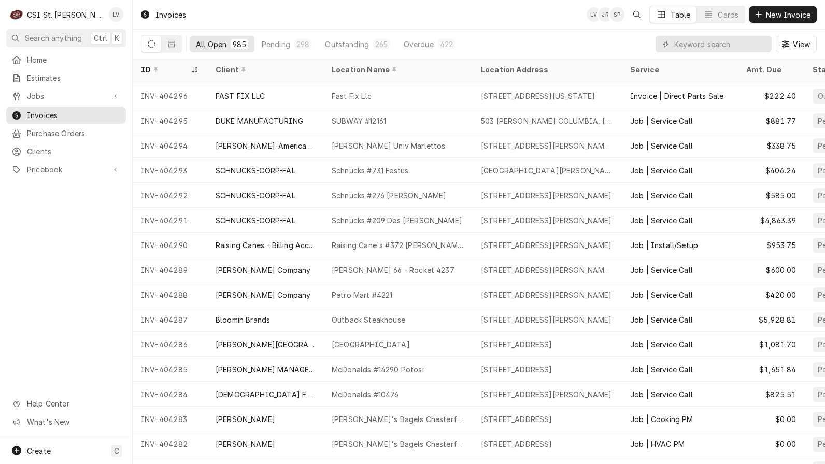
scroll to position [1147, 0]
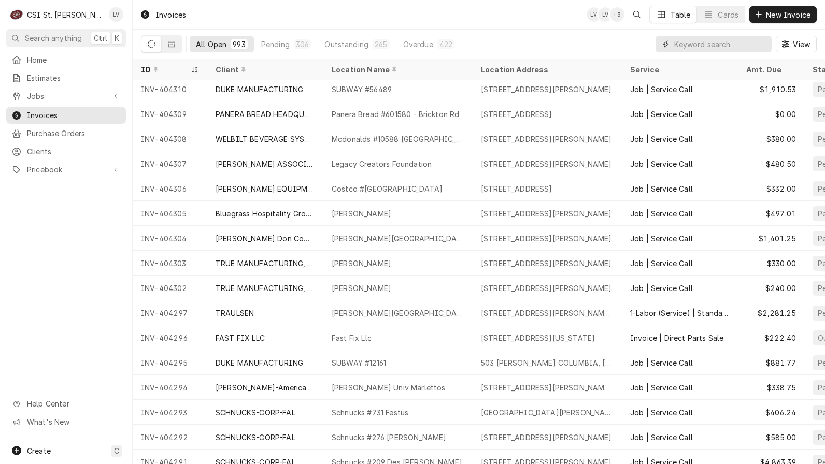
click at [699, 42] on input "Dynamic Content Wrapper" at bounding box center [720, 44] width 92 height 17
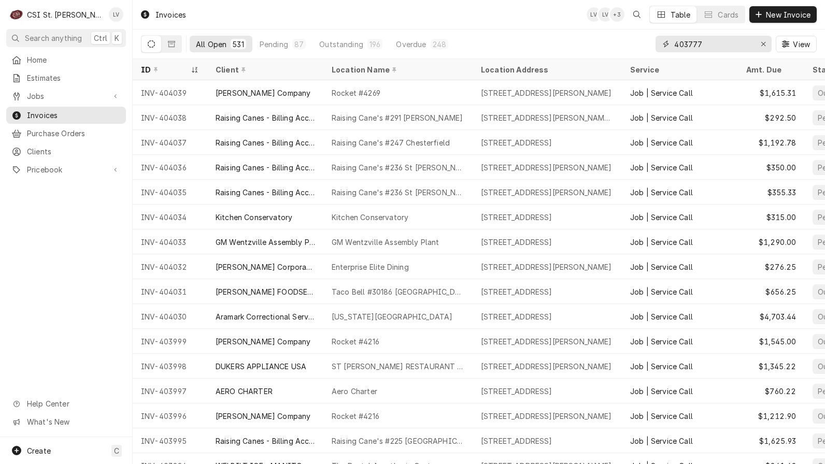
type input "403777"
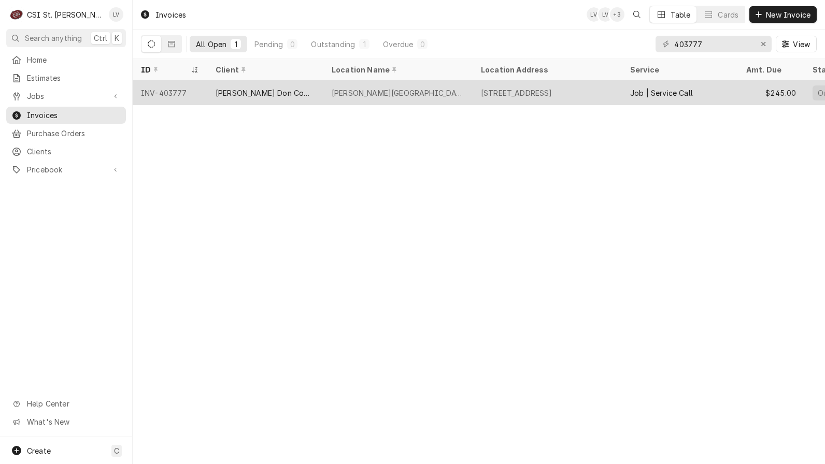
click at [355, 99] on div "Francis Howell Central High School" at bounding box center [397, 92] width 149 height 25
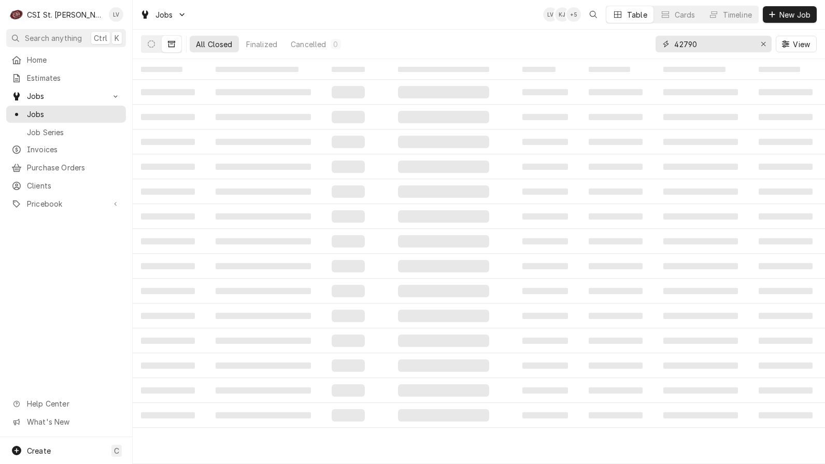
drag, startPoint x: 726, startPoint y: 44, endPoint x: 650, endPoint y: 55, distance: 77.5
click at [650, 55] on div "All Closed Finalized Cancelled 0 42790 View" at bounding box center [478, 44] width 675 height 29
type input "42703"
click at [155, 42] on button "Dynamic Content Wrapper" at bounding box center [151, 44] width 20 height 17
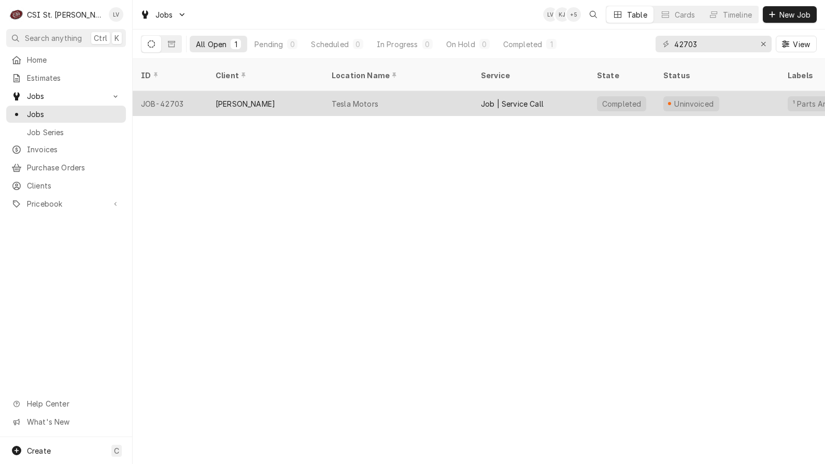
click at [340, 98] on div "Tesla Motors" at bounding box center [355, 103] width 47 height 11
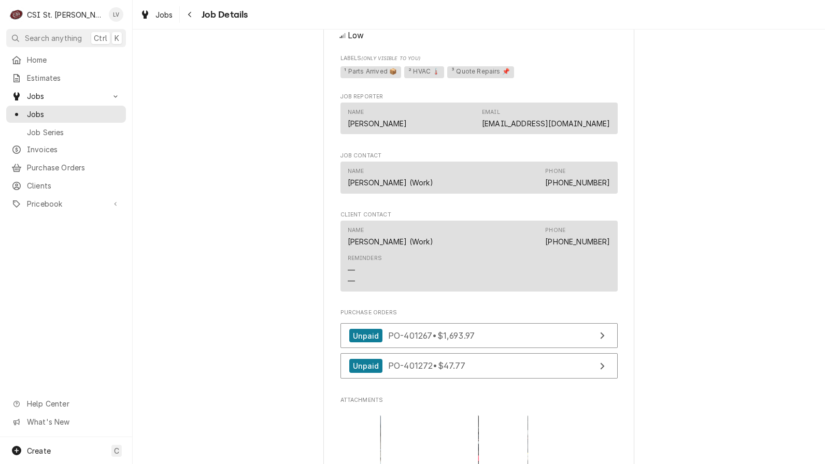
scroll to position [1140, 0]
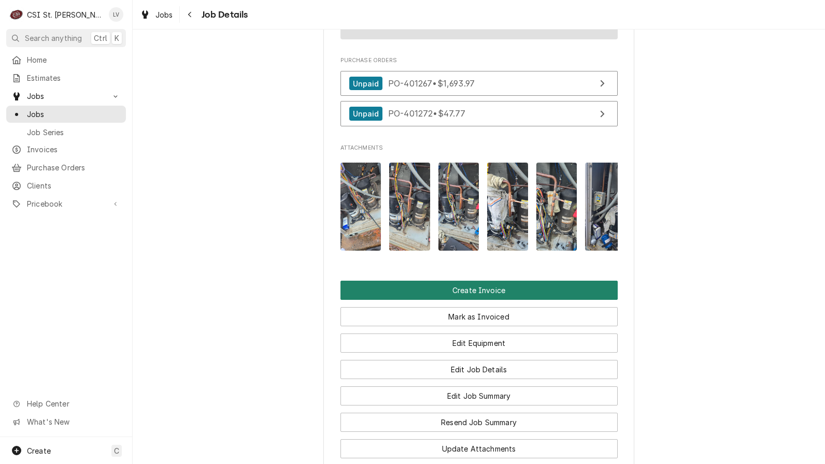
click at [493, 300] on button "Create Invoice" at bounding box center [478, 290] width 277 height 19
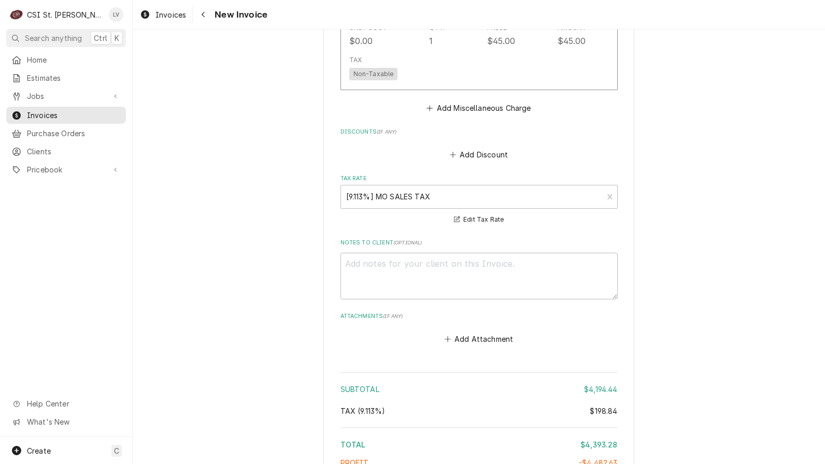
scroll to position [3837, 0]
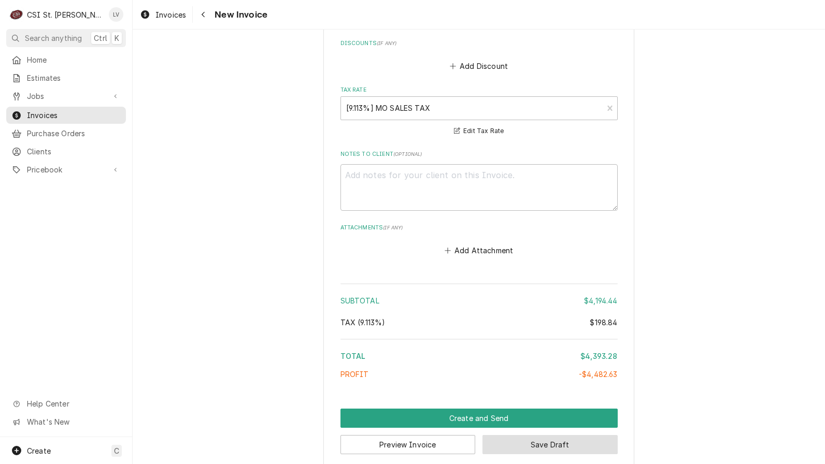
click at [548, 435] on button "Save Draft" at bounding box center [549, 444] width 135 height 19
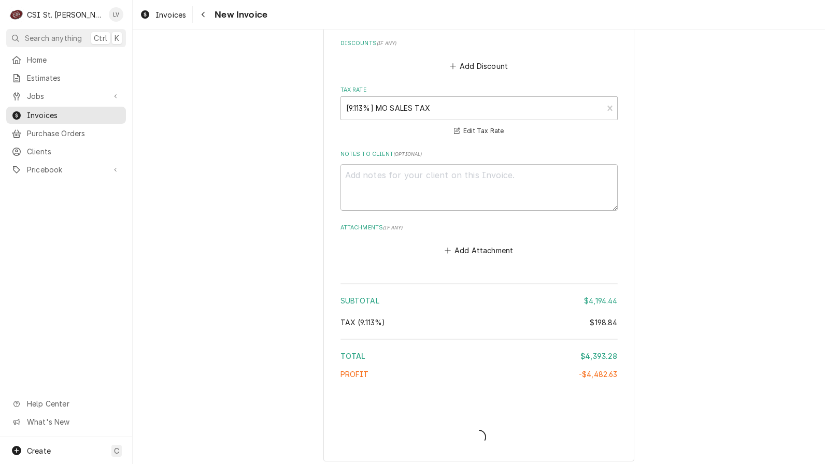
scroll to position [3831, 0]
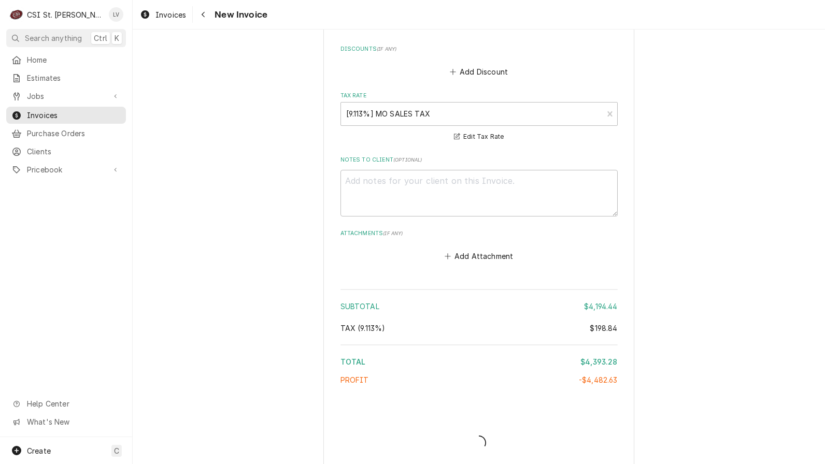
type textarea "x"
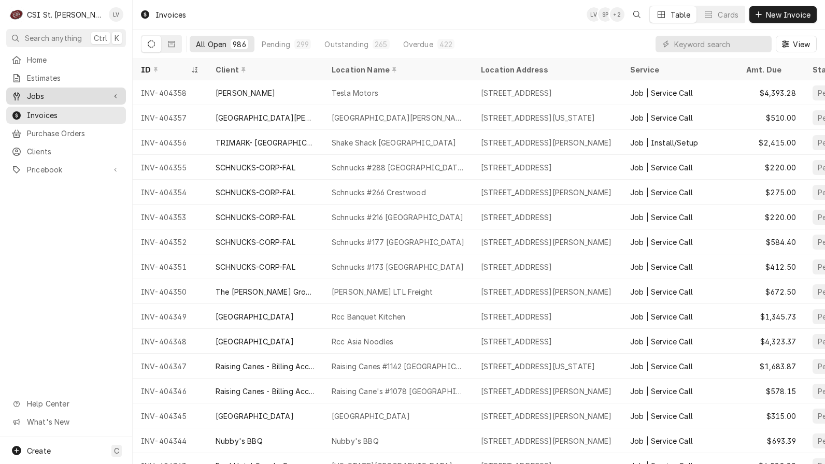
click at [18, 92] on icon "Dynamic Content Wrapper" at bounding box center [16, 96] width 6 height 8
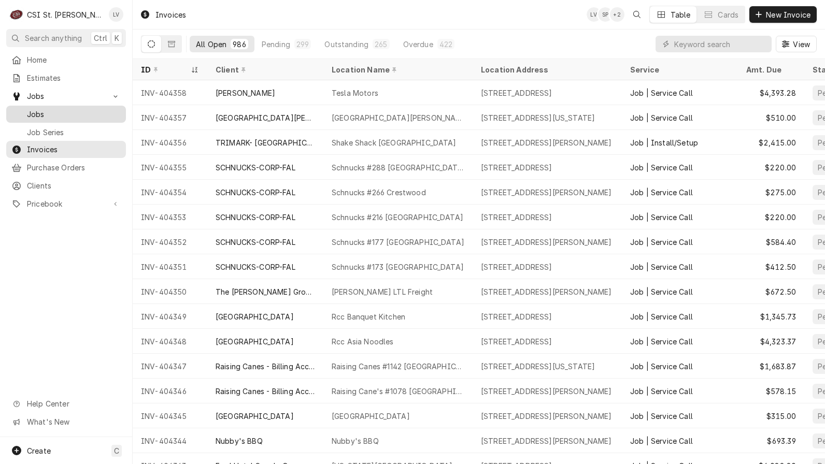
click at [70, 109] on span "Jobs" at bounding box center [74, 114] width 94 height 11
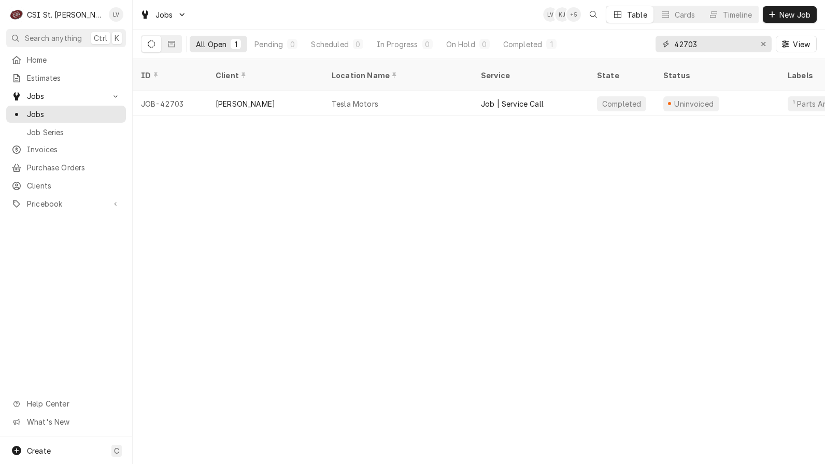
drag, startPoint x: 699, startPoint y: 44, endPoint x: 647, endPoint y: 56, distance: 53.2
click at [647, 56] on div "All Open 1 Pending 0 Scheduled 0 In Progress 0 On Hold 0 Completed 1 42703 View" at bounding box center [478, 44] width 675 height 29
type input "42899"
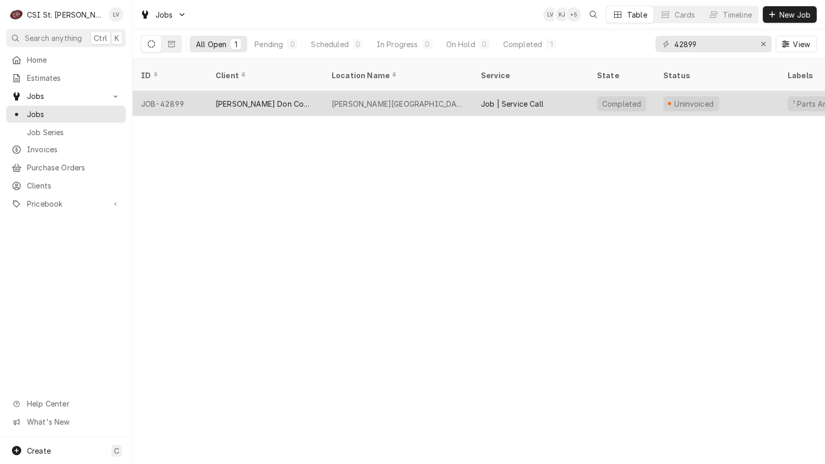
click at [320, 97] on div "[PERSON_NAME] Don Company" at bounding box center [265, 103] width 116 height 25
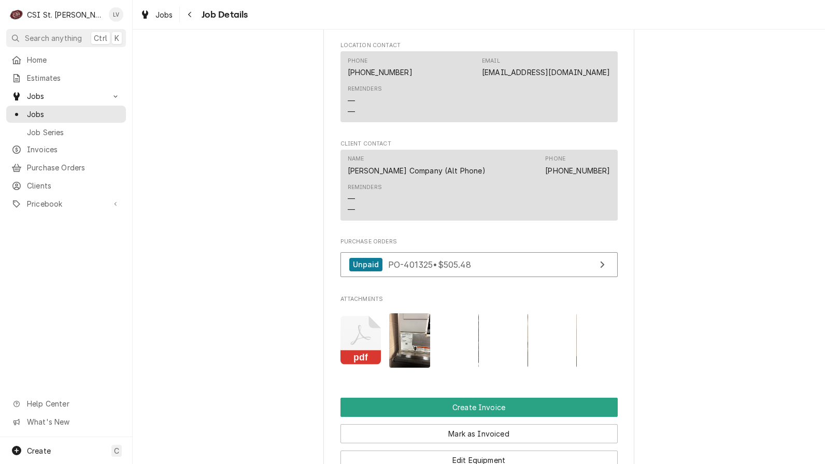
scroll to position [1140, 0]
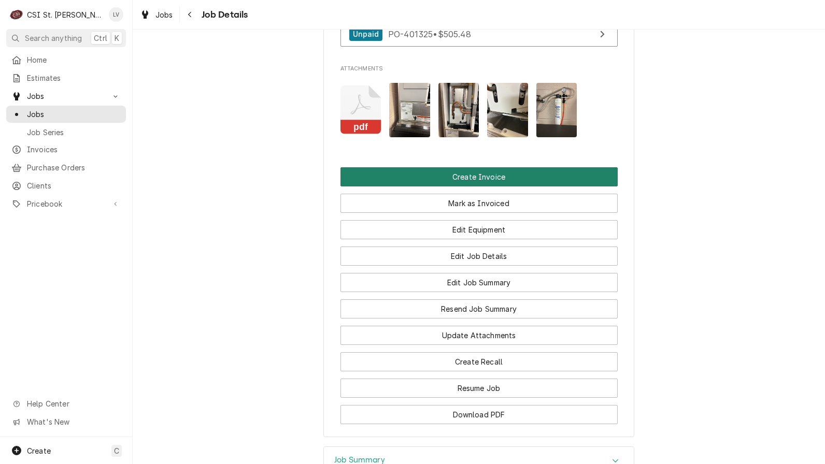
click at [457, 183] on button "Create Invoice" at bounding box center [478, 176] width 277 height 19
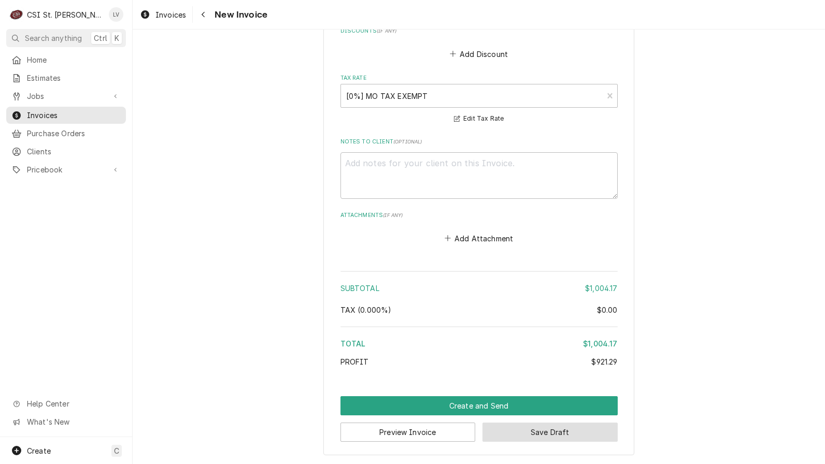
click at [575, 439] on button "Save Draft" at bounding box center [549, 432] width 135 height 19
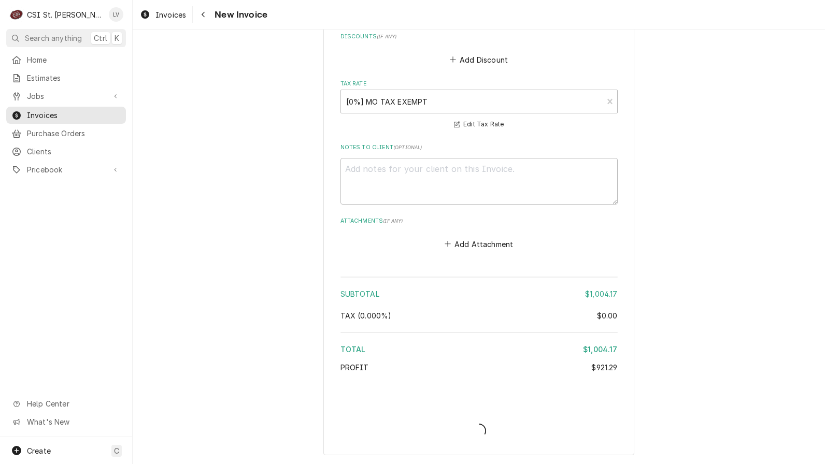
scroll to position [1827, 0]
type textarea "x"
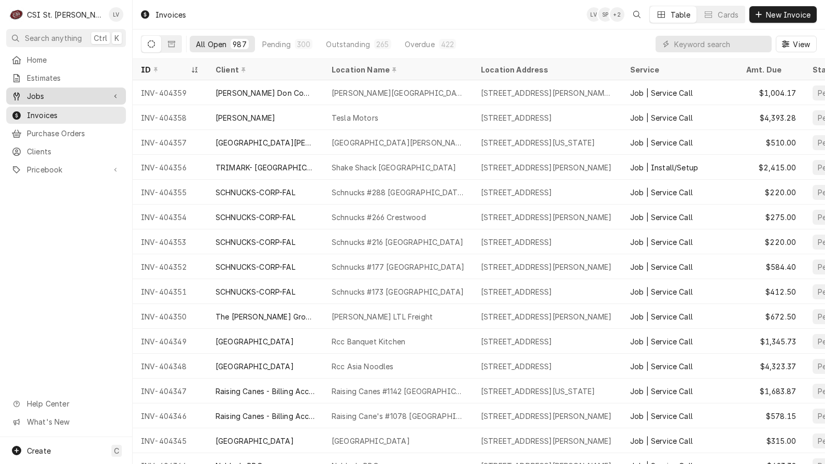
click at [57, 99] on link "Jobs" at bounding box center [66, 96] width 120 height 17
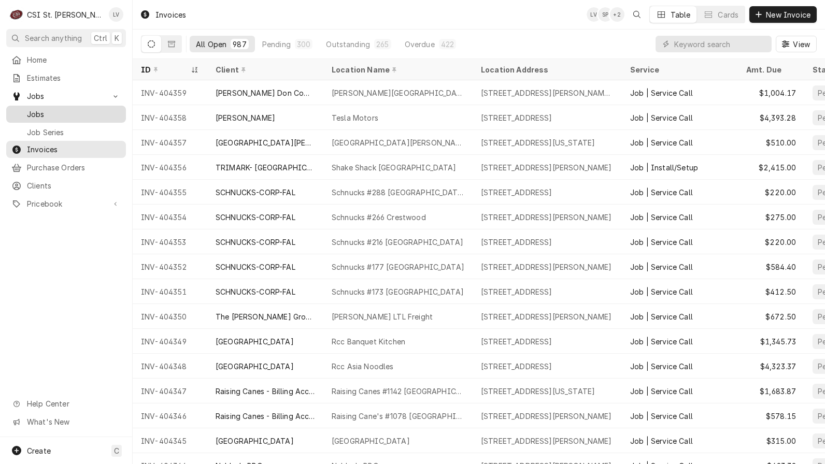
click at [57, 109] on span "Jobs" at bounding box center [74, 114] width 94 height 11
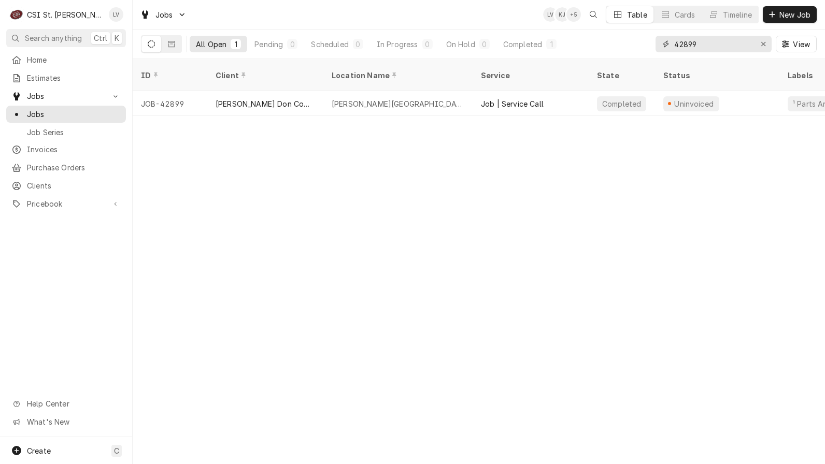
drag, startPoint x: 729, startPoint y: 41, endPoint x: 654, endPoint y: 56, distance: 76.6
click at [654, 56] on div "All Open 1 Pending 0 Scheduled 0 In Progress 0 On Hold 0 Completed 1 42899 View" at bounding box center [478, 44] width 675 height 29
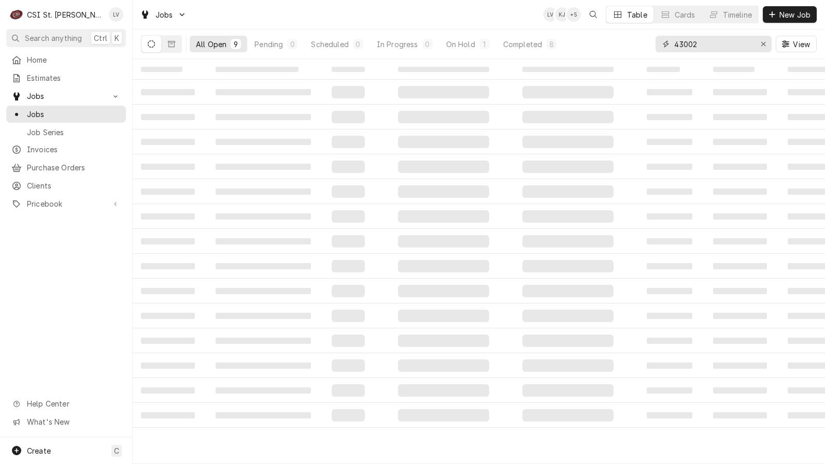
type input "43002"
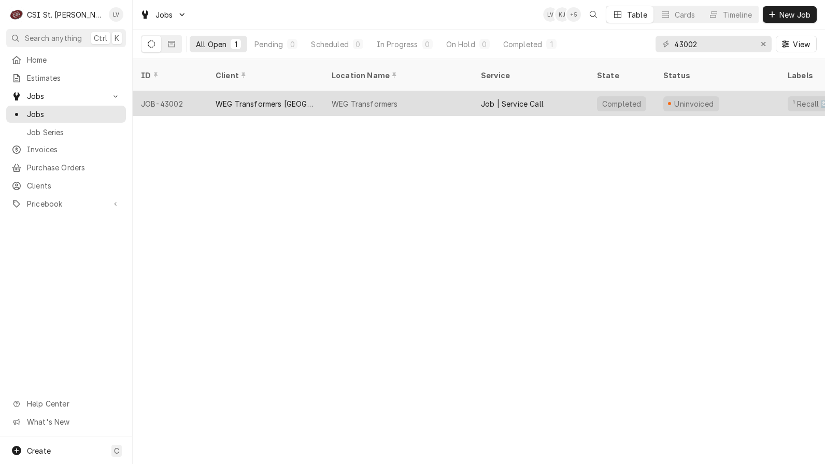
click at [533, 97] on div "Job | Service Call" at bounding box center [530, 103] width 116 height 25
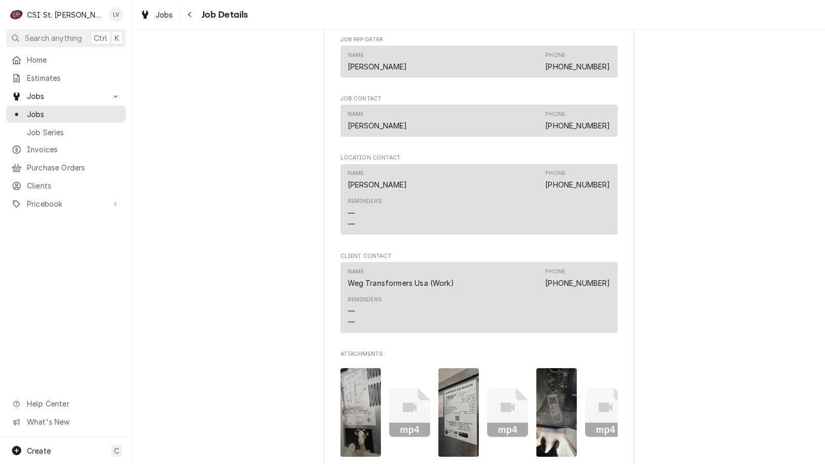
scroll to position [932, 0]
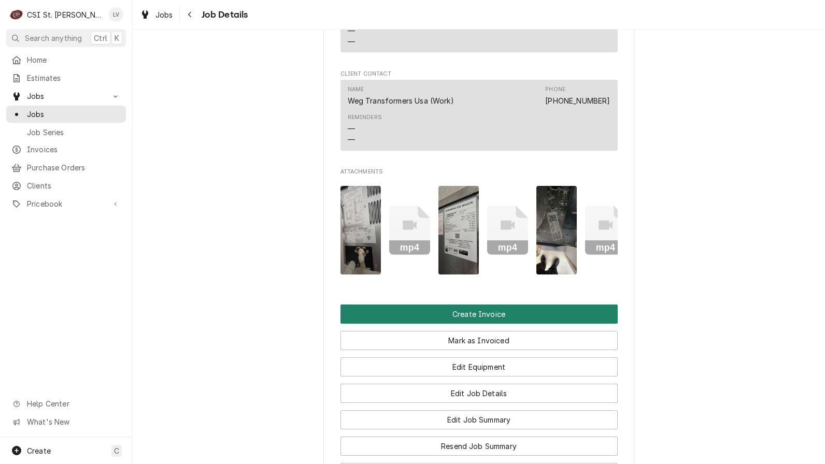
click at [469, 324] on button "Create Invoice" at bounding box center [478, 314] width 277 height 19
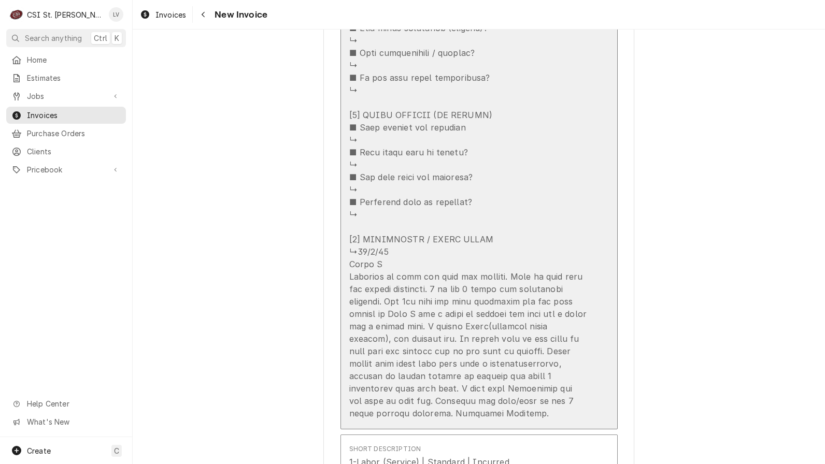
scroll to position [1399, 0]
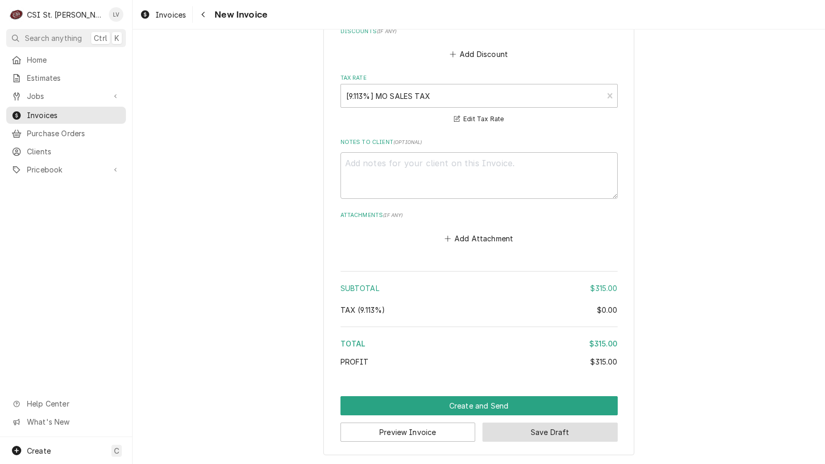
click at [524, 430] on button "Save Draft" at bounding box center [549, 432] width 135 height 19
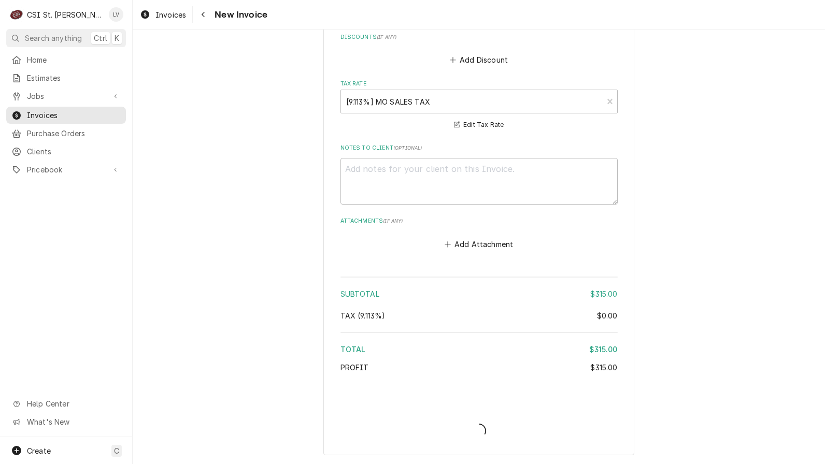
type textarea "x"
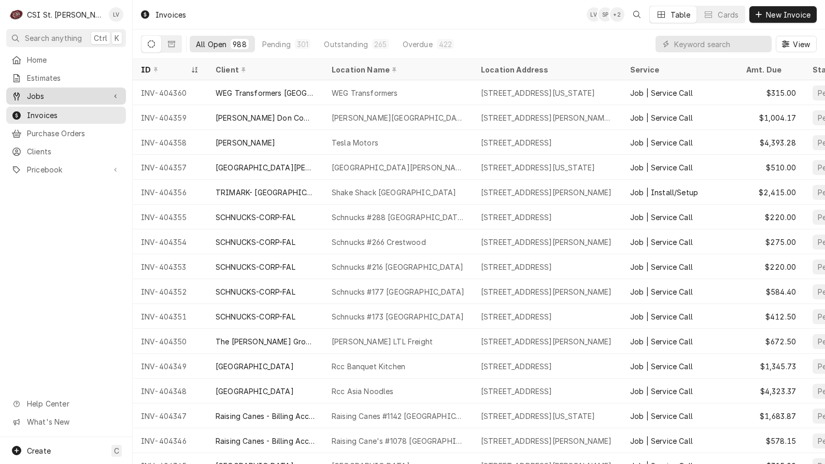
click at [39, 91] on span "Jobs" at bounding box center [66, 96] width 78 height 11
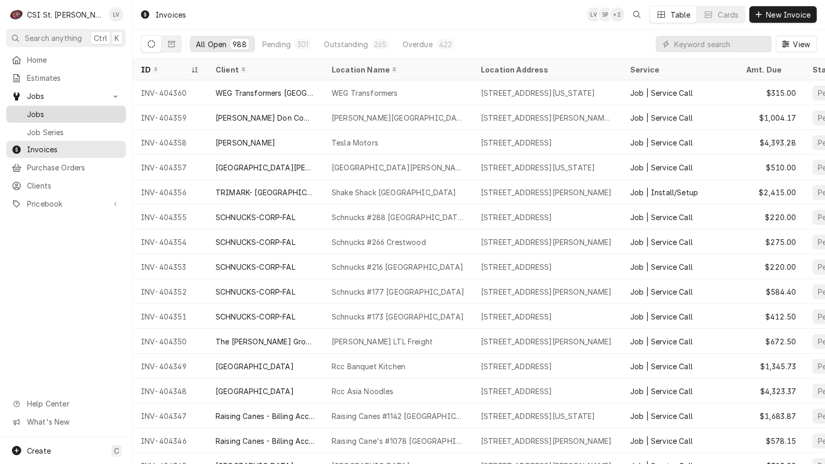
click at [52, 109] on span "Jobs" at bounding box center [74, 114] width 94 height 11
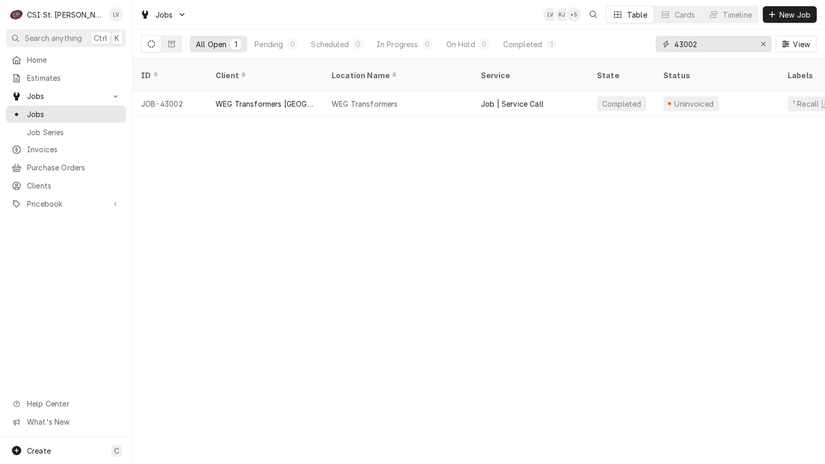
drag, startPoint x: 712, startPoint y: 45, endPoint x: 670, endPoint y: 44, distance: 41.5
click at [670, 44] on div "43002" at bounding box center [713, 44] width 116 height 17
type input "42997"
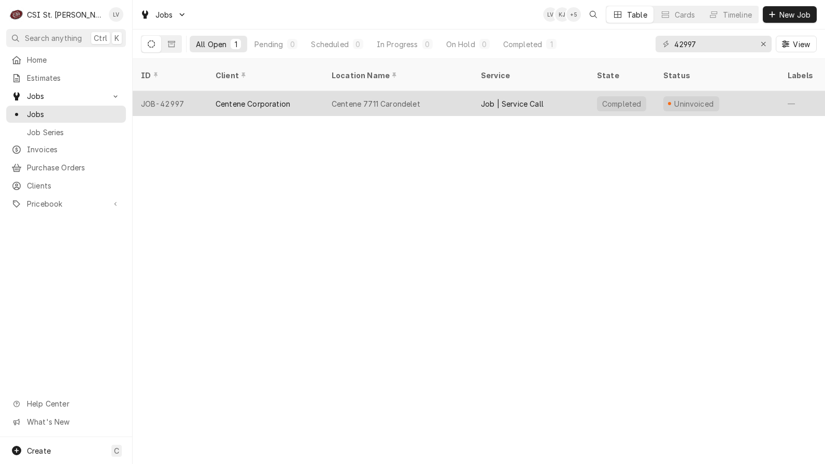
click at [322, 93] on div "Centene Corporation" at bounding box center [265, 103] width 116 height 25
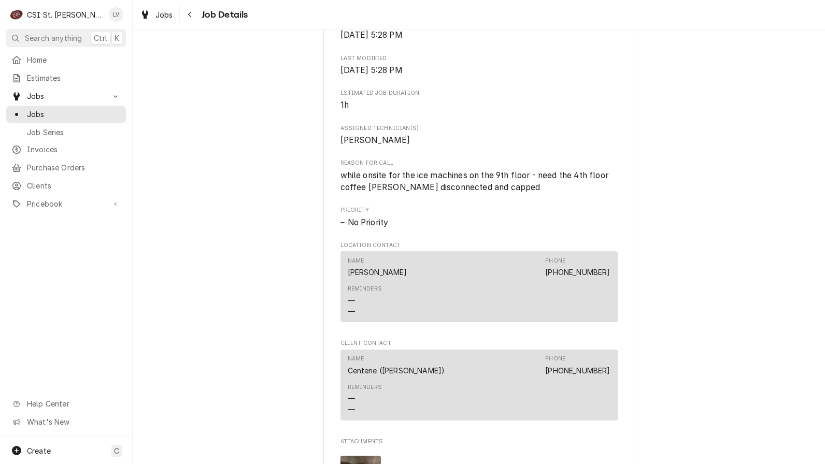
scroll to position [829, 0]
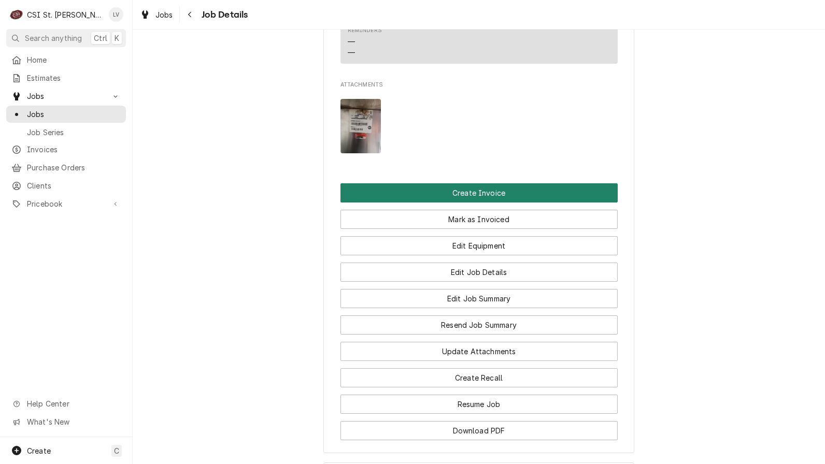
click at [386, 203] on button "Create Invoice" at bounding box center [478, 192] width 277 height 19
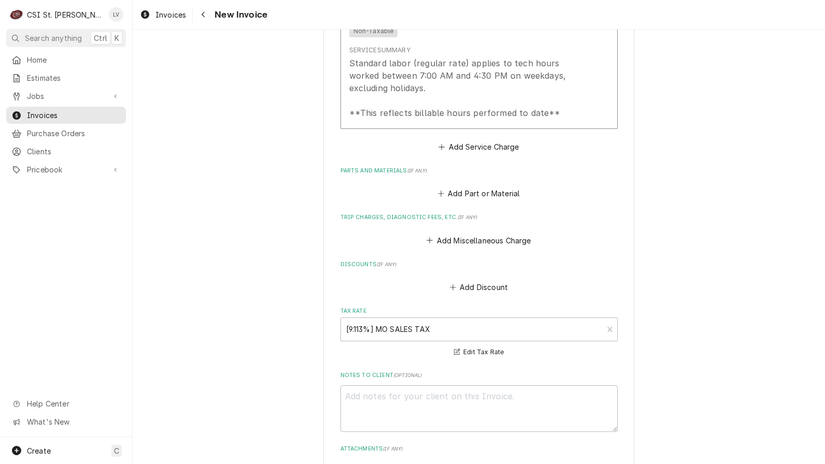
scroll to position [2305, 0]
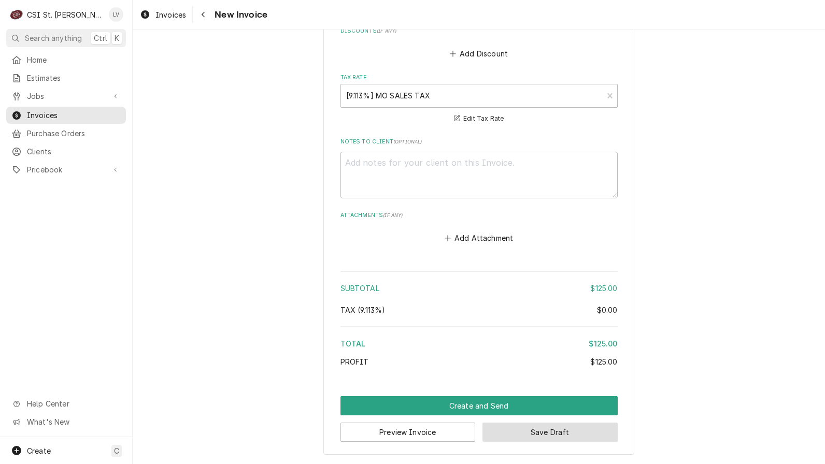
click at [562, 435] on button "Save Draft" at bounding box center [549, 432] width 135 height 19
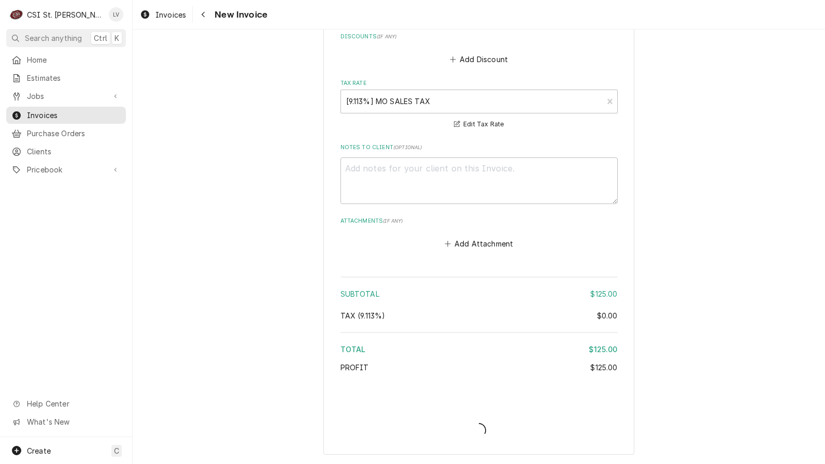
type textarea "x"
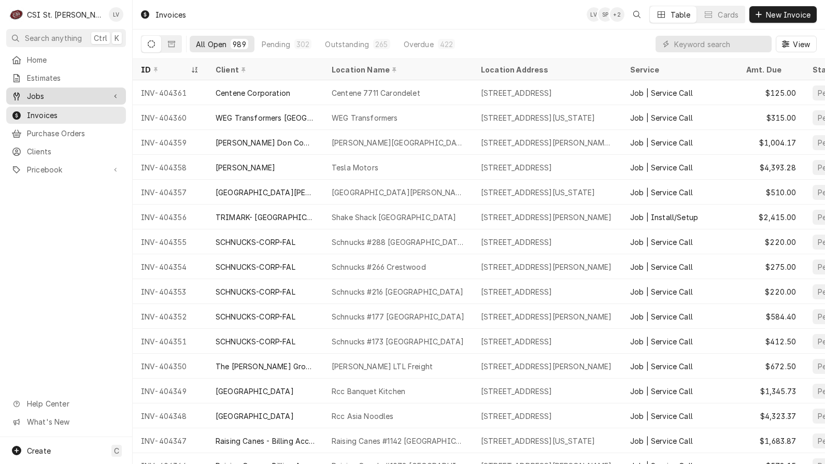
click at [40, 97] on span "Jobs" at bounding box center [66, 96] width 78 height 11
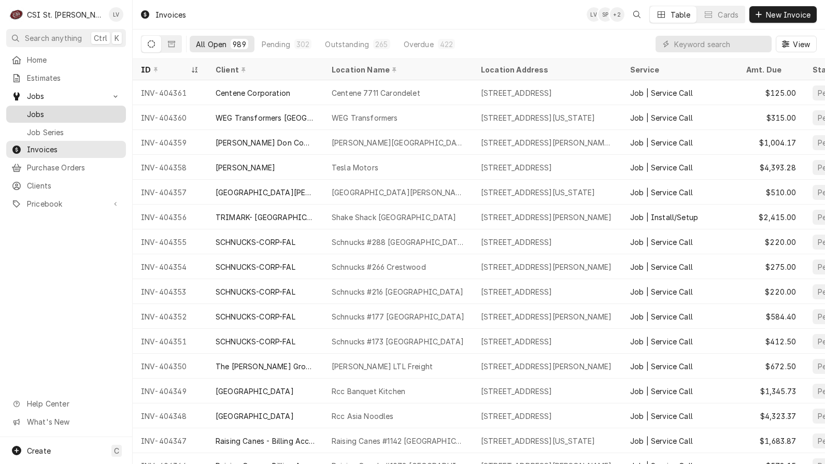
click at [42, 113] on span "Jobs" at bounding box center [74, 114] width 94 height 11
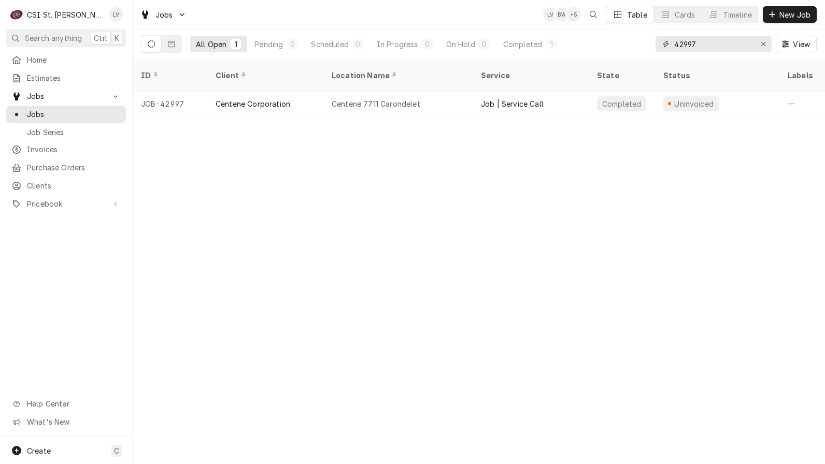
click at [731, 38] on input "42997" at bounding box center [713, 44] width 78 height 17
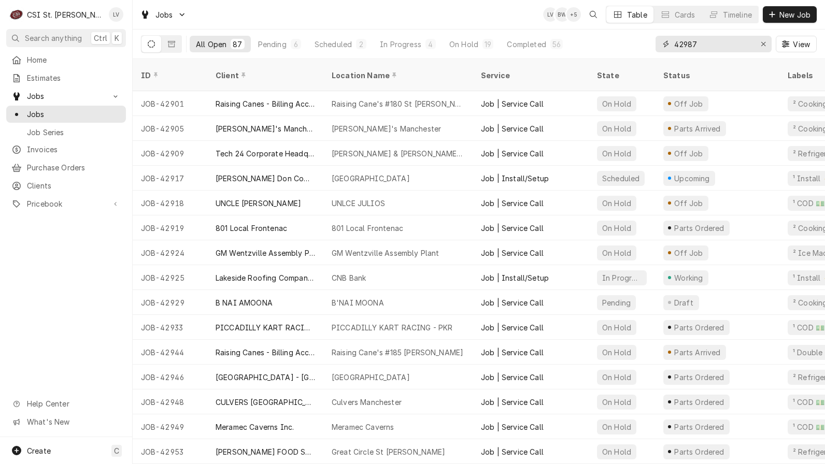
type input "42987"
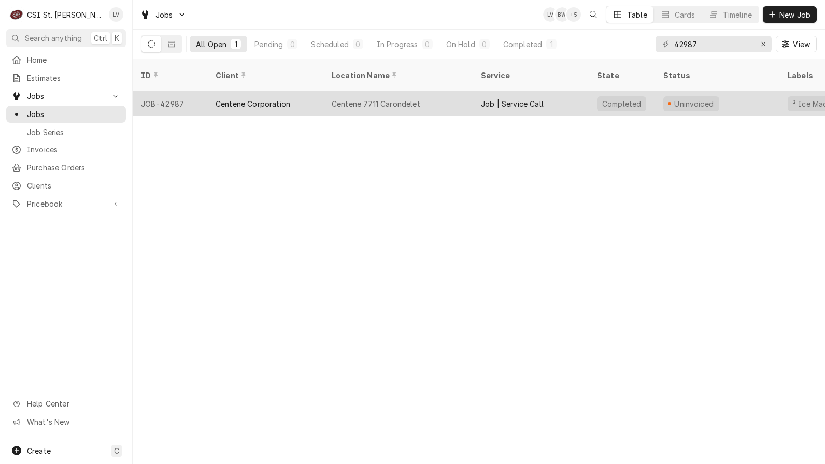
click at [212, 93] on div "Centene Corporation" at bounding box center [265, 103] width 116 height 25
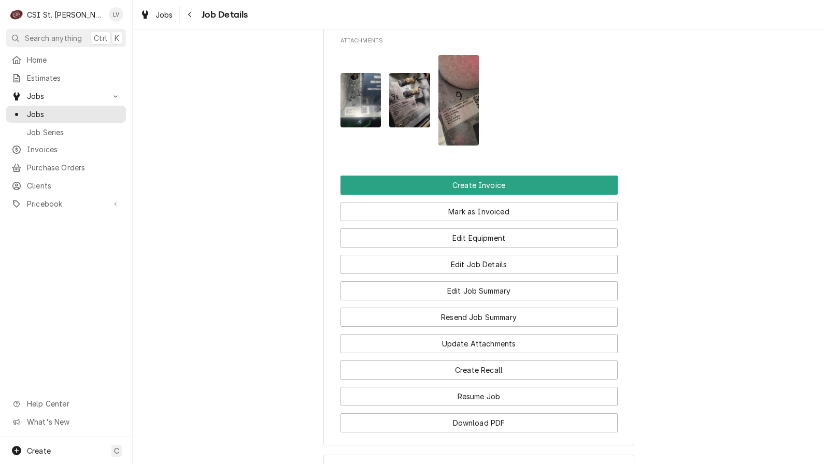
scroll to position [1088, 0]
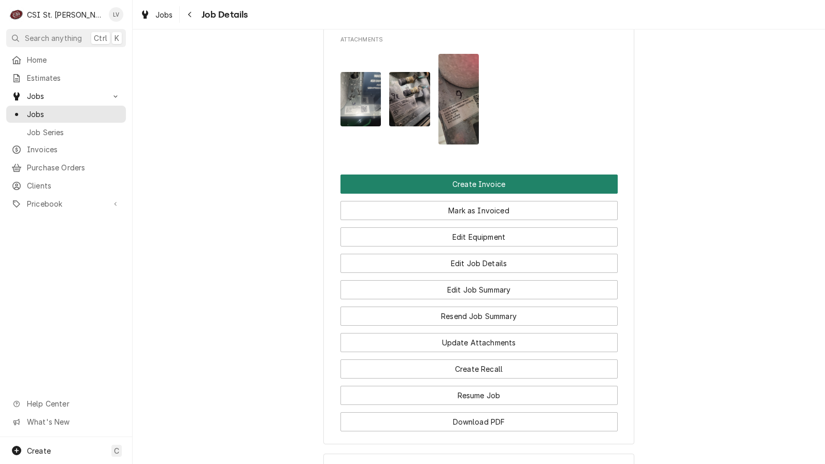
click at [426, 194] on button "Create Invoice" at bounding box center [478, 184] width 277 height 19
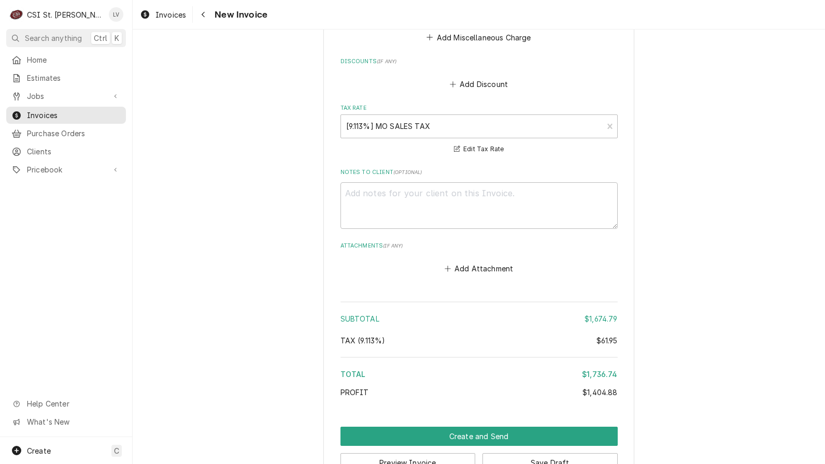
scroll to position [2935, 0]
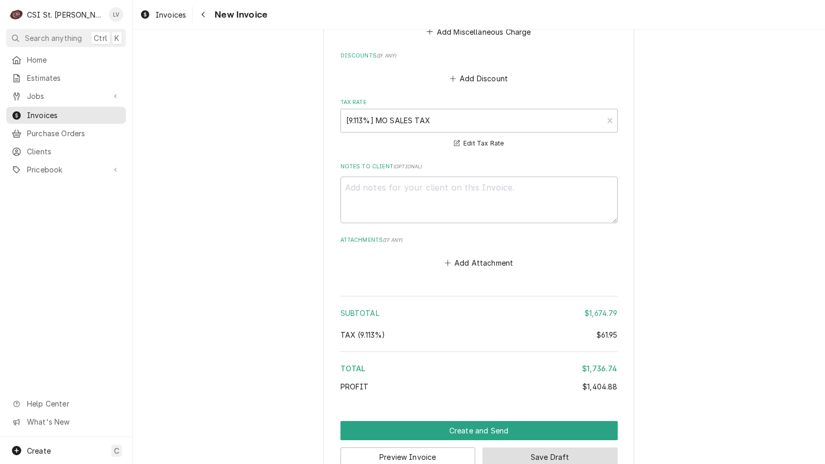
click at [536, 448] on button "Save Draft" at bounding box center [549, 457] width 135 height 19
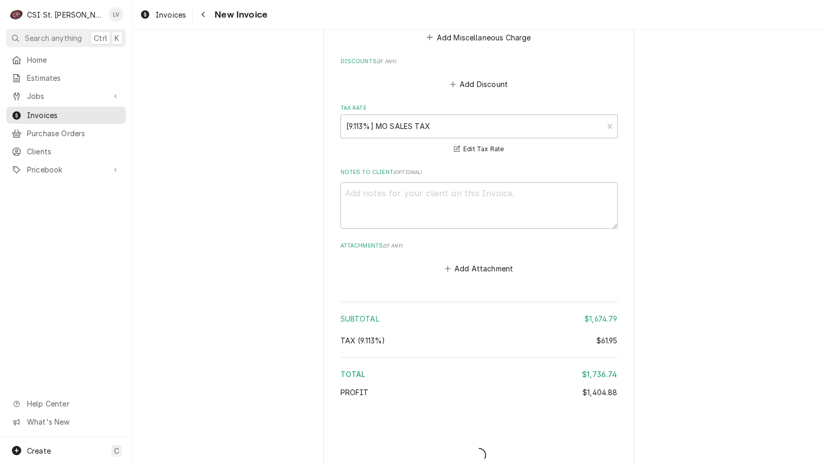
type textarea "x"
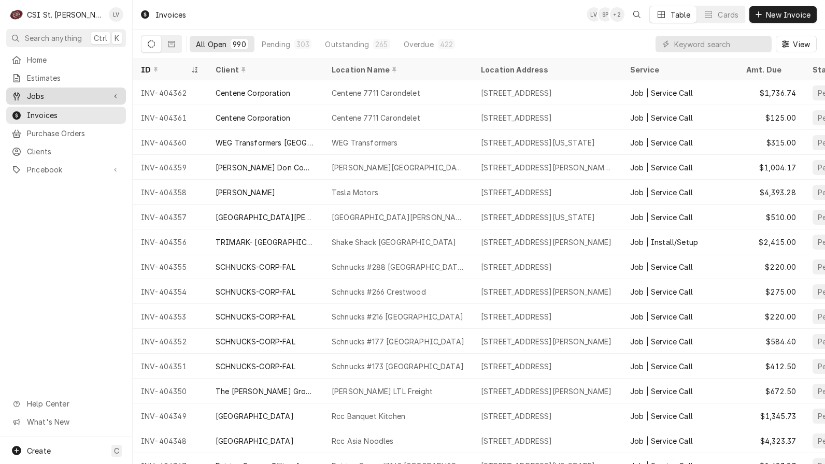
click at [47, 88] on link "Jobs" at bounding box center [66, 96] width 120 height 17
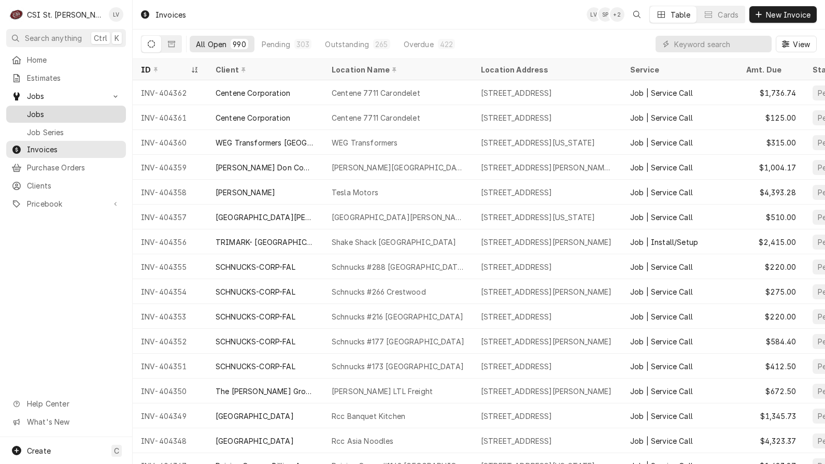
click at [59, 109] on span "Jobs" at bounding box center [74, 114] width 94 height 11
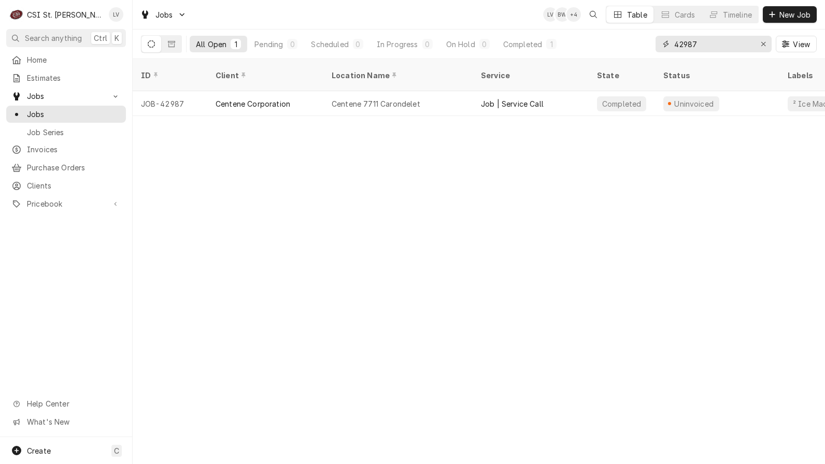
drag, startPoint x: 713, startPoint y: 46, endPoint x: 650, endPoint y: 49, distance: 62.8
click at [650, 49] on div "All Open 1 Pending 0 Scheduled 0 In Progress 0 On Hold 0 Completed 1 42987 View" at bounding box center [478, 44] width 675 height 29
type input "43009"
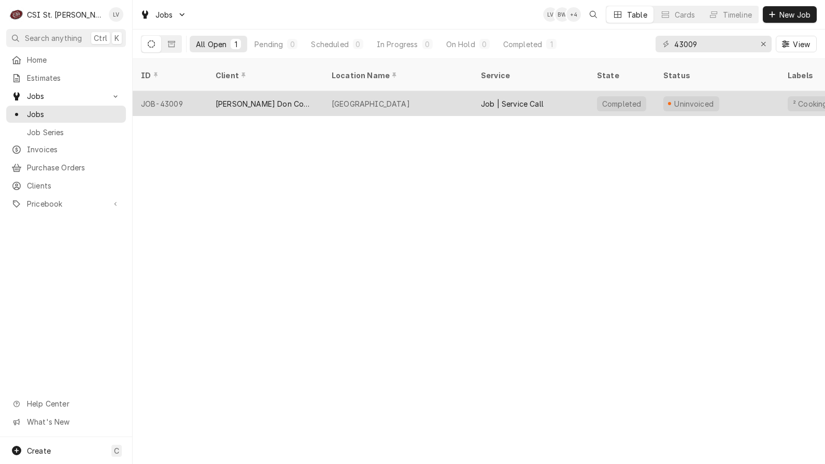
click at [410, 98] on div "Independence Elementary" at bounding box center [371, 103] width 78 height 11
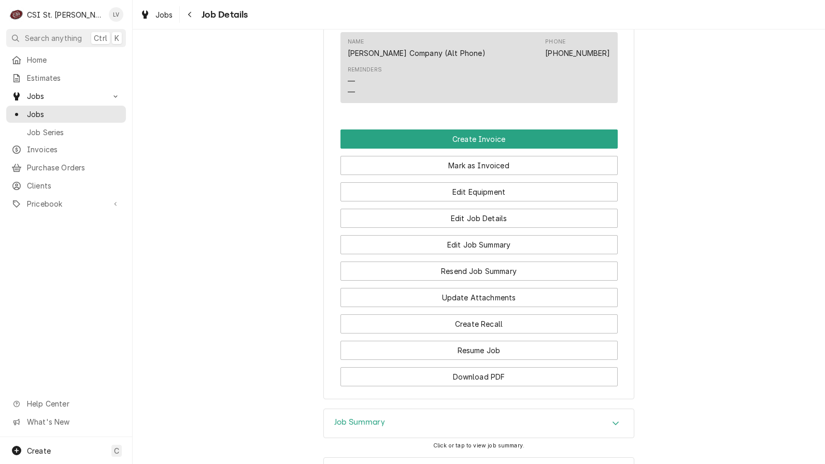
scroll to position [881, 0]
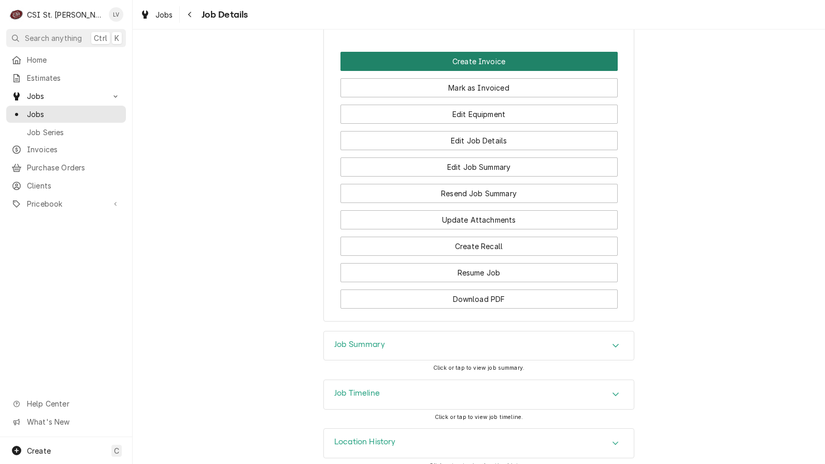
click at [491, 71] on button "Create Invoice" at bounding box center [478, 61] width 277 height 19
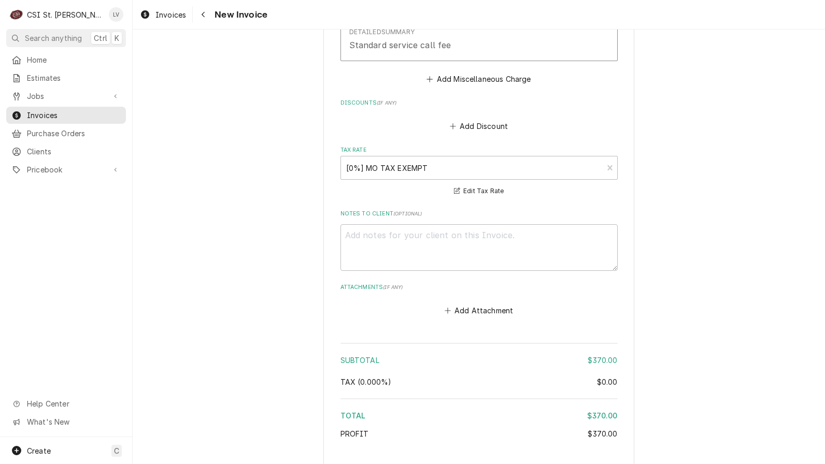
scroll to position [2283, 0]
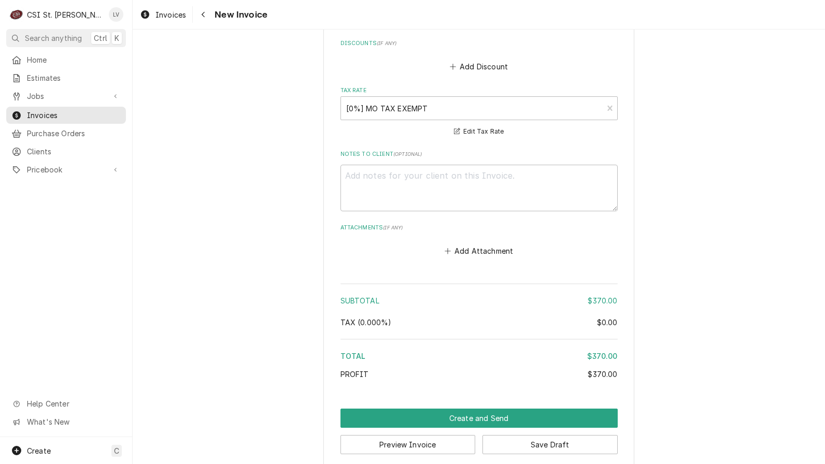
click at [559, 437] on button "Save Draft" at bounding box center [549, 444] width 135 height 19
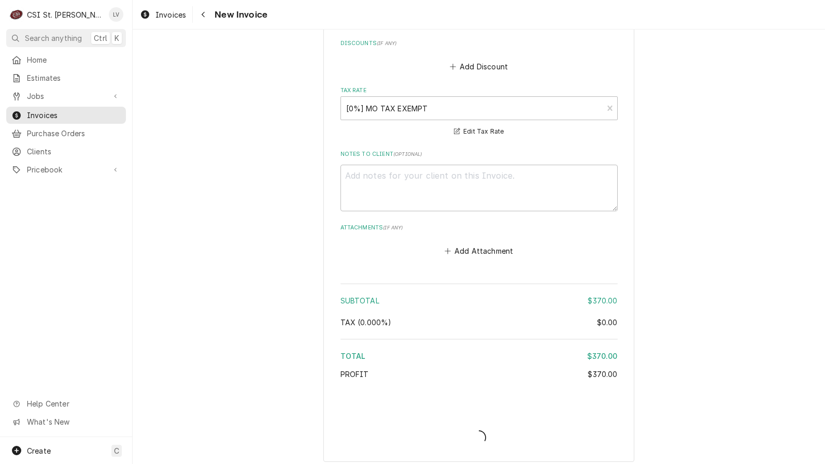
scroll to position [2278, 0]
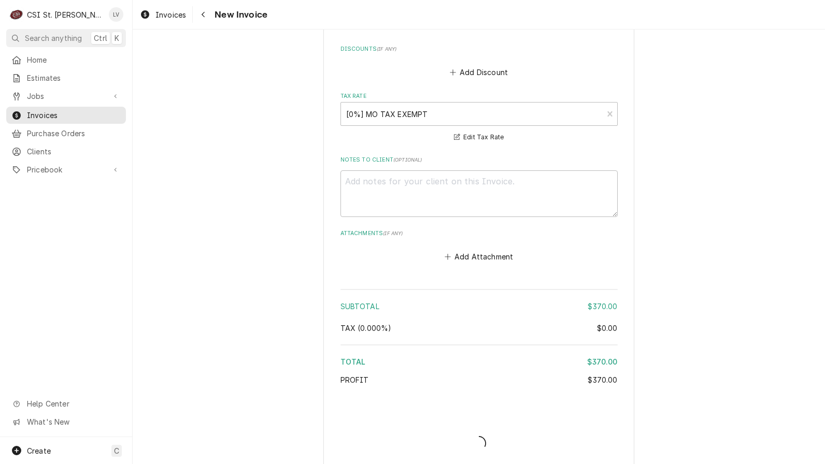
type textarea "x"
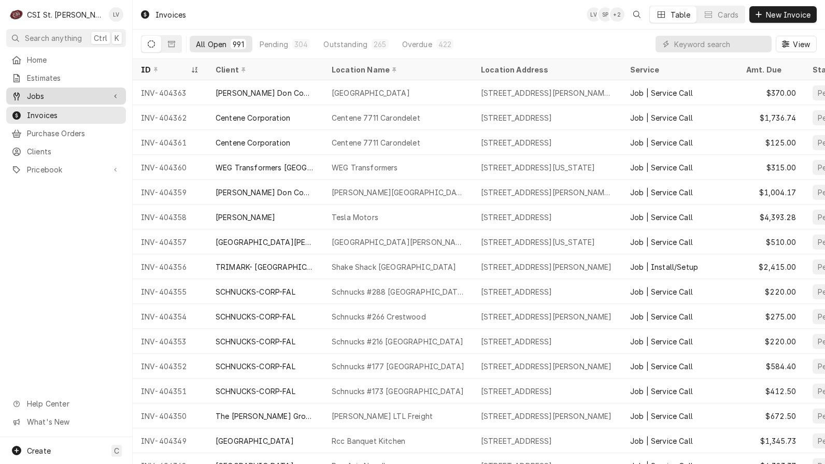
click at [61, 94] on span "Jobs" at bounding box center [66, 96] width 78 height 11
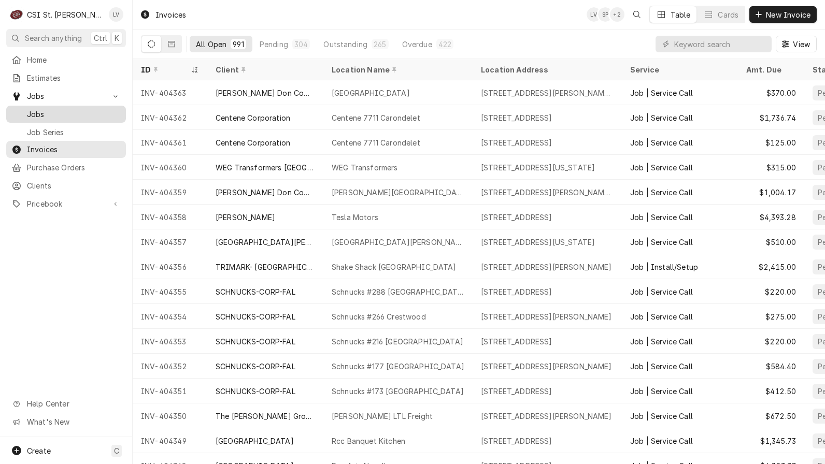
click at [60, 109] on span "Jobs" at bounding box center [74, 114] width 94 height 11
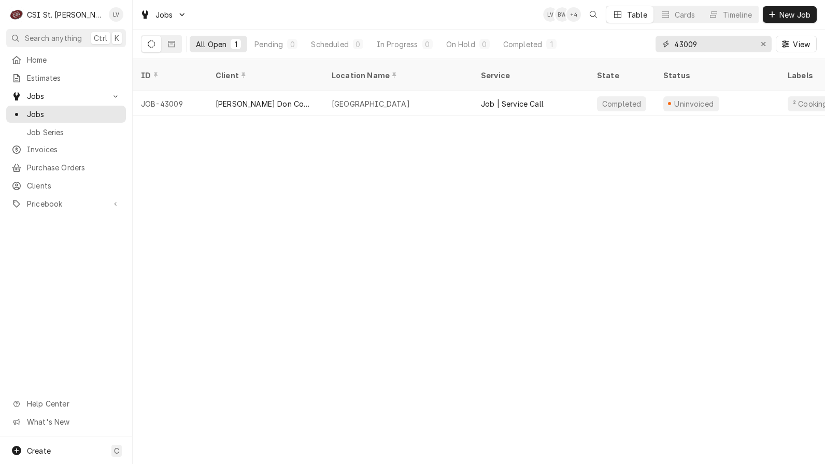
drag, startPoint x: 704, startPoint y: 44, endPoint x: 659, endPoint y: 47, distance: 45.7
click at [659, 47] on div "43009" at bounding box center [713, 44] width 116 height 17
type input "42994"
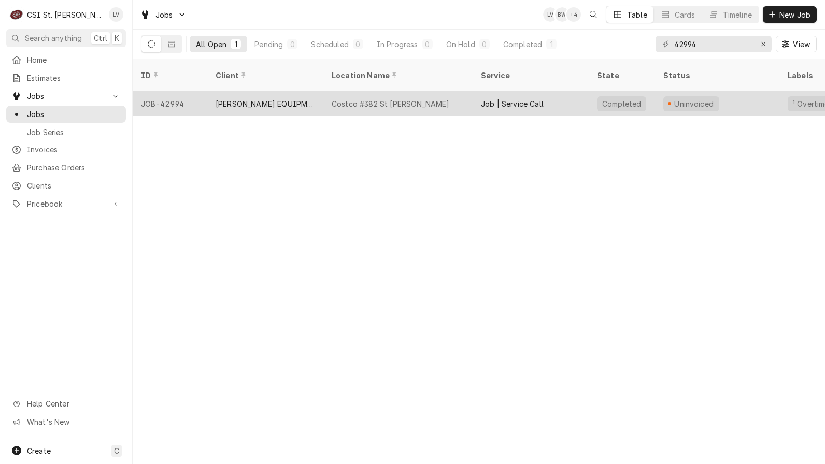
click at [320, 102] on div "[PERSON_NAME] EQUIPMENT MANUFACTURING" at bounding box center [265, 103] width 116 height 25
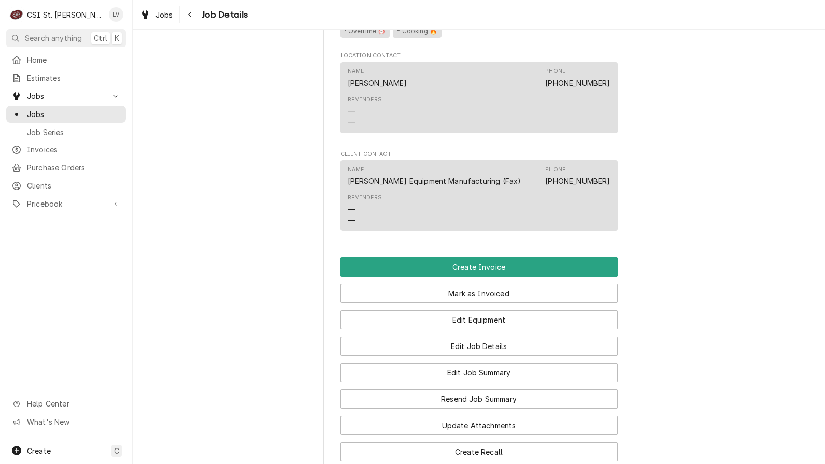
scroll to position [1088, 0]
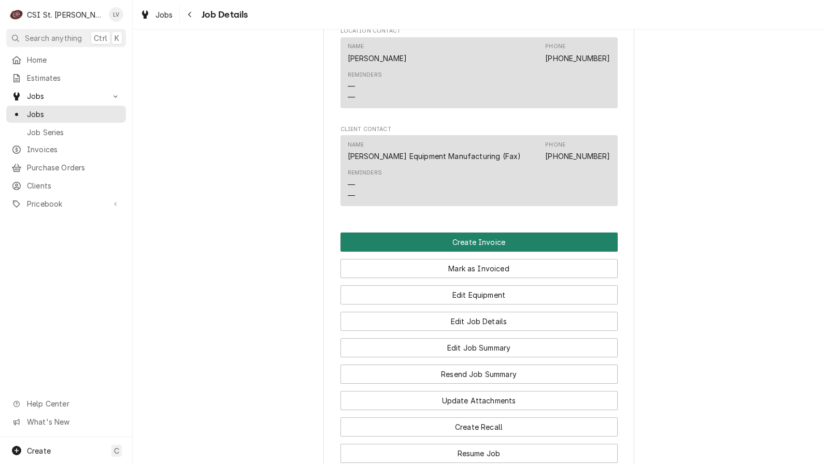
click at [435, 251] on button "Create Invoice" at bounding box center [478, 242] width 277 height 19
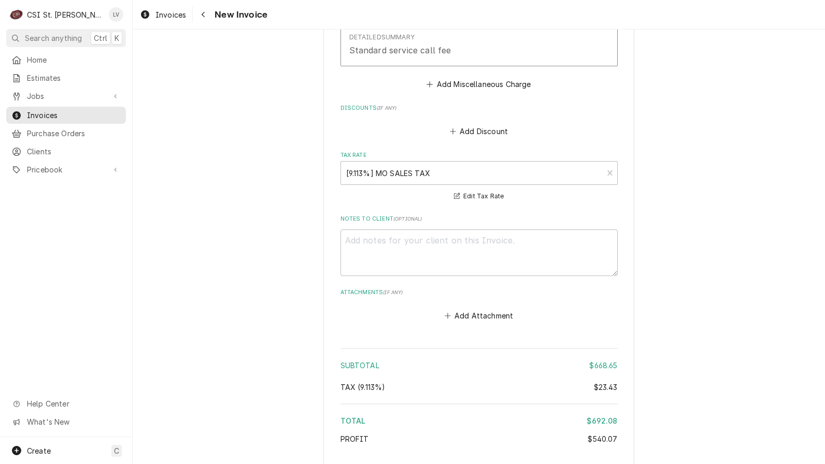
scroll to position [3114, 0]
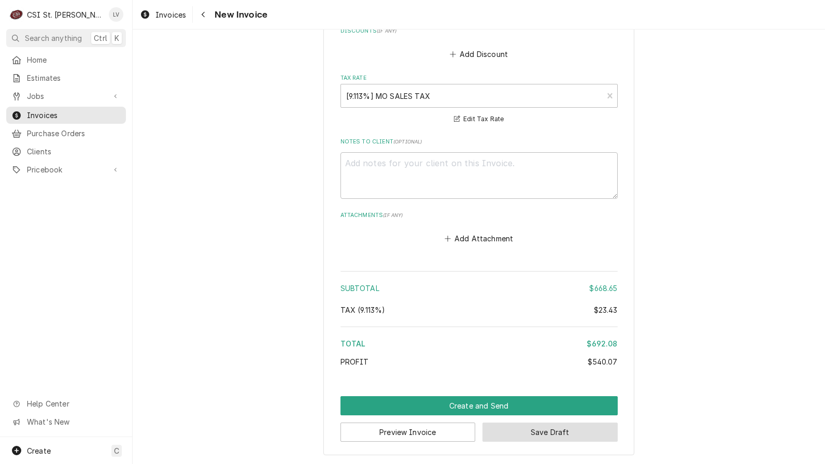
click at [554, 430] on button "Save Draft" at bounding box center [549, 432] width 135 height 19
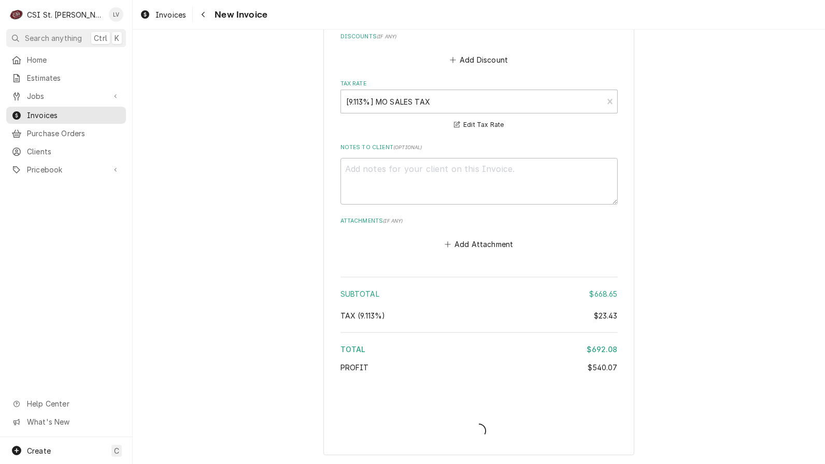
scroll to position [3108, 0]
type textarea "x"
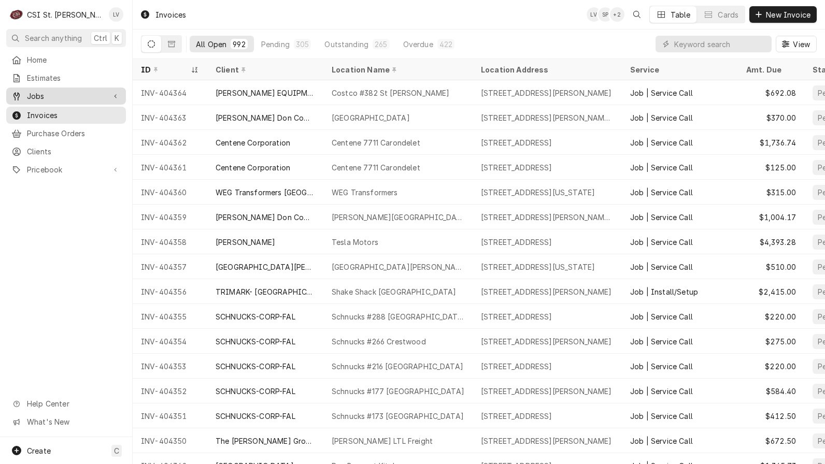
click at [41, 95] on span "Jobs" at bounding box center [66, 96] width 78 height 11
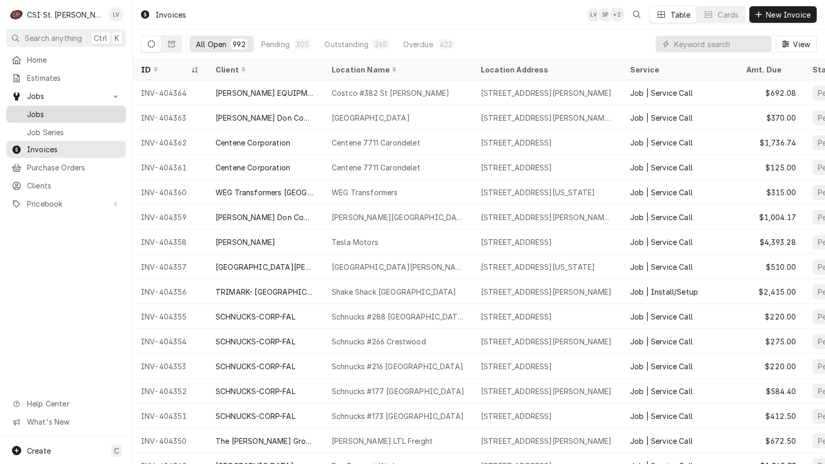
click at [37, 113] on span "Jobs" at bounding box center [74, 114] width 94 height 11
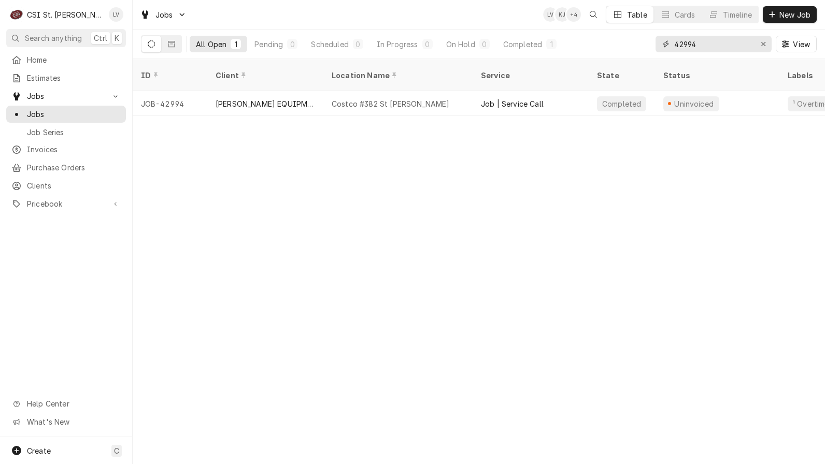
drag, startPoint x: 713, startPoint y: 42, endPoint x: 644, endPoint y: 51, distance: 69.4
click at [644, 51] on div "All Open 1 Pending 0 Scheduled 0 In Progress 0 On Hold 0 Completed 1 42994 View" at bounding box center [478, 44] width 675 height 29
type input "42993"
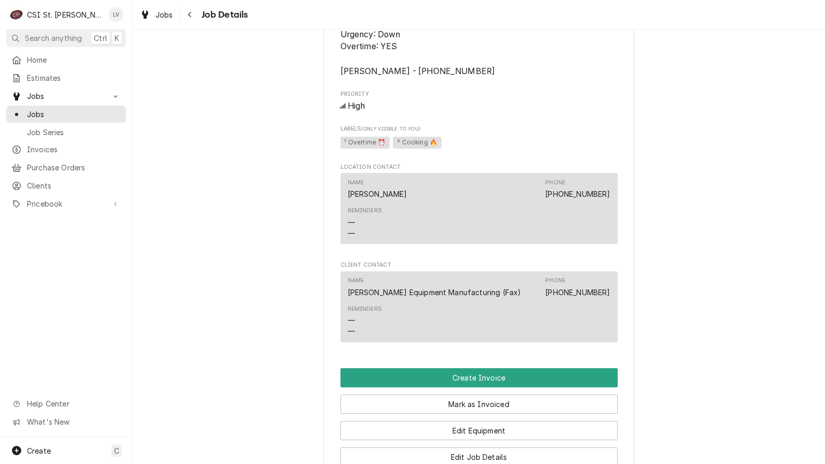
scroll to position [1347, 0]
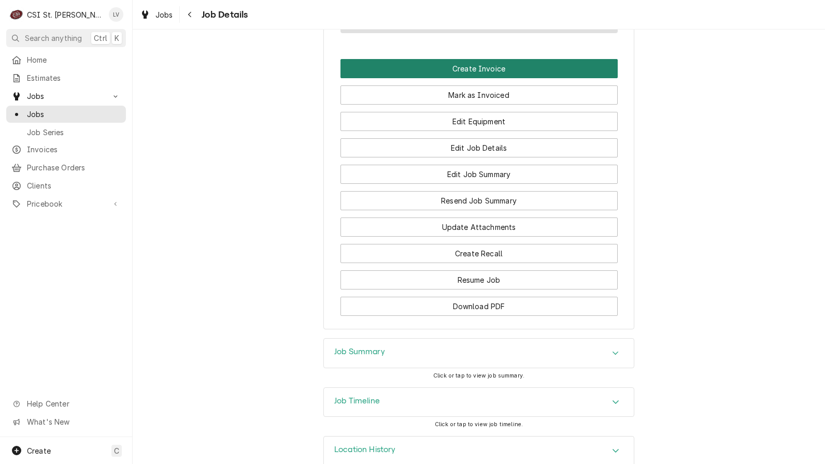
click at [437, 77] on button "Create Invoice" at bounding box center [478, 68] width 277 height 19
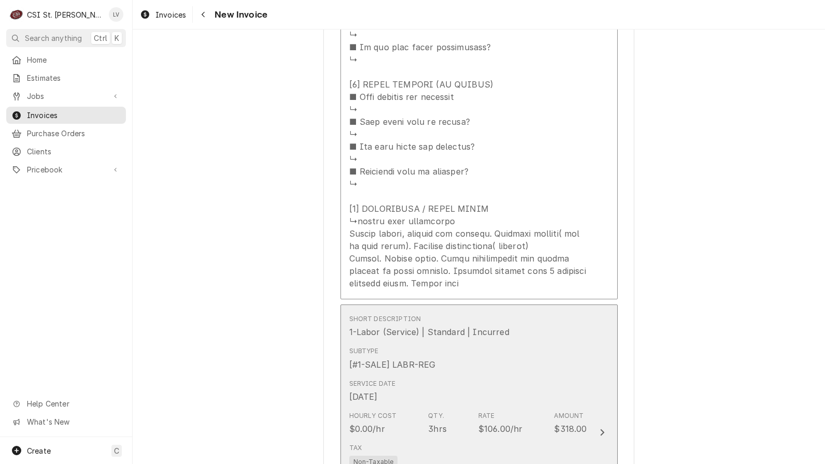
scroll to position [1865, 0]
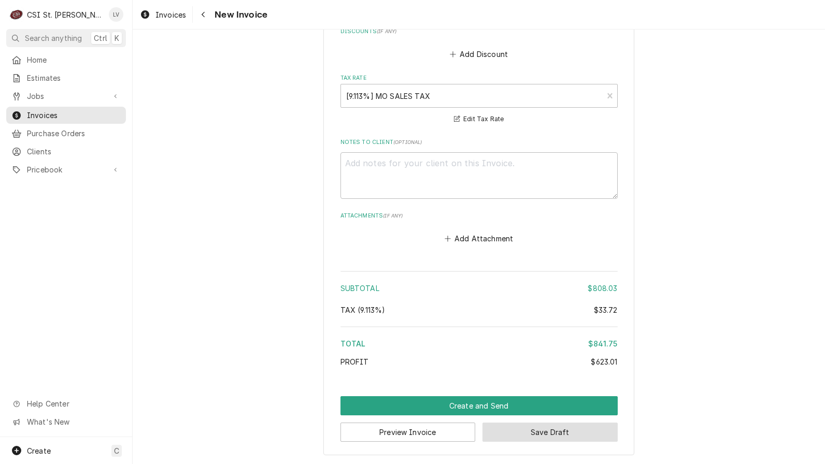
click at [531, 431] on button "Save Draft" at bounding box center [549, 432] width 135 height 19
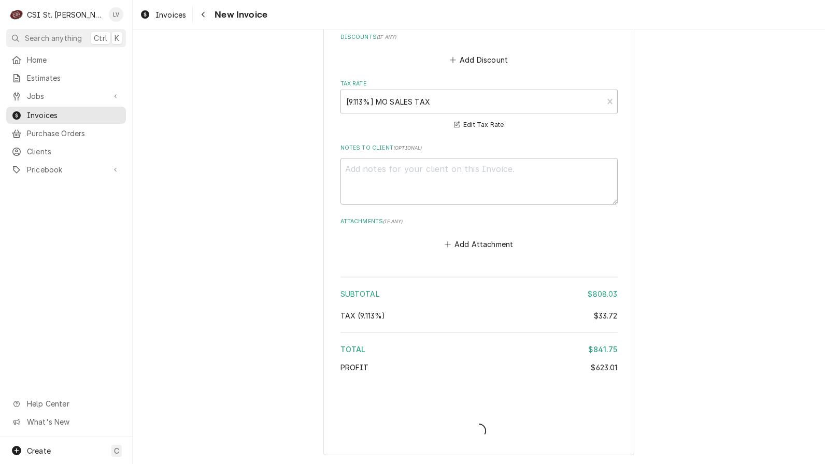
scroll to position [3344, 0]
type textarea "x"
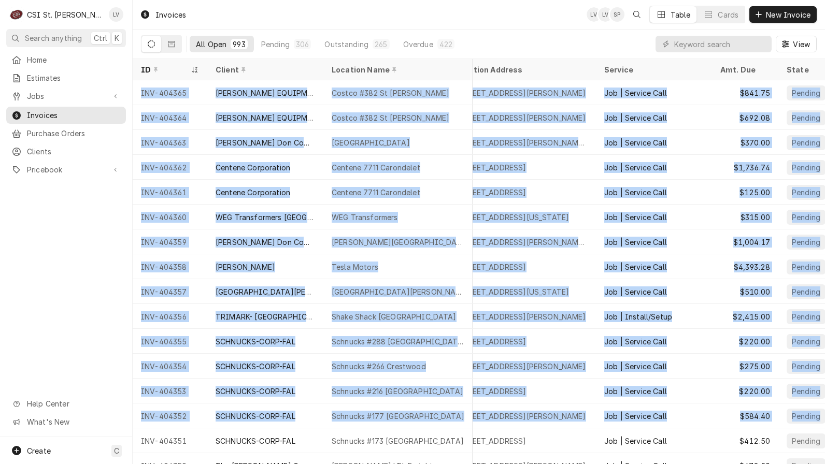
scroll to position [0, 53]
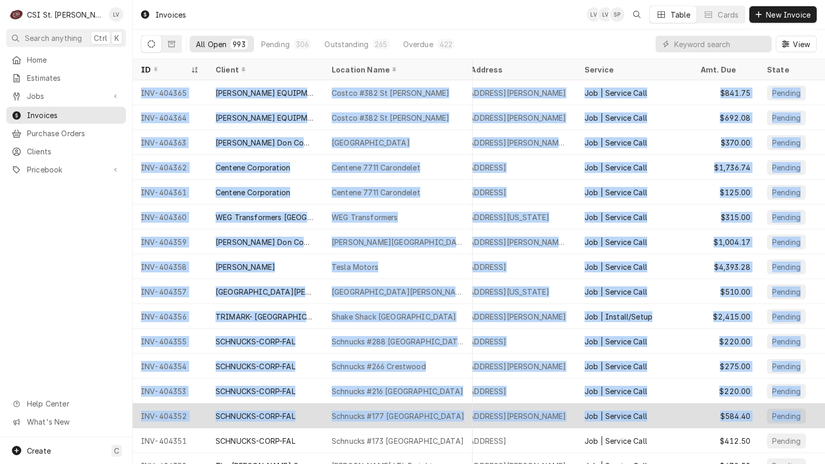
drag, startPoint x: 135, startPoint y: 90, endPoint x: 806, endPoint y: 413, distance: 745.3
click at [779, 419] on tbody "INV-404365 [PERSON_NAME] EQUIPMENT MANUFACTURING Costco #[GEOGRAPHIC_DATA][PERS…" at bounding box center [433, 272] width 692 height 384
copy tbody "INV-404365 HARDT EQUIPMENT MANUFACTURING Costco #382 St Peters 200 Costco Way, …"
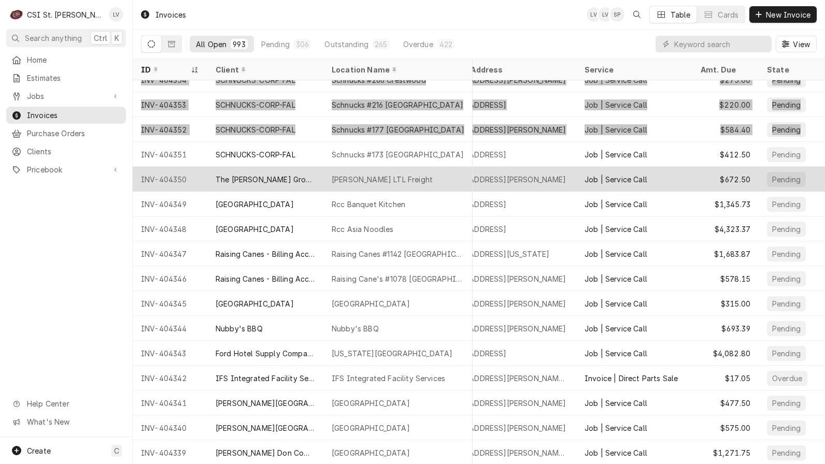
scroll to position [319, 53]
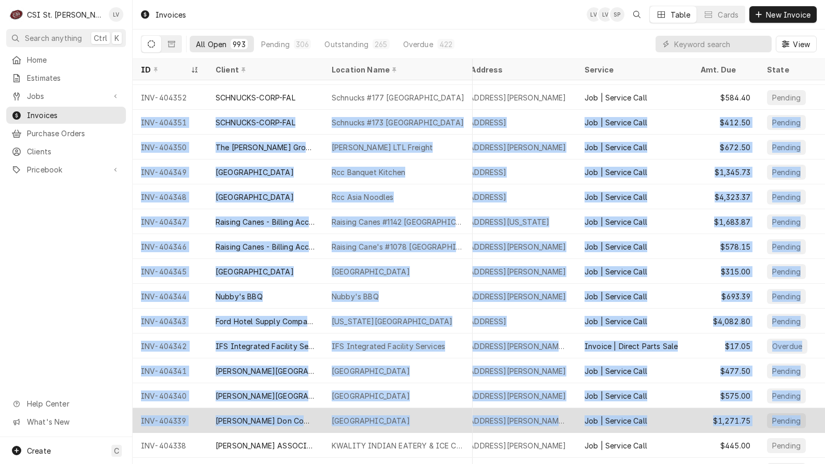
drag, startPoint x: 136, startPoint y: 116, endPoint x: 814, endPoint y: 414, distance: 741.0
copy tbody "INV-404351 SCHNUCKS-CORP-FAL Schnucks #173 Twin Oaks 1393 Big Bend Rd Suite 1, …"
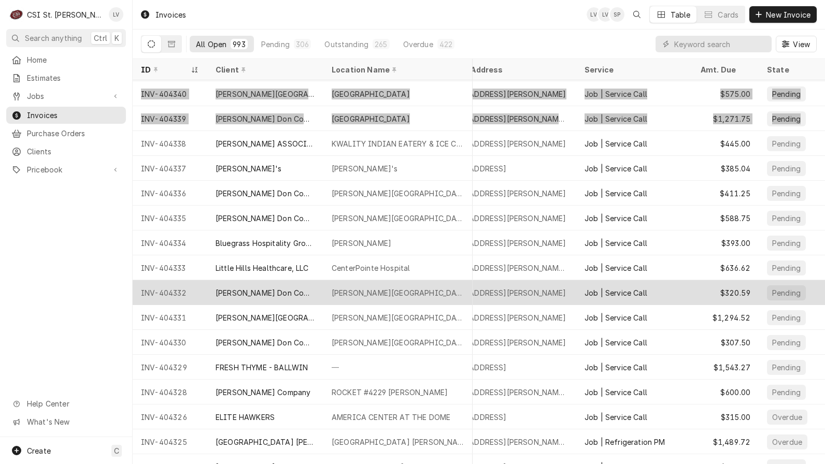
scroll to position [644, 53]
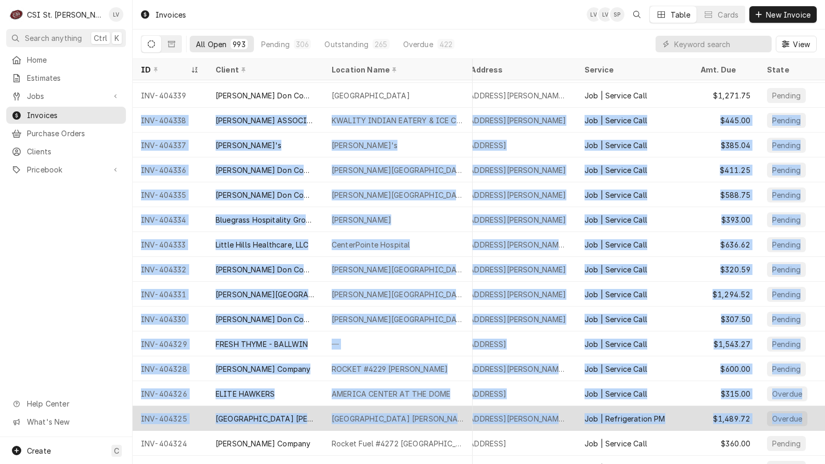
drag, startPoint x: 138, startPoint y: 116, endPoint x: 801, endPoint y: 415, distance: 727.7
copy tbody "INV-404338 CLARK ASSOCIATES DBA RKW KWALITY INDIAN EATERY & ICE CREAM 2550 Stat…"
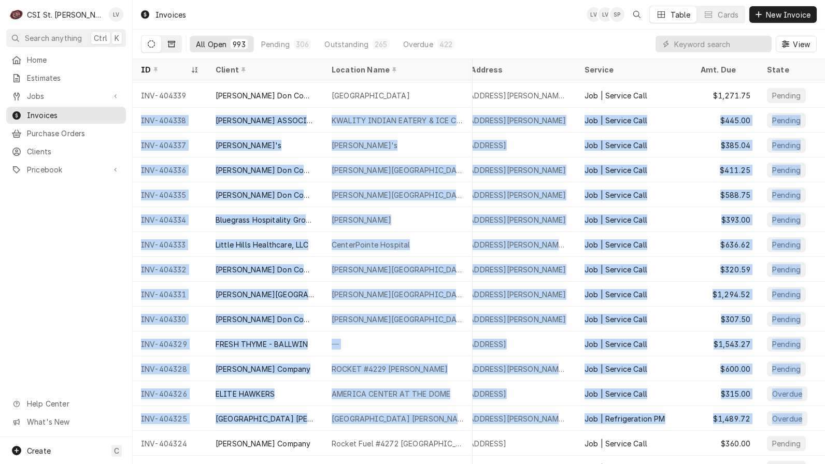
click at [171, 43] on icon "Dynamic Content Wrapper" at bounding box center [171, 43] width 7 height 7
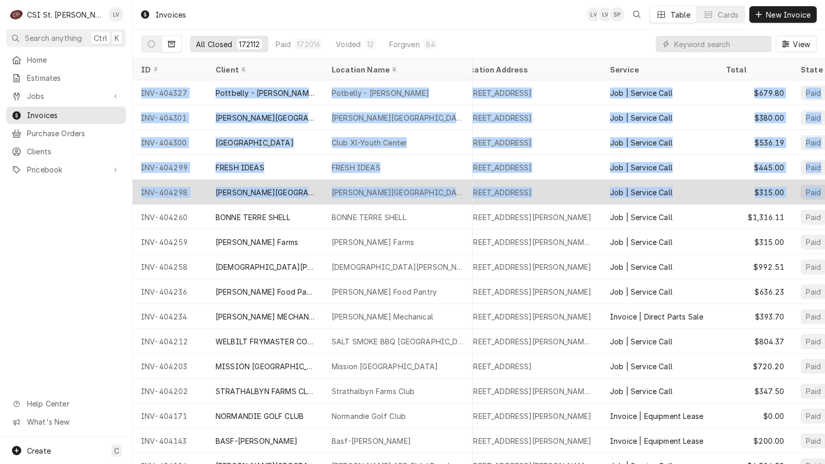
scroll to position [0, 62]
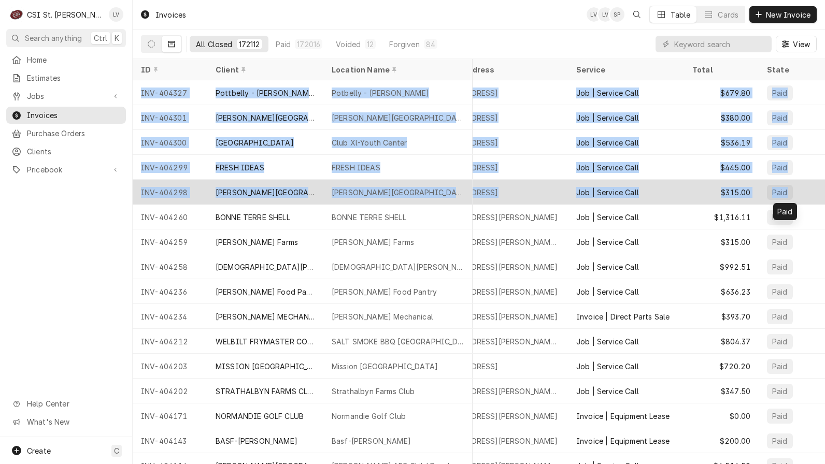
drag, startPoint x: 136, startPoint y: 90, endPoint x: 815, endPoint y: 193, distance: 687.4
click at [771, 193] on tbody "INV-404327 Pottbelly - Clayton Potbelly - Clayton 12 S Bemiston Ave, Clayton, M…" at bounding box center [425, 272] width 692 height 384
copy tbody "INV-404327 Pottbelly - Clayton Potbelly - Clayton 12 S Bemiston Ave, Clayton, M…"
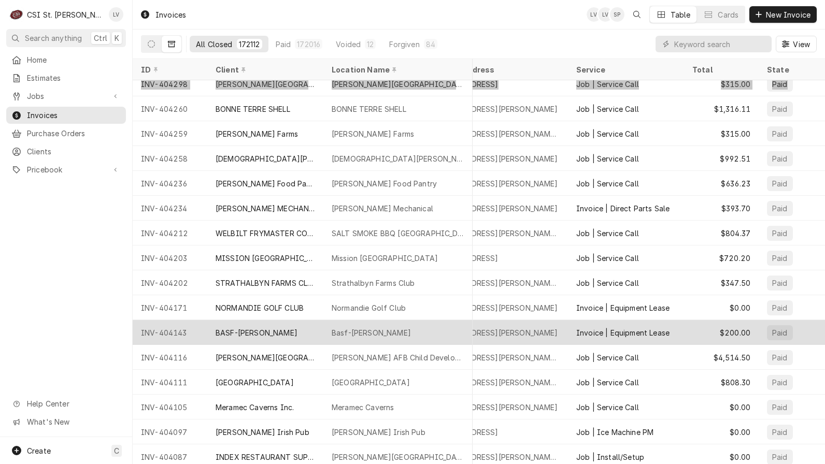
scroll to position [92, 62]
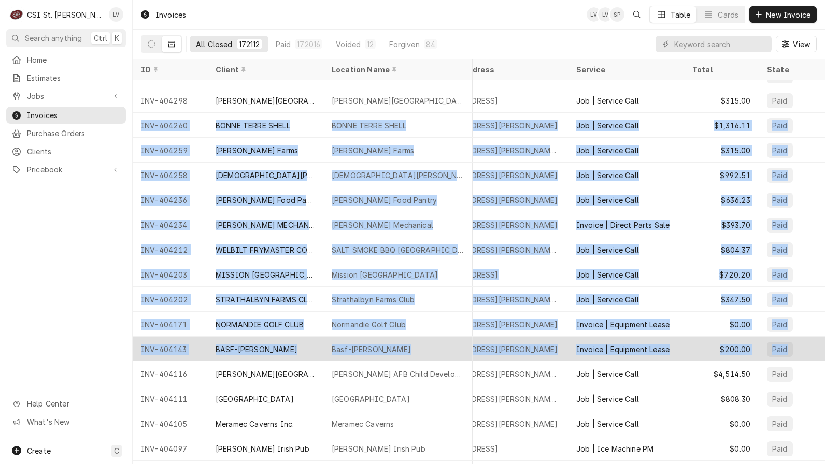
drag, startPoint x: 137, startPoint y: 122, endPoint x: 791, endPoint y: 351, distance: 692.6
click at [771, 350] on tbody "INV-404300 St. Louis Family Church Club Xl-Youth Center 17458 Chesterfield Airp…" at bounding box center [425, 181] width 692 height 384
copy tbody "INV-404260 BONNE TERRE SHELL BONNE TERRE SHELL 416 Benham St, Bonne Terre, MO 6…"
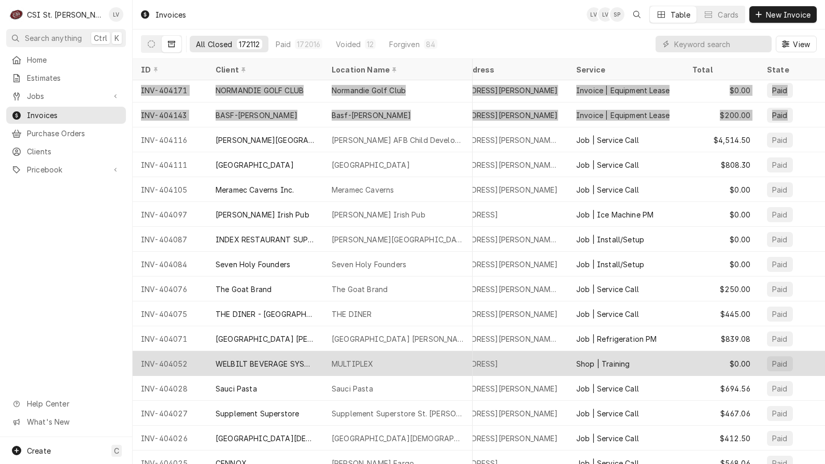
scroll to position [342, 62]
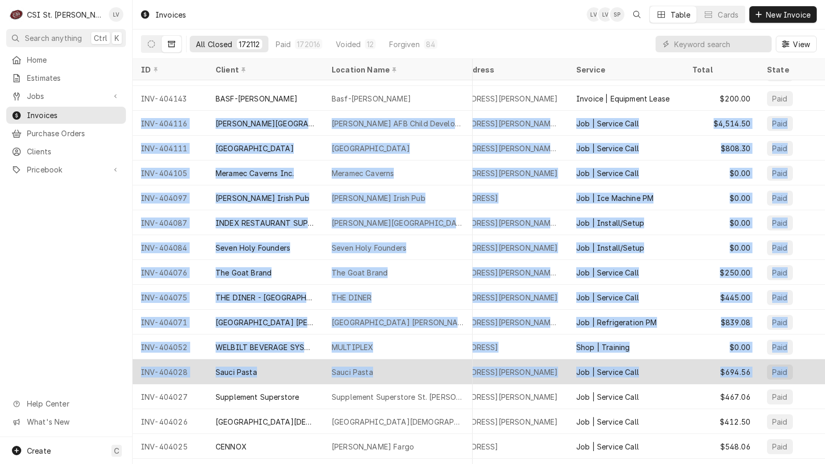
drag, startPoint x: 135, startPoint y: 123, endPoint x: 787, endPoint y: 371, distance: 698.2
copy tbody "INV-404116 Scott AFB Child Development Center Scott AFB Child Development 461 W…"
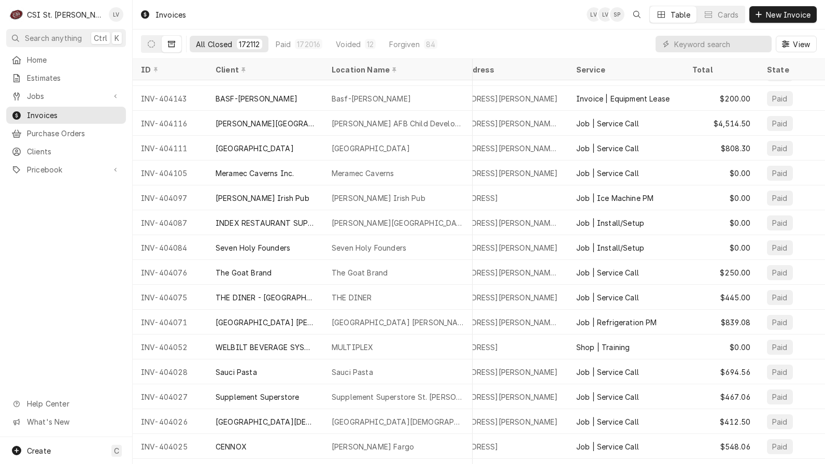
click at [80, 250] on div "Home Estimates Jobs Jobs Job Series Invoices Purchase Orders Clients Pricebook …" at bounding box center [66, 244] width 132 height 386
click at [148, 39] on button "Dynamic Content Wrapper" at bounding box center [151, 44] width 20 height 17
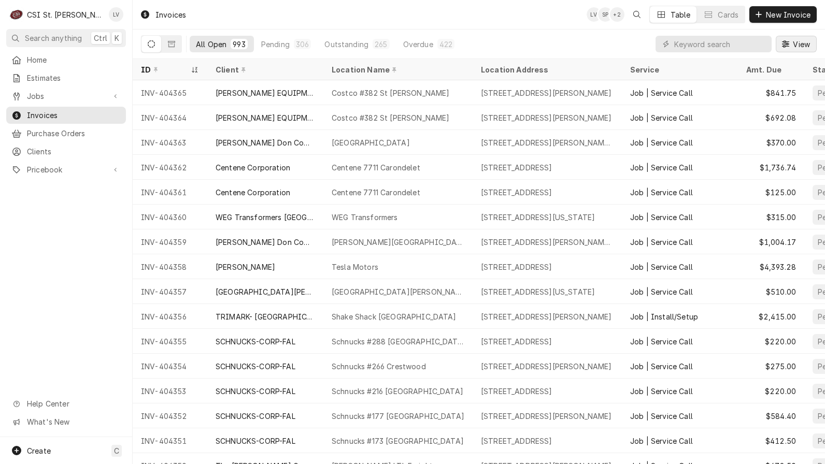
click at [803, 45] on span "View" at bounding box center [800, 44] width 21 height 11
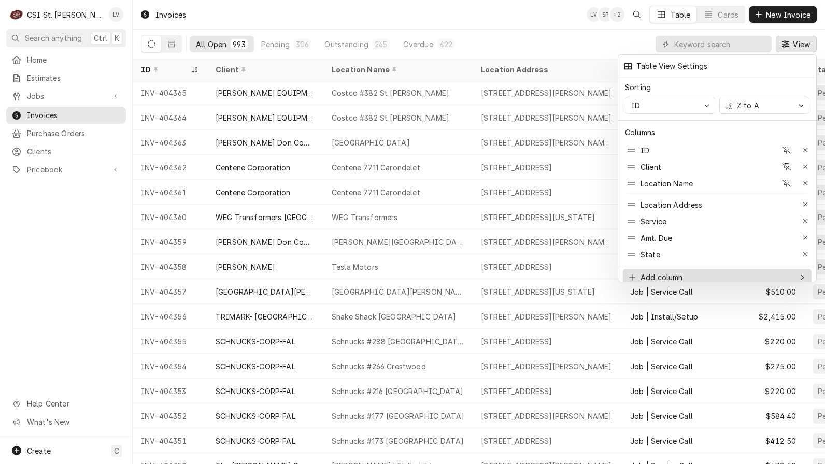
click at [708, 272] on div "Add column" at bounding box center [709, 277] width 165 height 11
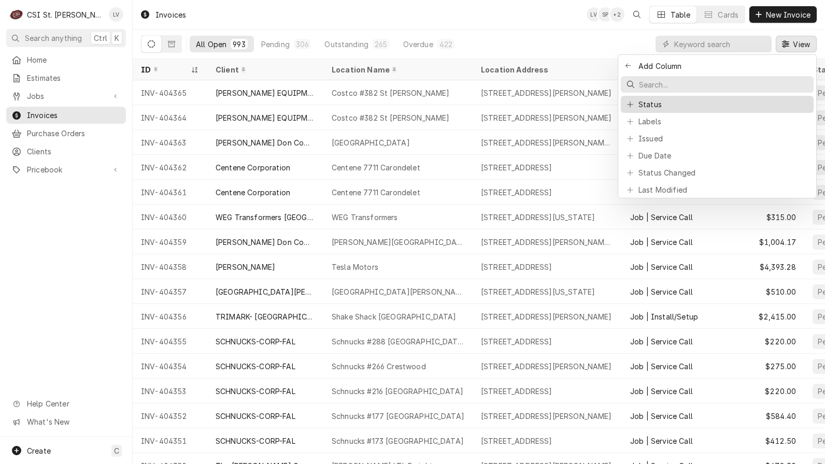
click at [724, 105] on div "Status" at bounding box center [717, 104] width 184 height 11
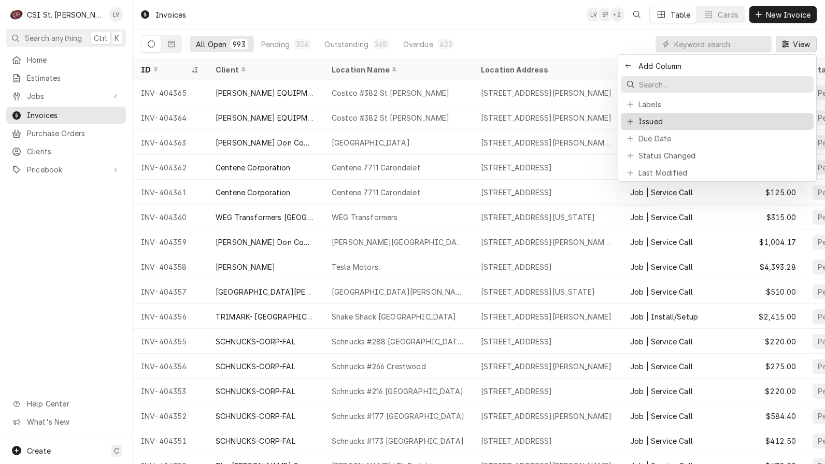
click at [722, 124] on div "Issued" at bounding box center [717, 121] width 184 height 11
click at [723, 126] on div "Due Date" at bounding box center [717, 121] width 189 height 13
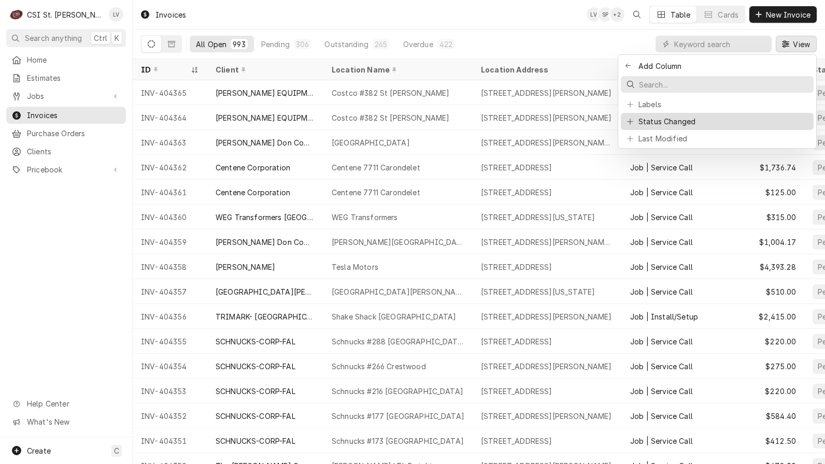
click at [724, 127] on button "Status Changed" at bounding box center [717, 121] width 193 height 17
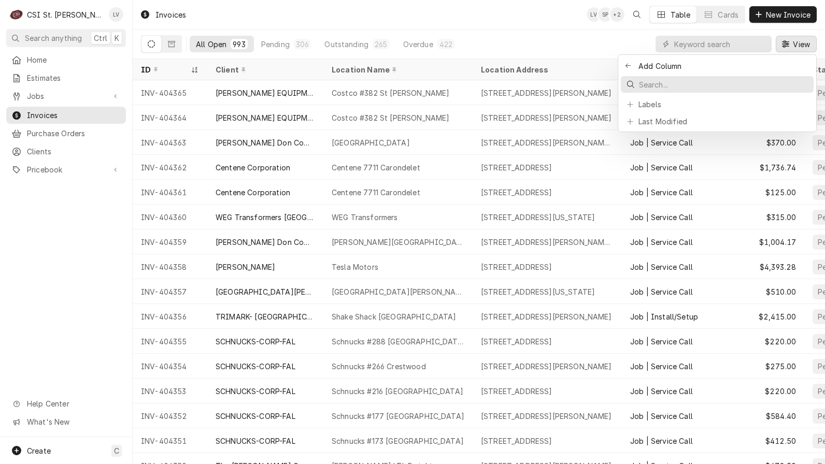
click at [724, 127] on button "Last Modified" at bounding box center [717, 121] width 193 height 17
click at [625, 65] on icon "Back to previous items" at bounding box center [628, 66] width 6 height 6
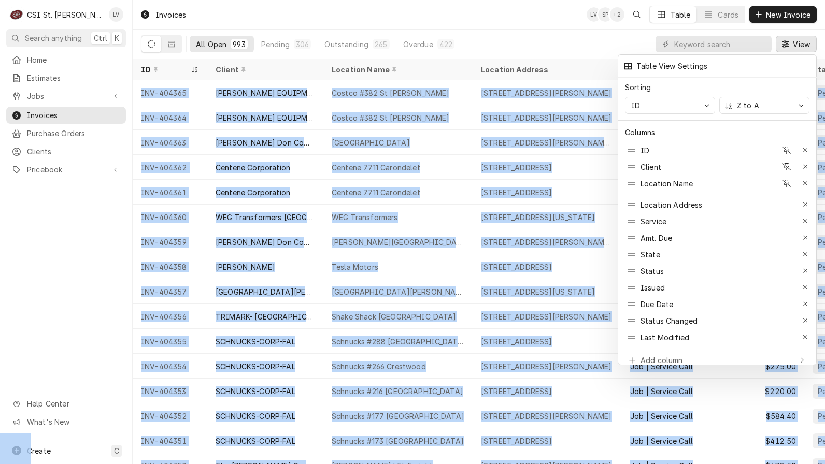
drag, startPoint x: 523, startPoint y: 459, endPoint x: 612, endPoint y: 476, distance: 90.2
click at [612, 464] on html "C CSI St. Louis LV Search anything Ctrl K Home Estimates Jobs Jobs Job Series I…" at bounding box center [412, 232] width 825 height 464
click at [41, 266] on div at bounding box center [412, 232] width 825 height 464
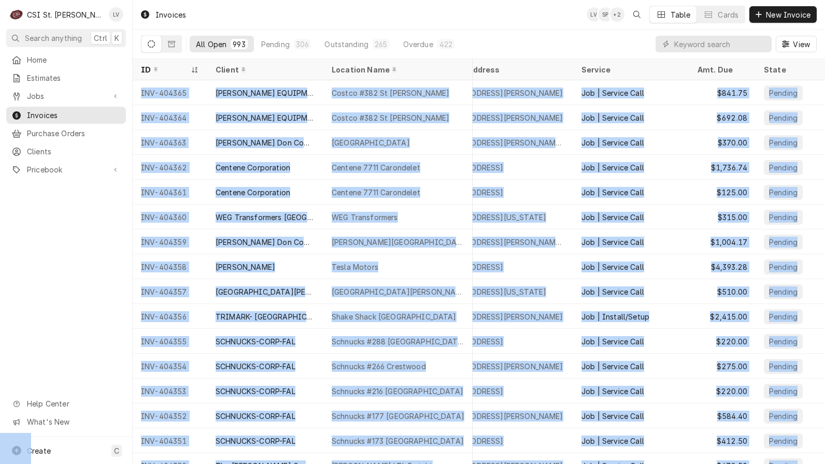
scroll to position [0, 0]
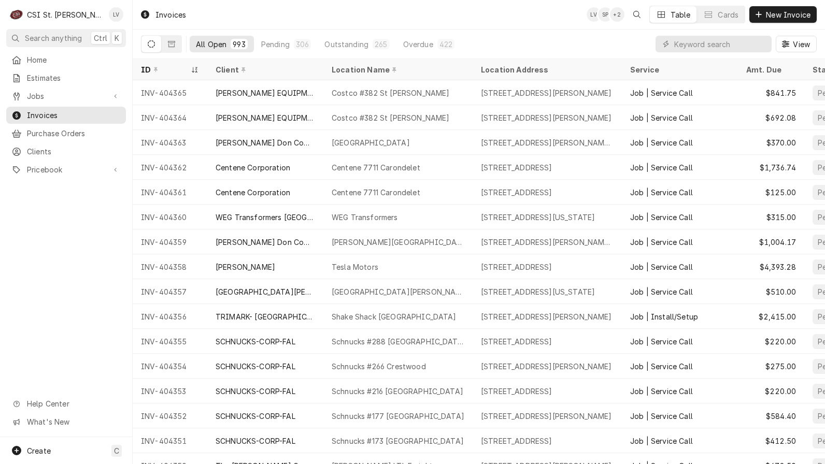
click at [85, 247] on div "Home Estimates Jobs Jobs Job Series Invoices Purchase Orders Clients Pricebook …" at bounding box center [66, 244] width 132 height 386
click at [266, 69] on div "Client" at bounding box center [263, 69] width 97 height 11
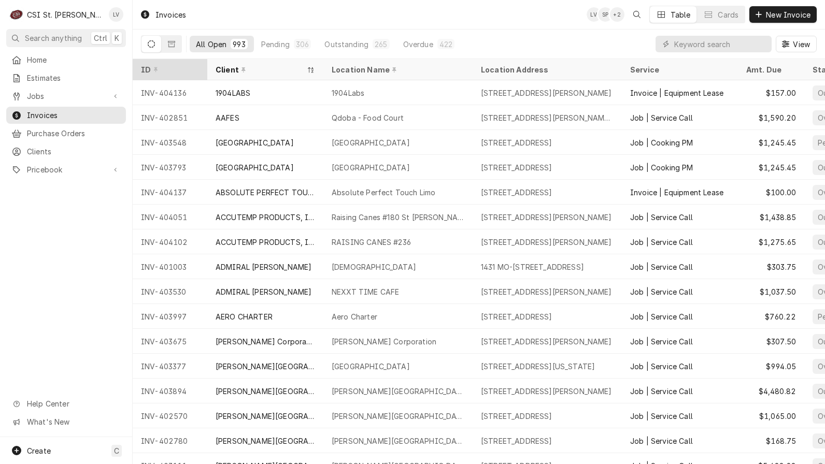
click at [169, 68] on div "ID" at bounding box center [169, 69] width 56 height 11
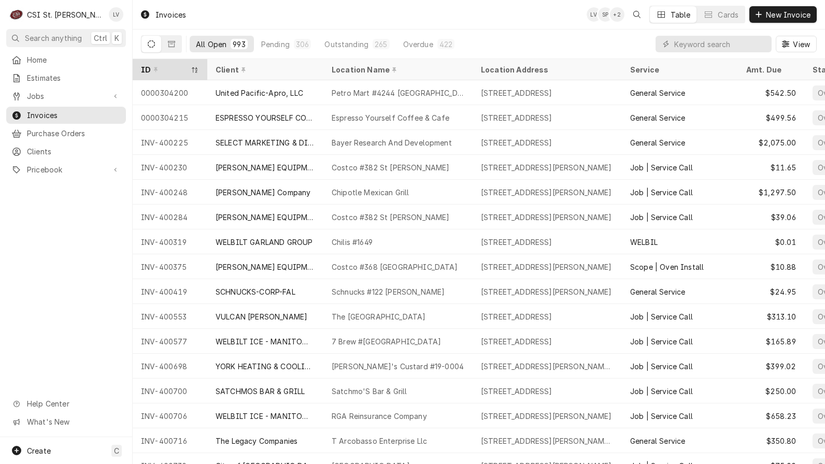
click at [169, 70] on div "ID" at bounding box center [165, 69] width 48 height 11
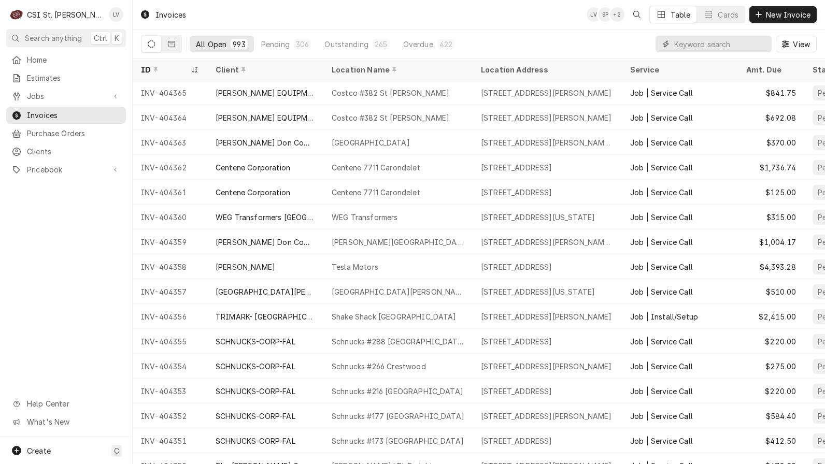
click at [712, 45] on input "Dynamic Content Wrapper" at bounding box center [720, 44] width 92 height 17
type input "[PERSON_NAME]"
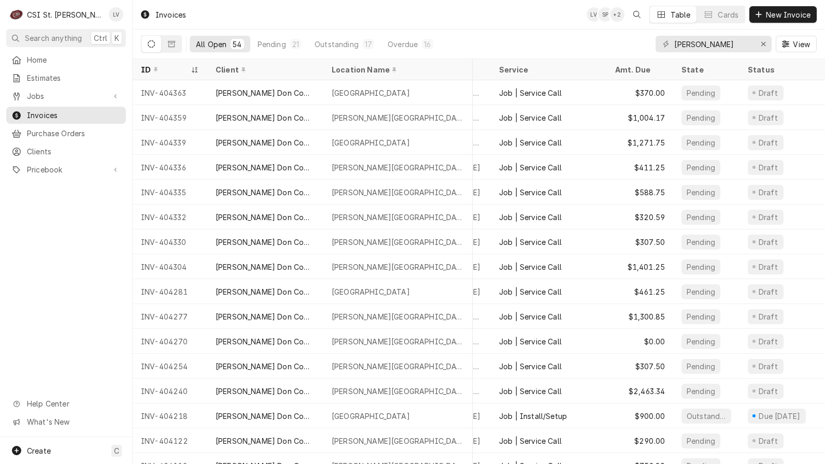
scroll to position [0, 451]
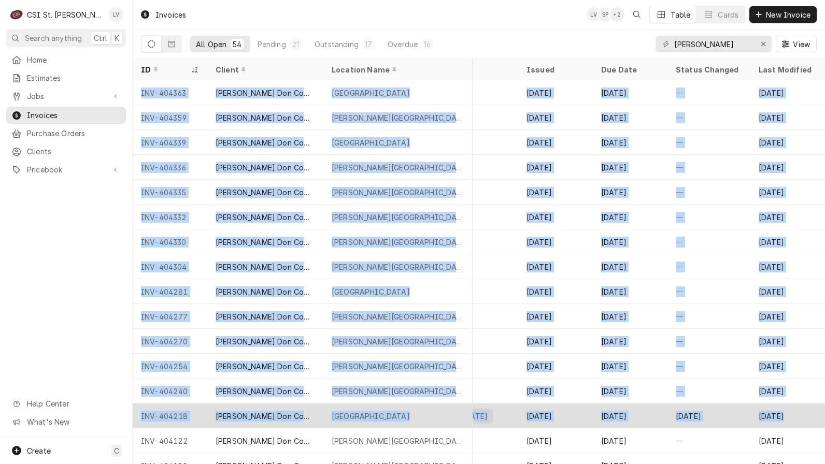
drag, startPoint x: 139, startPoint y: 90, endPoint x: 807, endPoint y: 425, distance: 747.5
click at [381, 425] on tbody "INV-404363 Edward Don Company Independence Elementary 4800 Meadows Pkwy, Weldon…" at bounding box center [35, 272] width 692 height 384
copy tbody "INV-404363 Edward Don Company Independence Elementary 4800 Meadows Pkwy, Weldon…"
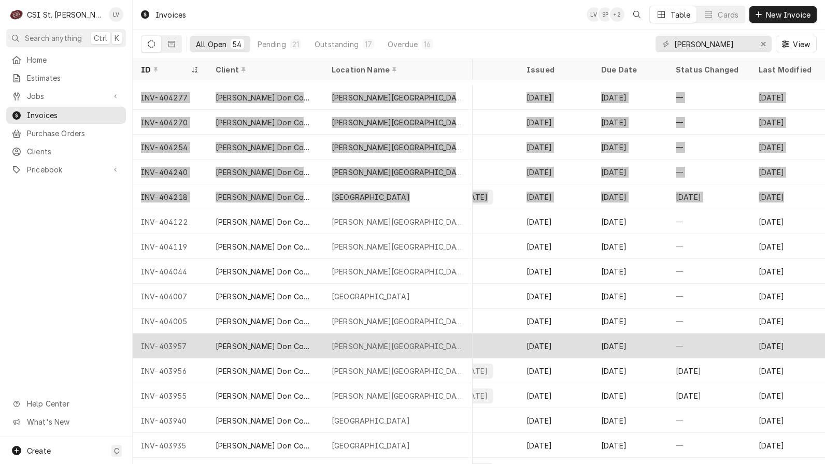
scroll to position [294, 451]
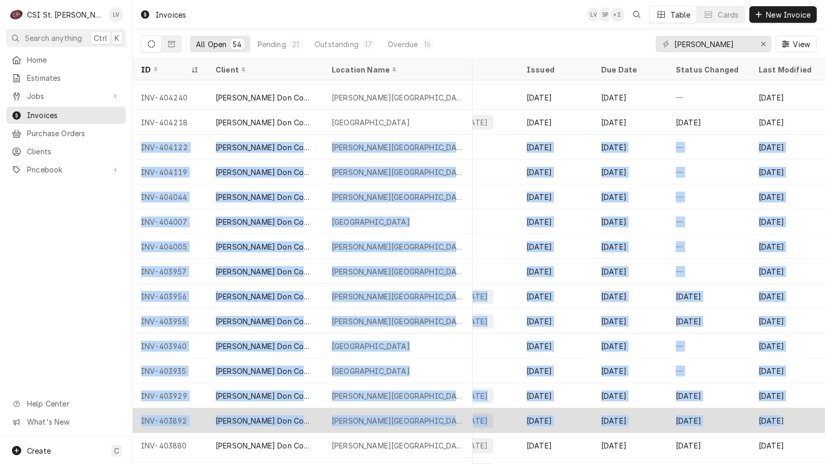
drag, startPoint x: 136, startPoint y: 142, endPoint x: 800, endPoint y: 425, distance: 721.3
copy tbody "INV-404122 Edward Don Company Francis Howell Middle School 825 Ofallon Road, We…"
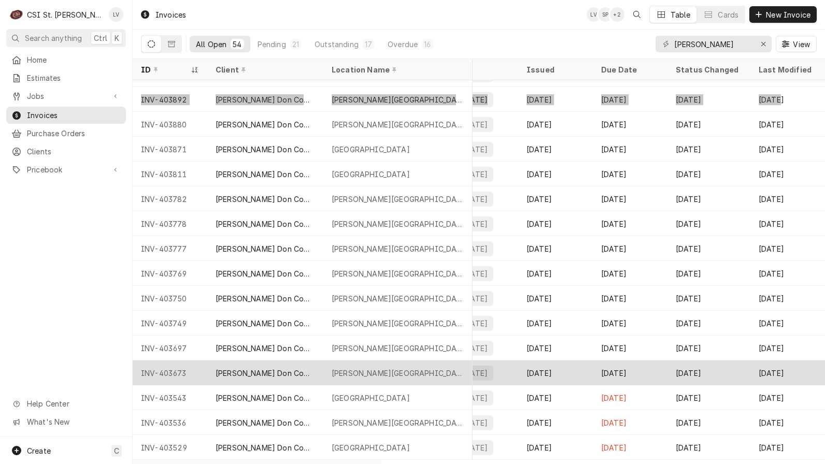
scroll to position [617, 451]
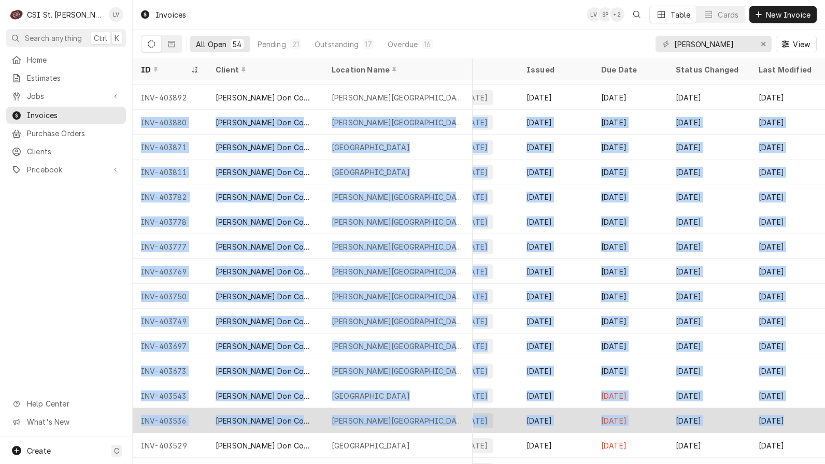
drag, startPoint x: 138, startPoint y: 120, endPoint x: 777, endPoint y: 414, distance: 703.6
copy tbody "INV-403880 Edward Don Company Henderson Elementary 2501 Hackmann Rd, St Charles…"
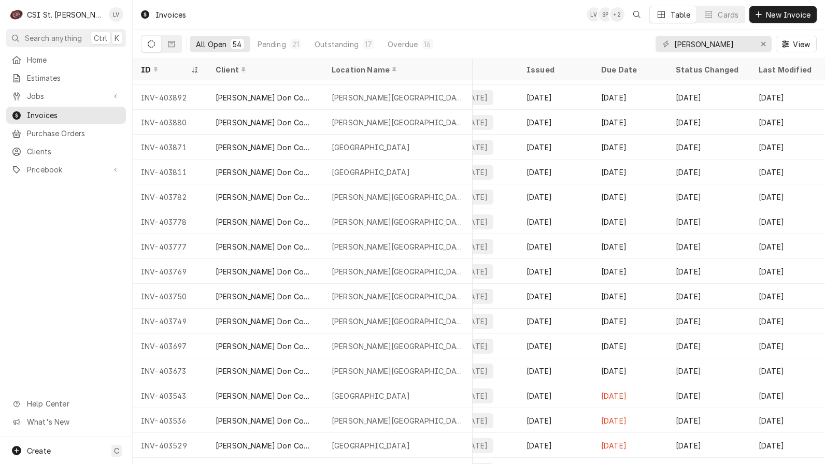
click at [497, 24] on div "Invoices LV SP + 2 Table Cards New Invoice" at bounding box center [479, 14] width 692 height 29
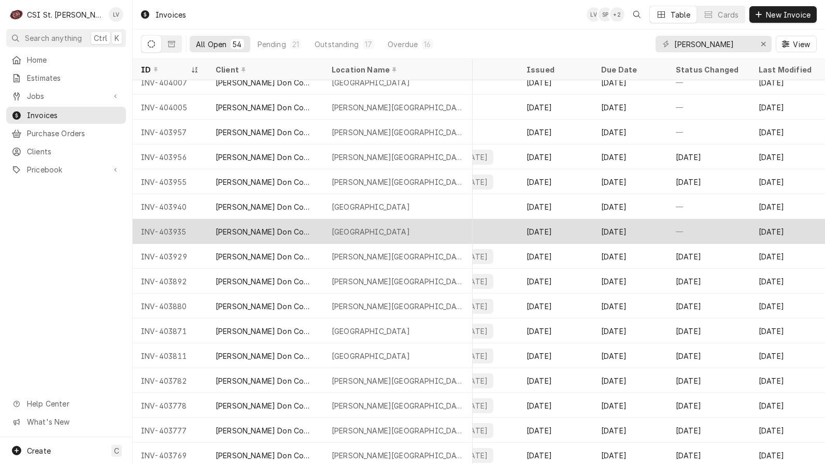
scroll to position [443, 451]
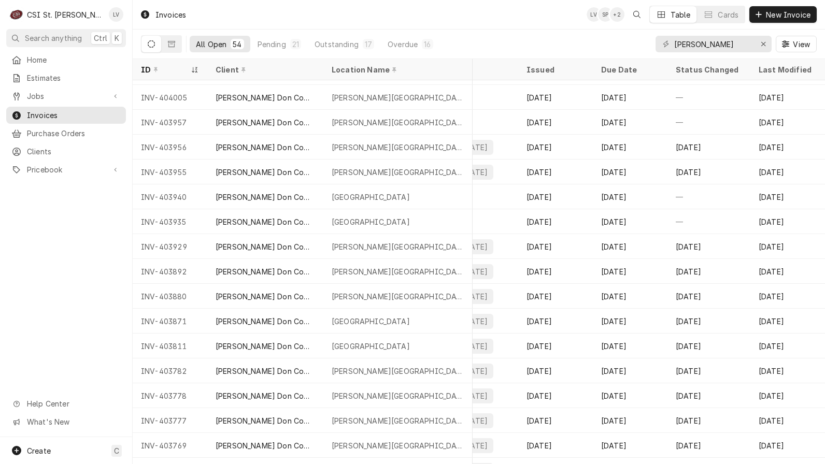
click at [78, 225] on div "Home Estimates Jobs Jobs Job Series Invoices Purchase Orders Clients Pricebook …" at bounding box center [66, 244] width 132 height 386
click at [65, 297] on div "Home Estimates Jobs Jobs Job Series Invoices Purchase Orders Clients Pricebook …" at bounding box center [66, 244] width 132 height 386
click at [42, 252] on div "Home Estimates Jobs Jobs Job Series Invoices Purchase Orders Clients Pricebook …" at bounding box center [66, 244] width 132 height 386
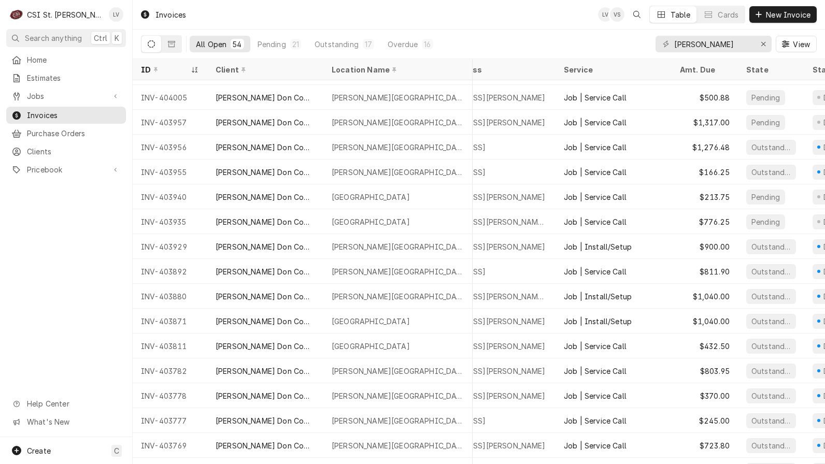
scroll to position [443, 0]
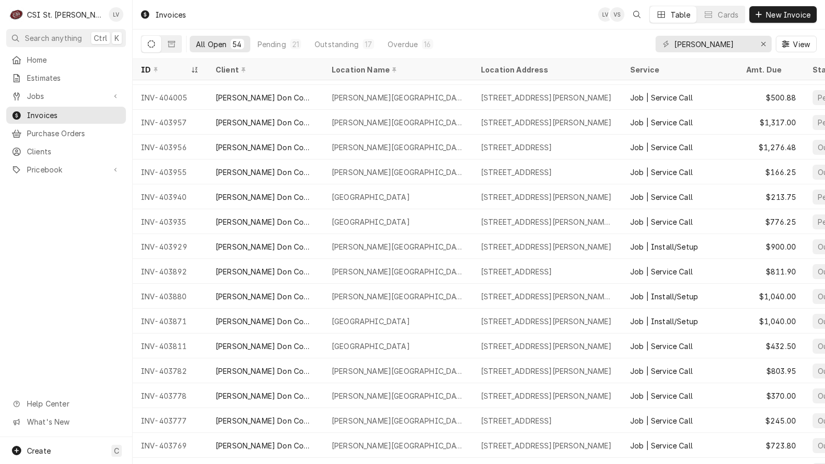
click at [66, 253] on div "Home Estimates Jobs Jobs Job Series Invoices Purchase Orders Clients Pricebook …" at bounding box center [66, 244] width 132 height 386
click at [59, 94] on span "Jobs" at bounding box center [66, 96] width 78 height 11
click at [84, 109] on span "Jobs" at bounding box center [74, 114] width 94 height 11
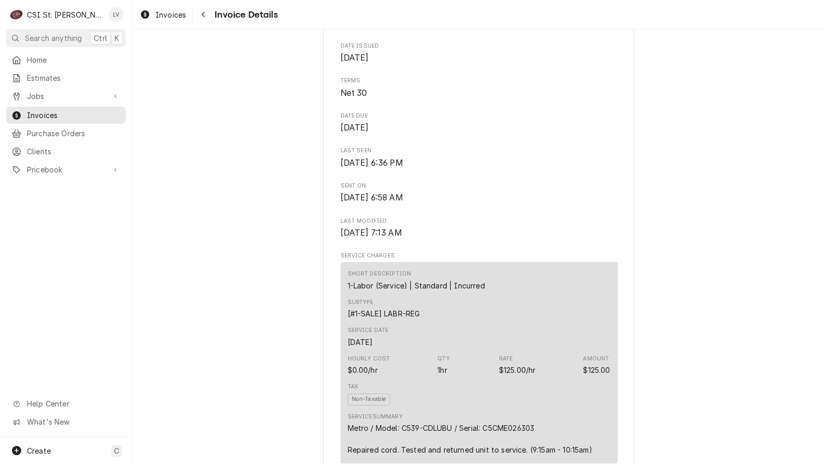
scroll to position [414, 0]
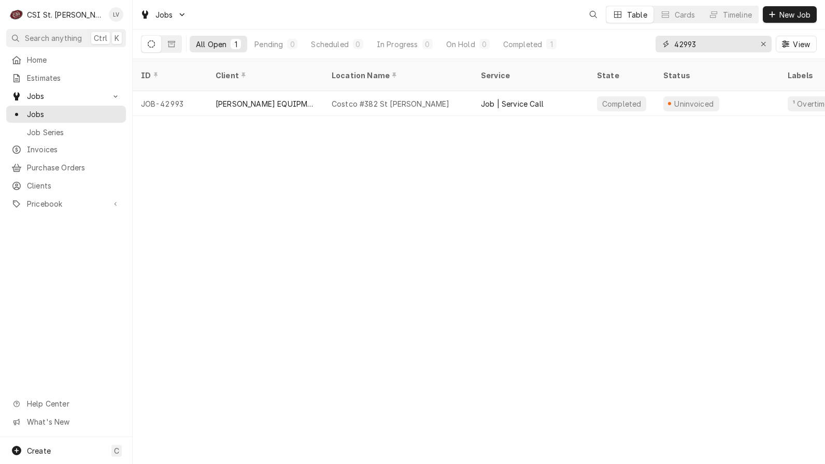
drag, startPoint x: 730, startPoint y: 45, endPoint x: 641, endPoint y: 46, distance: 88.6
click at [638, 52] on div "All Open 1 Pending 0 Scheduled 0 In Progress 0 On Hold 0 Completed 1 42993 View" at bounding box center [478, 44] width 675 height 29
type input "404325"
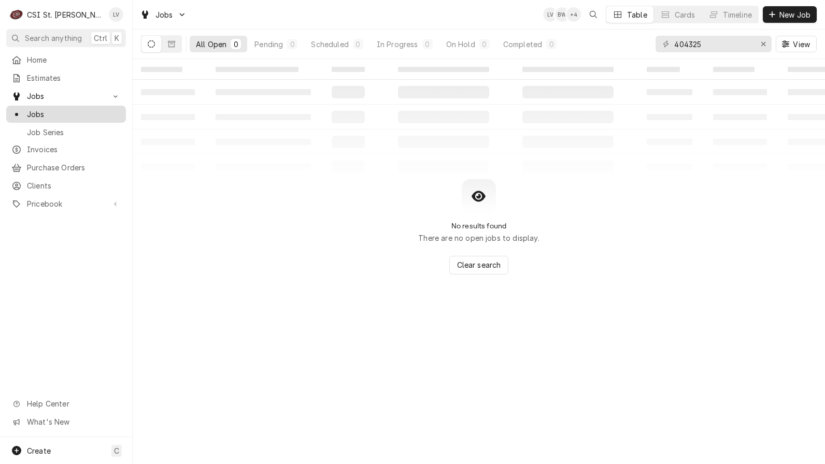
click at [42, 112] on span "Jobs" at bounding box center [74, 114] width 94 height 11
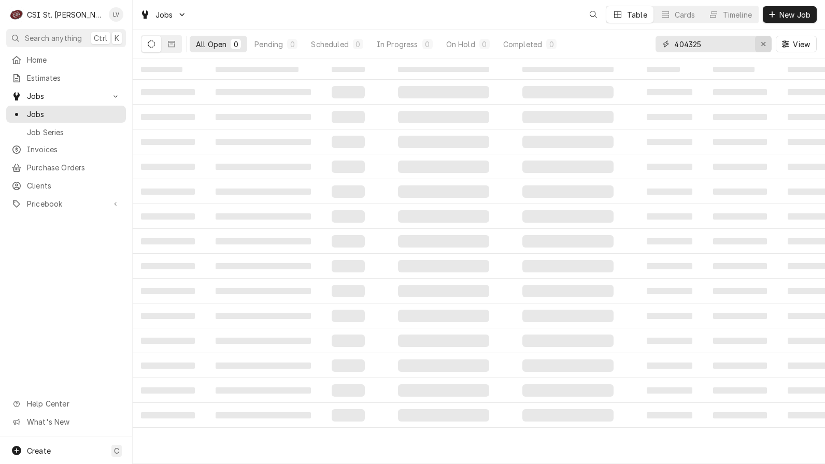
click at [765, 41] on icon "Erase input" at bounding box center [763, 43] width 6 height 7
type input "42790"
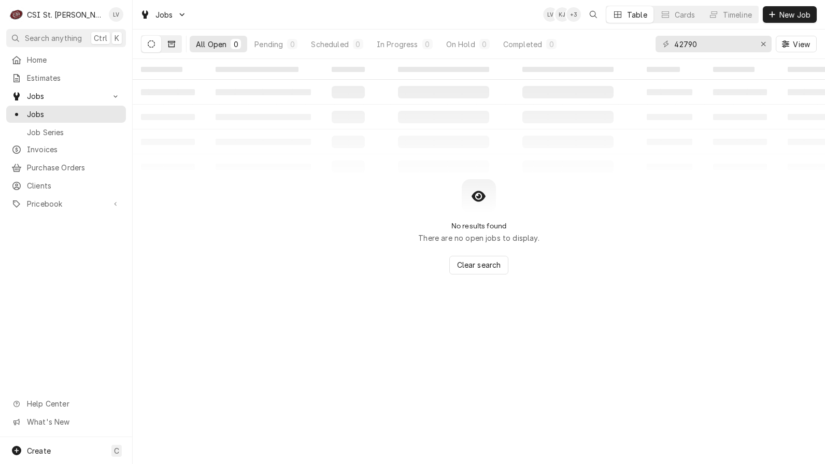
click at [174, 48] on button "Dynamic Content Wrapper" at bounding box center [172, 44] width 20 height 17
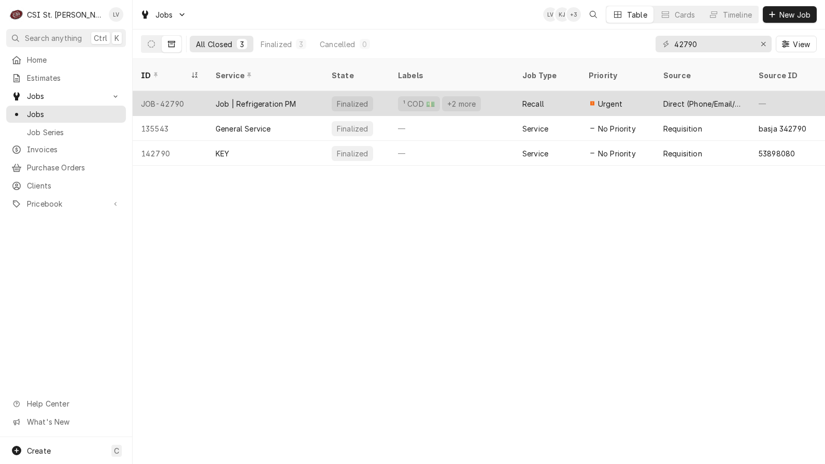
click at [261, 98] on div "Job | Refrigeration PM" at bounding box center [255, 103] width 81 height 11
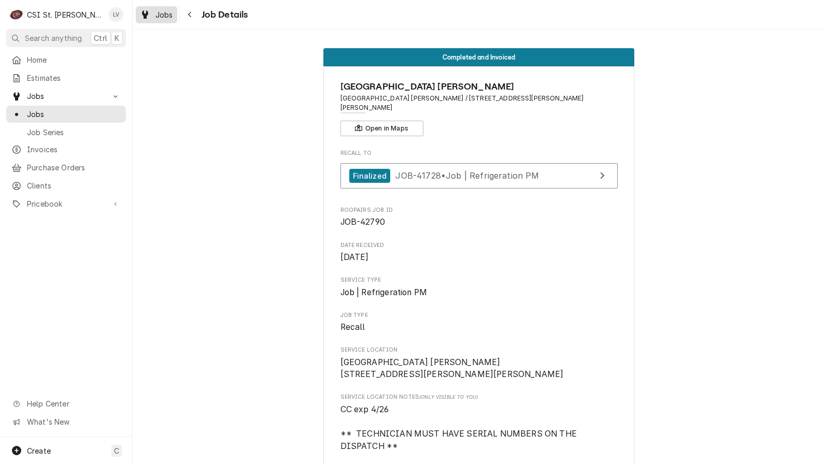
click at [149, 19] on div "Dynamic Content Wrapper" at bounding box center [145, 14] width 10 height 12
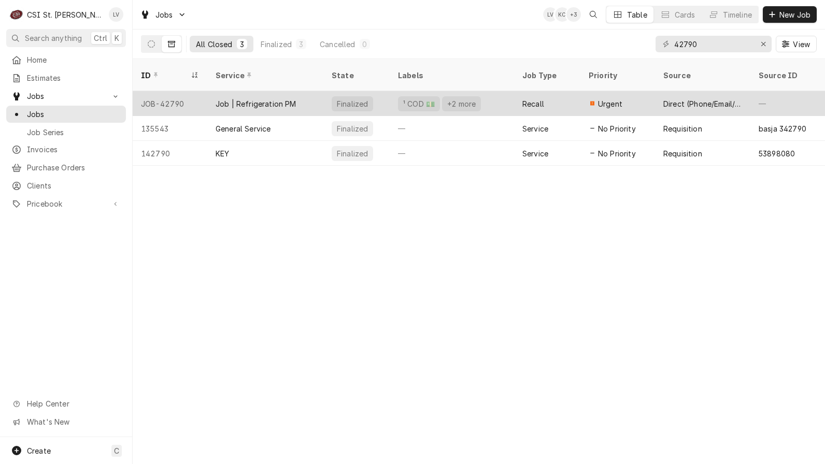
click at [256, 98] on div "Job | Refrigeration PM" at bounding box center [255, 103] width 81 height 11
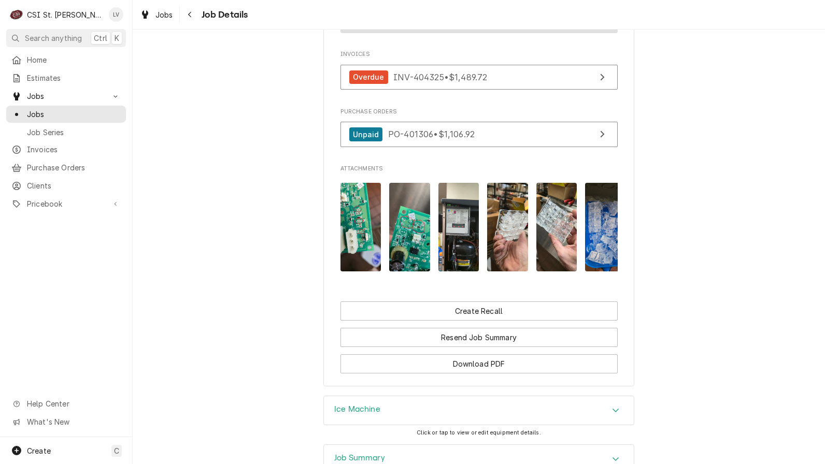
scroll to position [1243, 0]
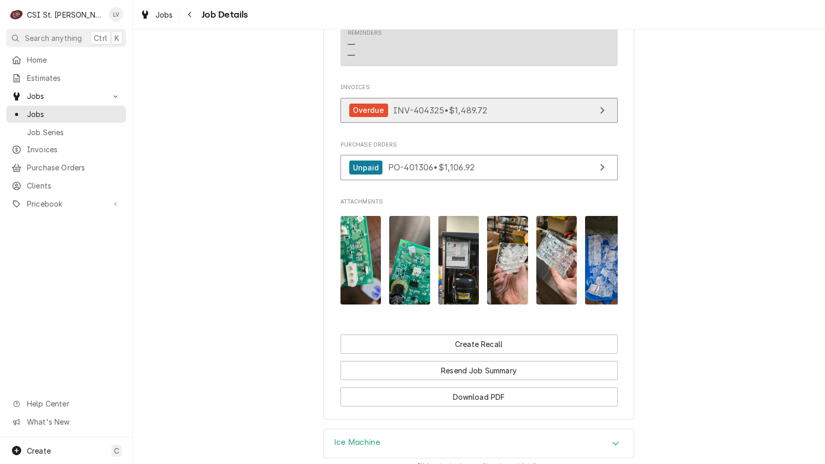
click at [460, 113] on span "INV-404325 • $1,489.72" at bounding box center [440, 110] width 94 height 10
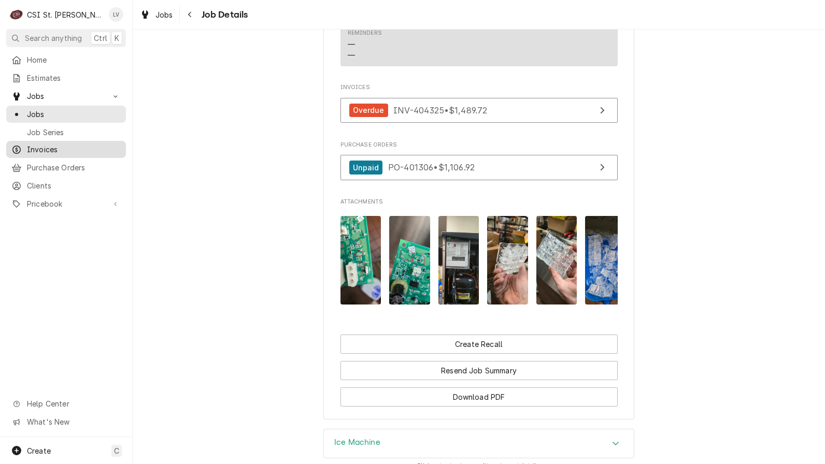
click at [38, 149] on span "Invoices" at bounding box center [74, 149] width 94 height 11
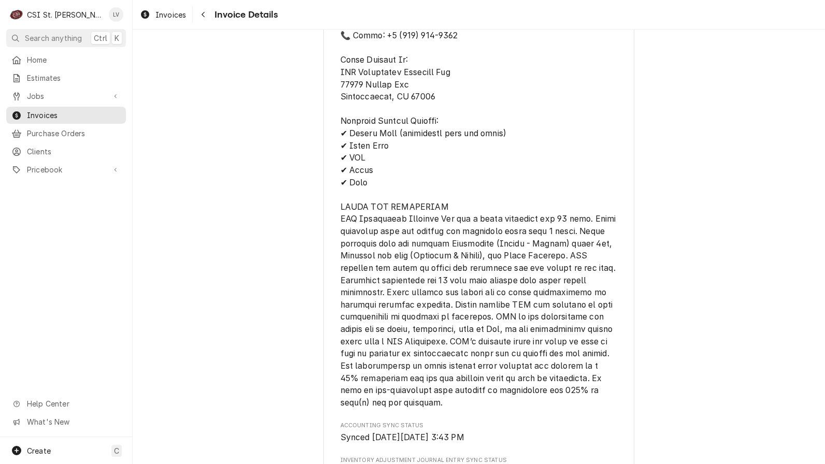
scroll to position [1561, 0]
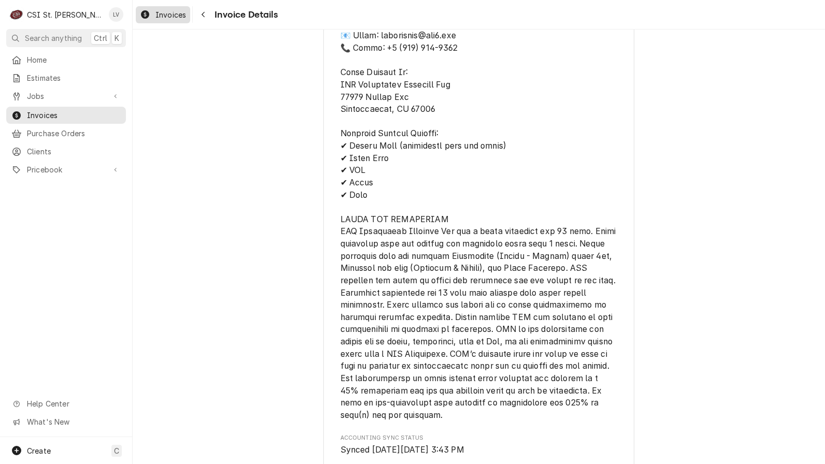
click at [152, 18] on div "Invoices" at bounding box center [163, 14] width 50 height 13
